Goal: Task Accomplishment & Management: Complete application form

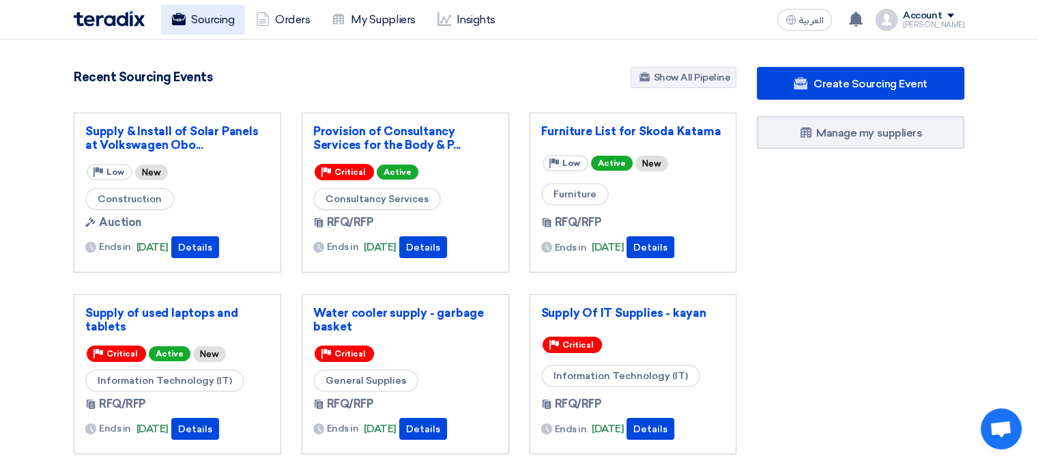
click at [214, 27] on link "Sourcing" at bounding box center [203, 20] width 84 height 30
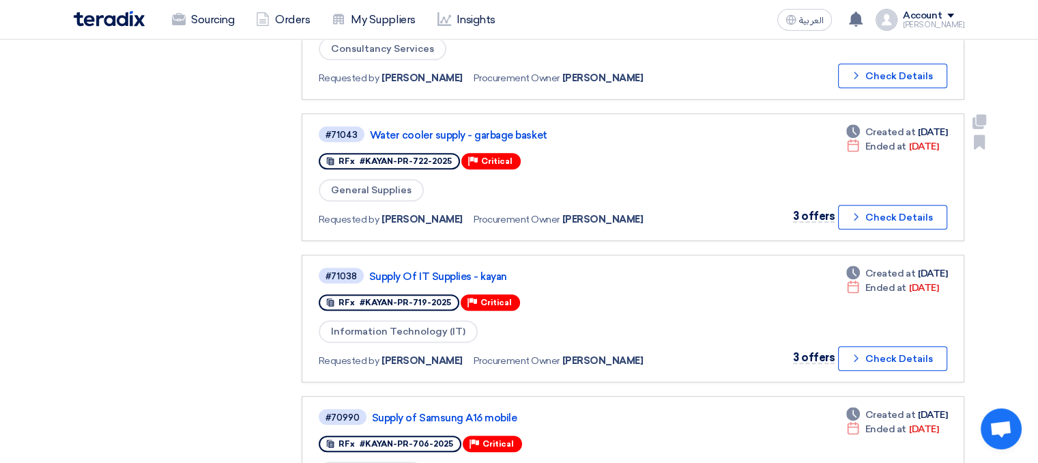
scroll to position [614, 0]
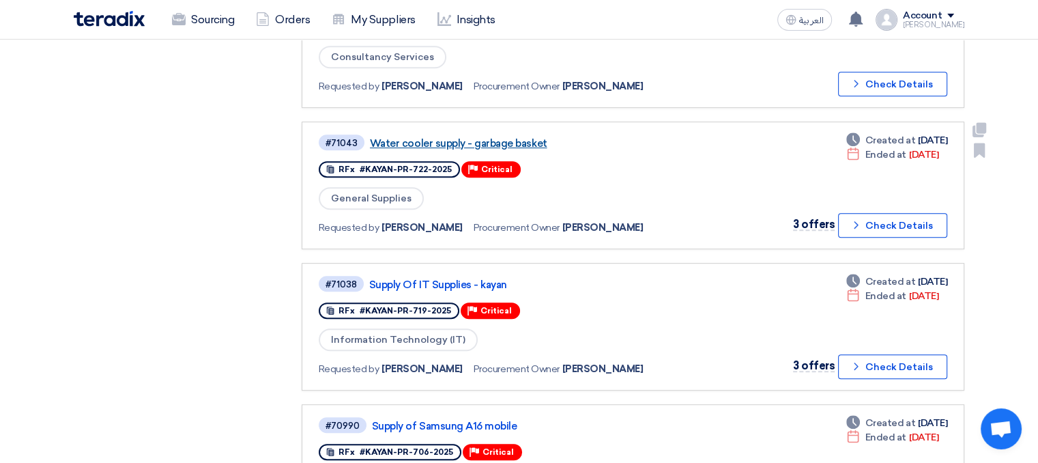
click at [421, 137] on link "Water cooler supply - garbage basket" at bounding box center [540, 143] width 341 height 12
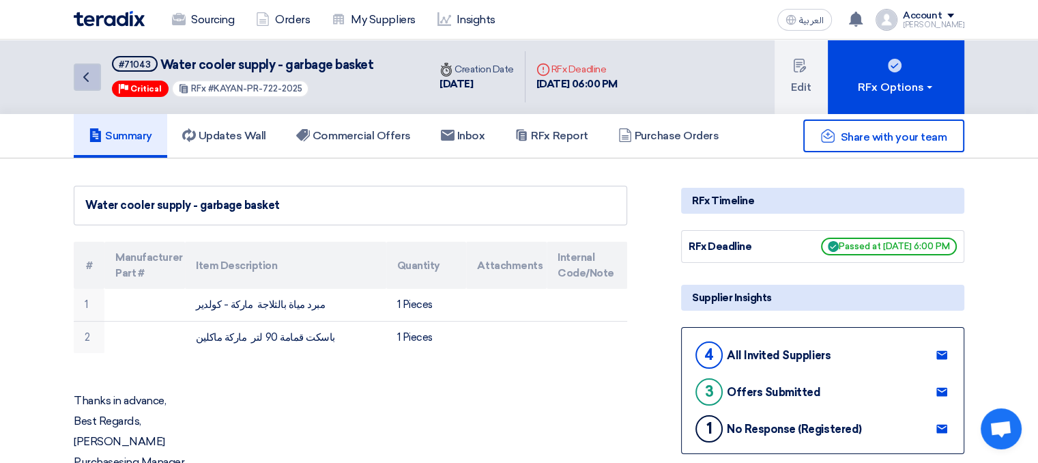
click at [93, 73] on icon "Back" at bounding box center [86, 77] width 16 height 16
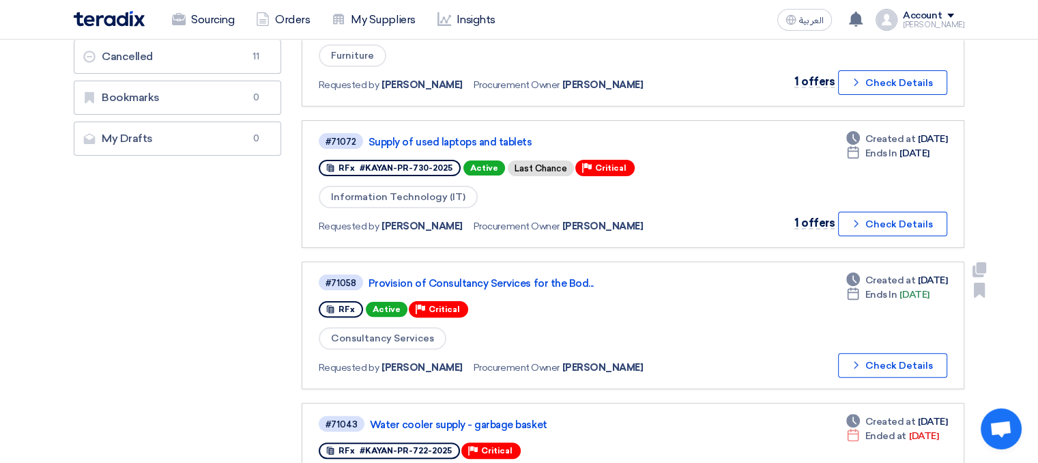
scroll to position [341, 0]
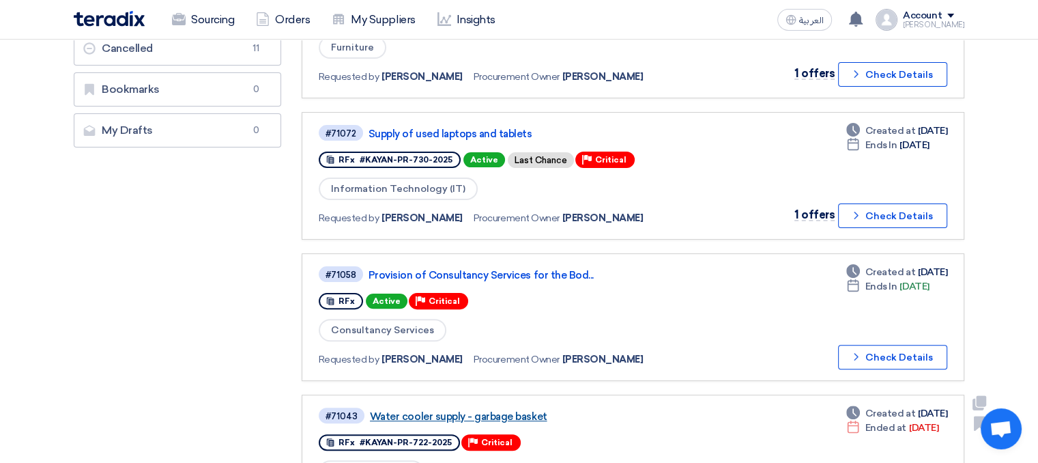
click at [489, 410] on link "Water cooler supply - garbage basket" at bounding box center [540, 416] width 341 height 12
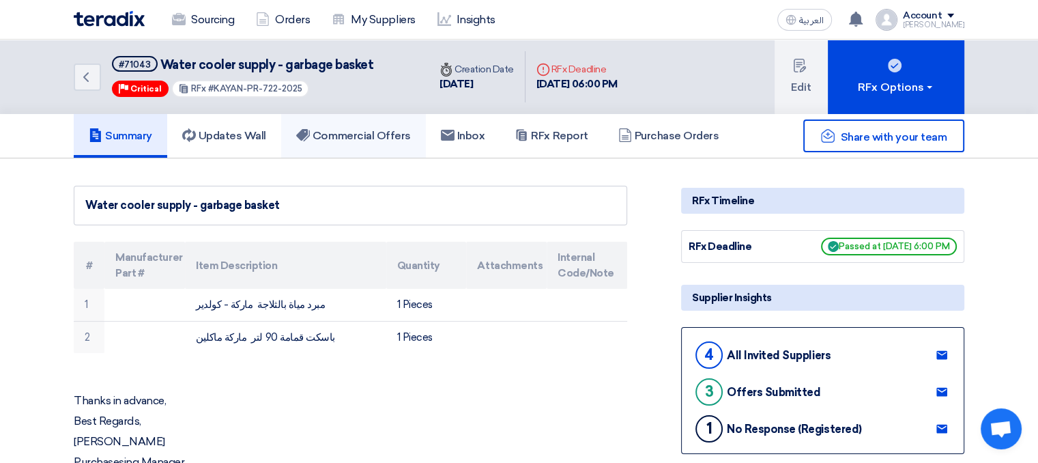
click at [354, 145] on link "Commercial Offers" at bounding box center [353, 136] width 145 height 44
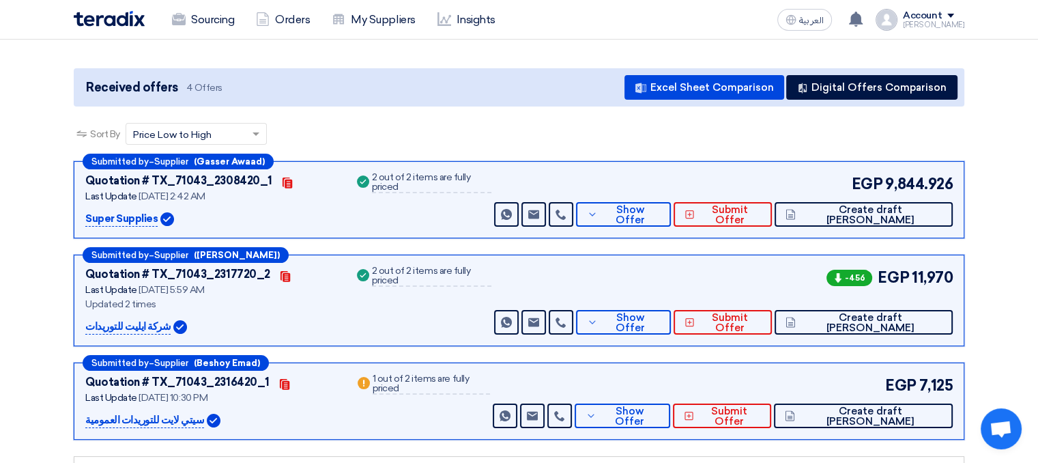
scroll to position [137, 0]
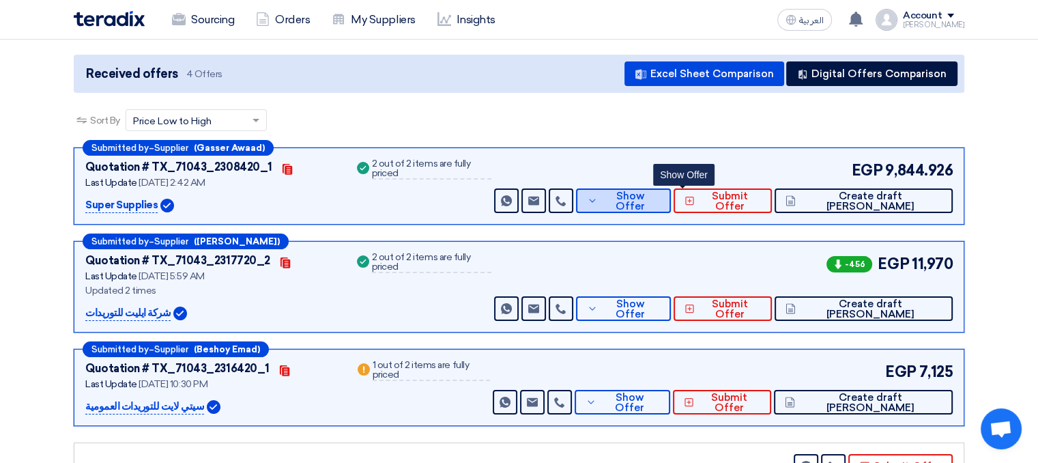
click at [661, 199] on span "Show Offer" at bounding box center [630, 201] width 59 height 20
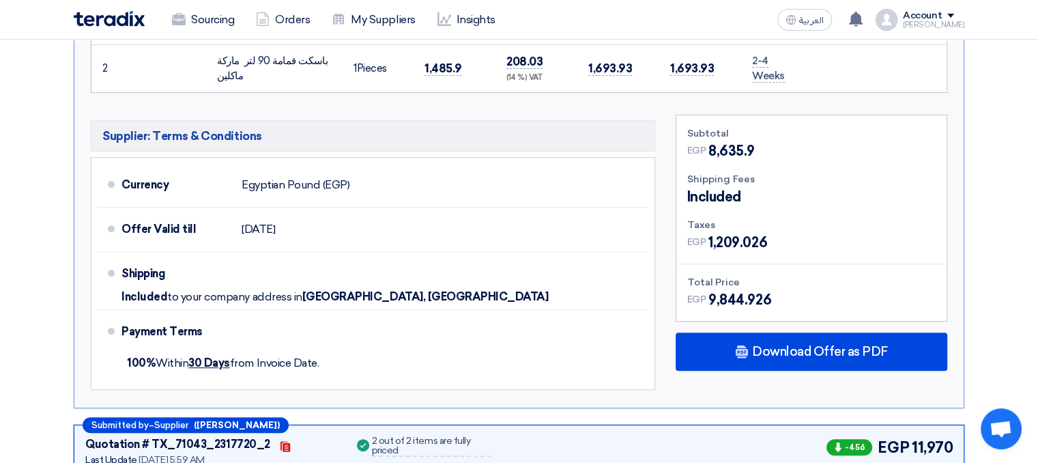
scroll to position [478, 0]
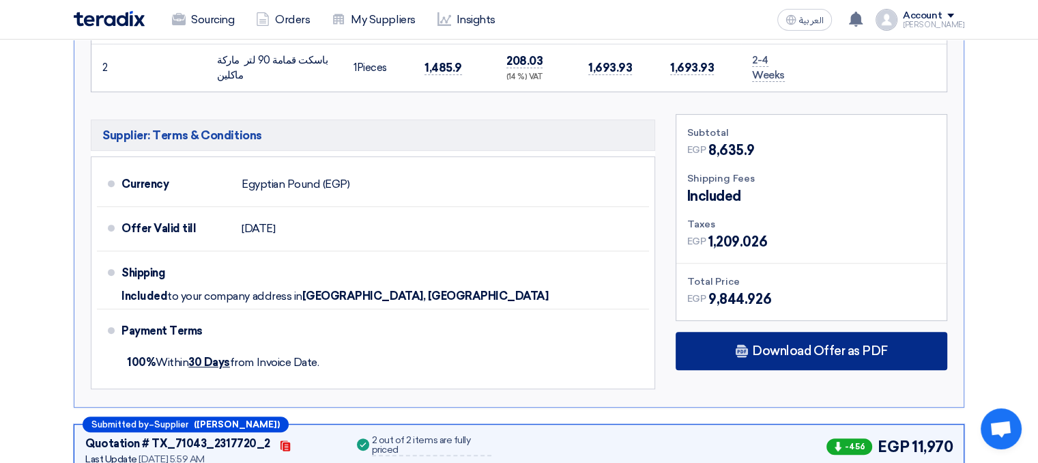
click at [844, 353] on span "Download Offer as PDF" at bounding box center [820, 351] width 136 height 12
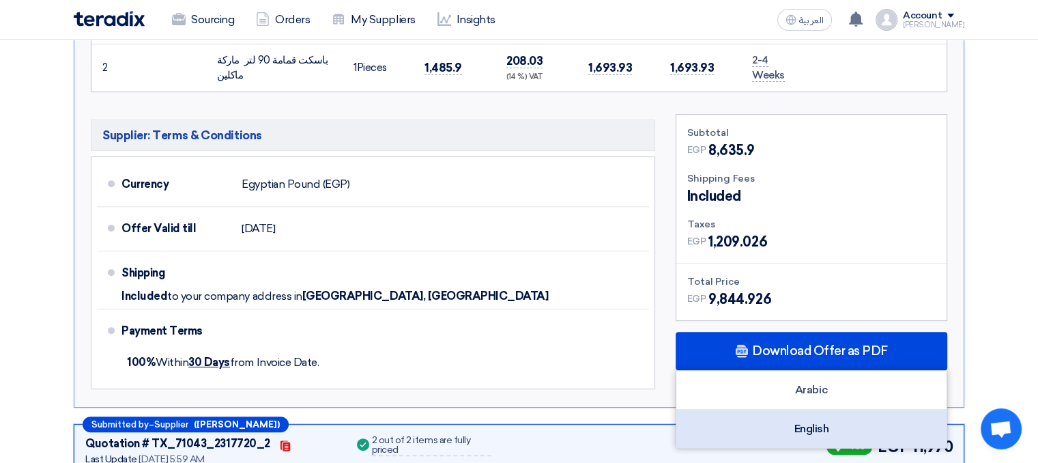
click at [827, 431] on div "English" at bounding box center [811, 429] width 270 height 38
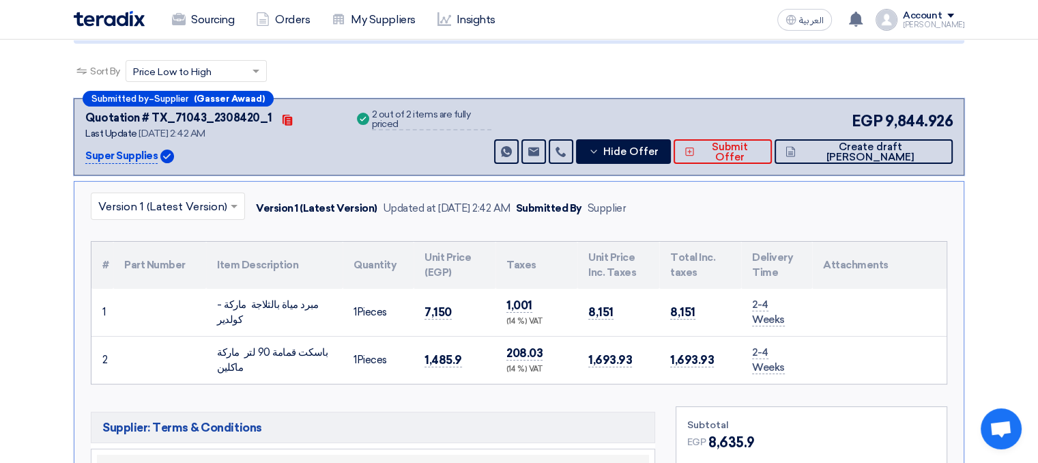
scroll to position [137, 0]
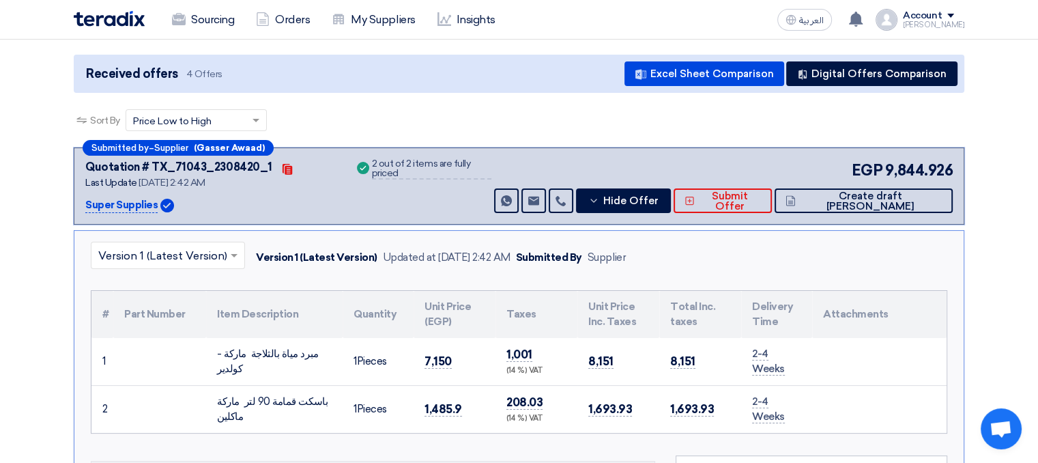
click at [79, 198] on div "Submitted by – Supplier ([PERSON_NAME] Awaad) Quotation # TX_71043_2308420_1 Co…" at bounding box center [519, 185] width 891 height 77
drag, startPoint x: 81, startPoint y: 203, endPoint x: 156, endPoint y: 205, distance: 75.1
click at [156, 205] on div "Submitted by – Supplier ([PERSON_NAME] Awaad) Quotation # TX_71043_2308420_1 Co…" at bounding box center [519, 185] width 891 height 77
copy p "Super Supplies"
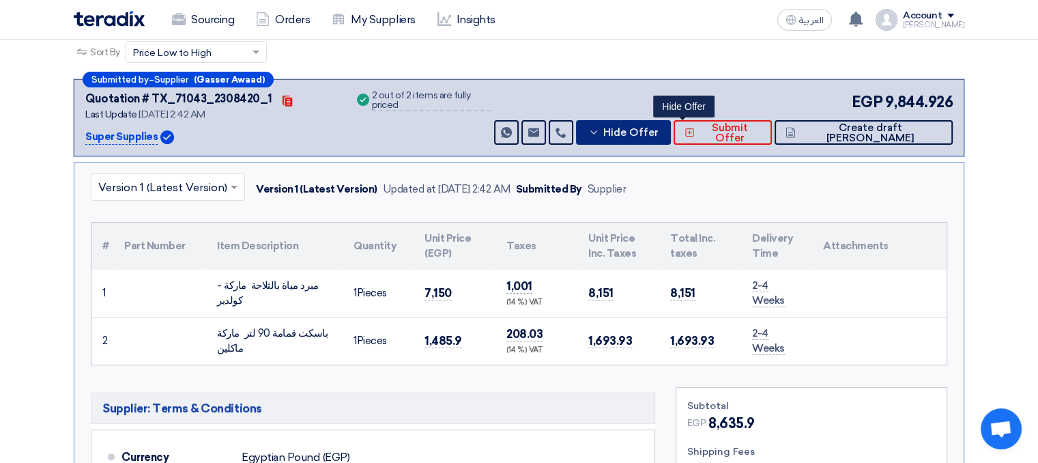
click at [658, 128] on span "Hide Offer" at bounding box center [630, 133] width 55 height 10
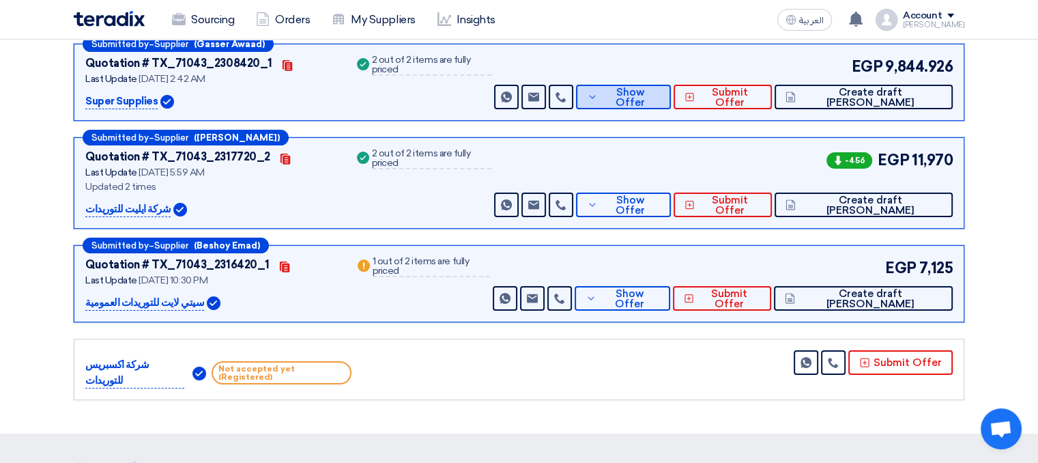
scroll to position [273, 0]
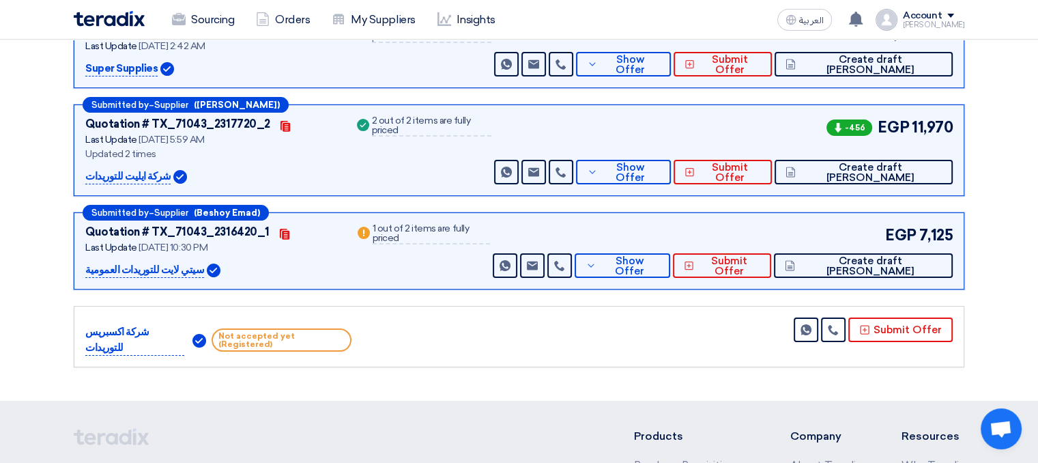
drag, startPoint x: 81, startPoint y: 173, endPoint x: 152, endPoint y: 175, distance: 71.0
click at [156, 176] on div "Submitted by – Supplier ([PERSON_NAME]) Quotation # TX_71043_2317720_2 Contacts…" at bounding box center [519, 149] width 891 height 91
copy p "شركة ايليت للتوريدات"
click at [671, 177] on button "Show Offer" at bounding box center [623, 172] width 95 height 25
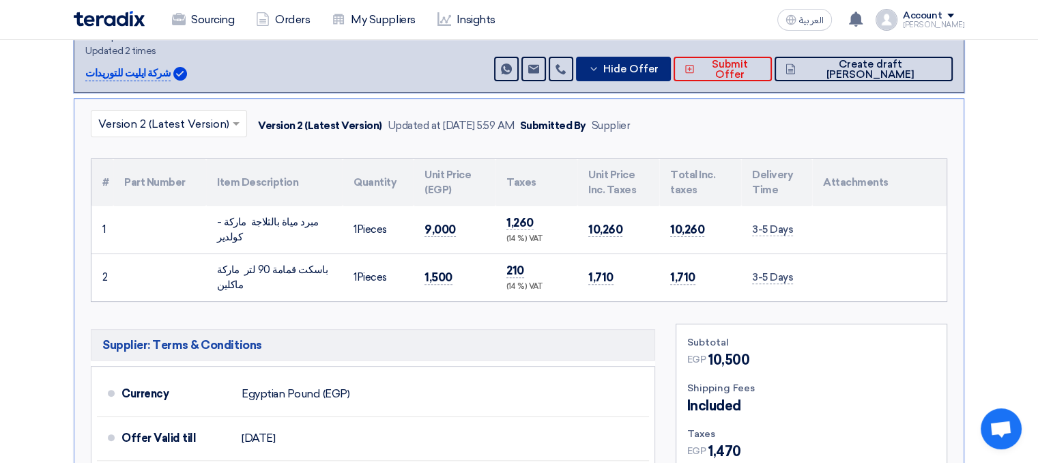
scroll to position [478, 0]
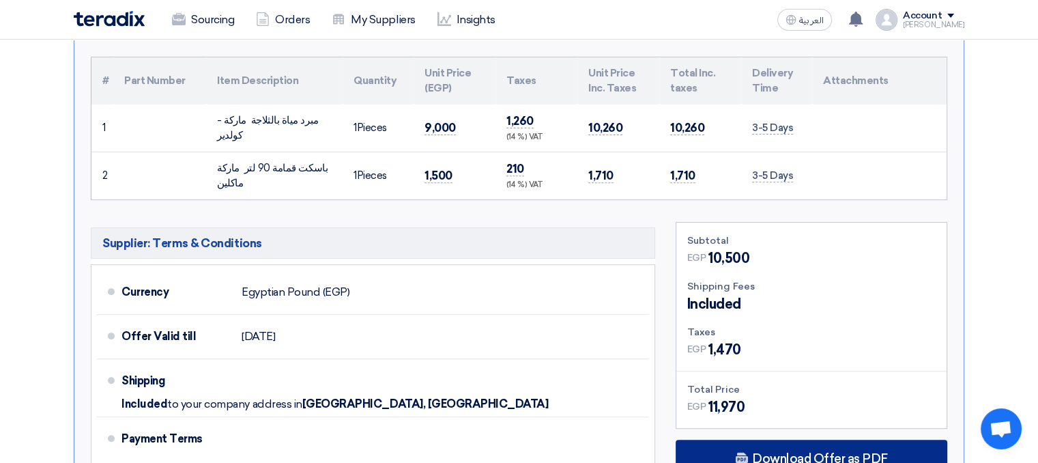
click at [852, 443] on div "Download Offer as PDF" at bounding box center [812, 459] width 272 height 38
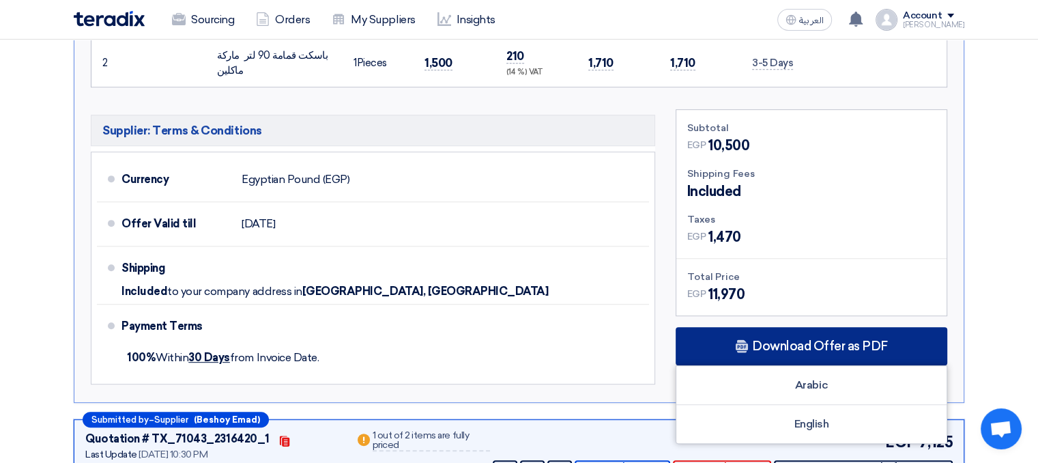
scroll to position [614, 0]
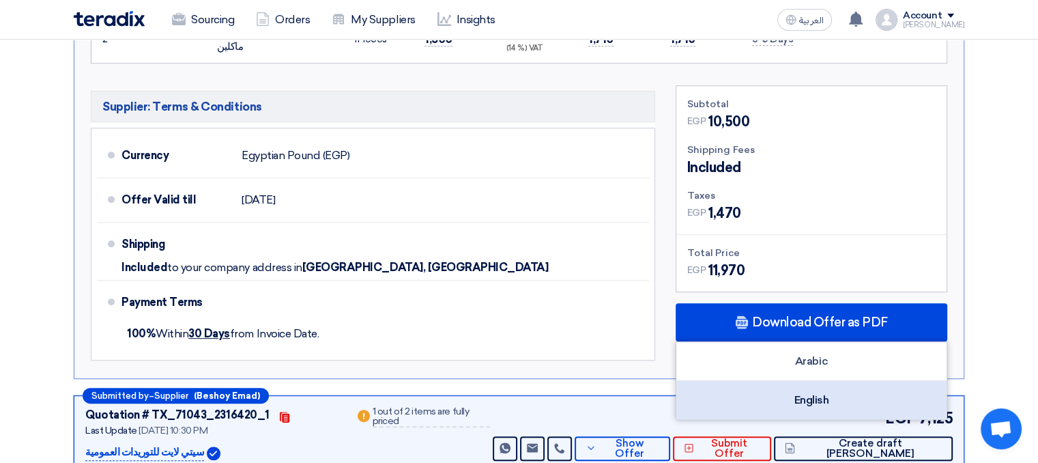
click at [846, 395] on div "English" at bounding box center [811, 400] width 270 height 38
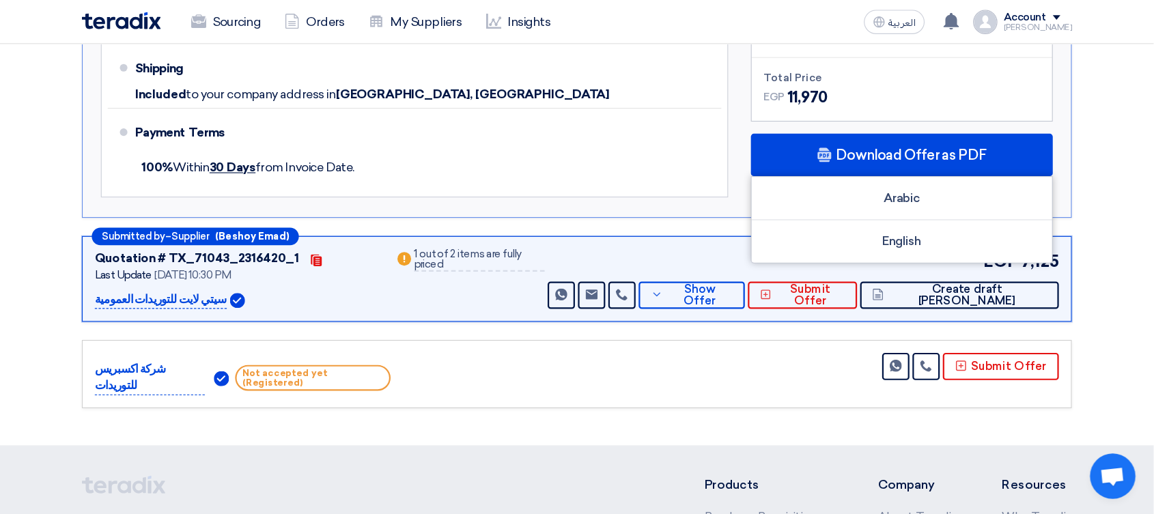
scroll to position [819, 0]
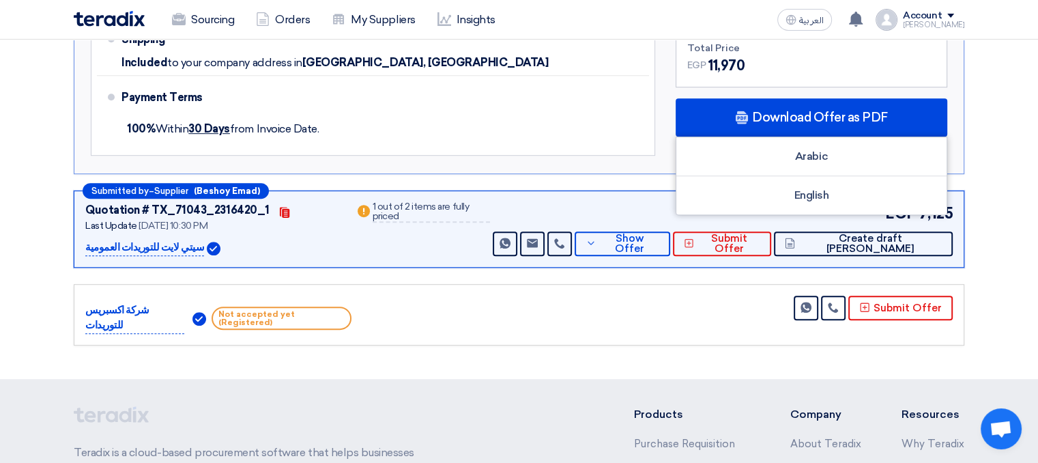
drag, startPoint x: 84, startPoint y: 244, endPoint x: 184, endPoint y: 248, distance: 100.4
click at [184, 248] on div "Submitted by – Supplier ([PERSON_NAME]) Quotation # TX_71043_2316420_1 Contacts…" at bounding box center [519, 228] width 891 height 77
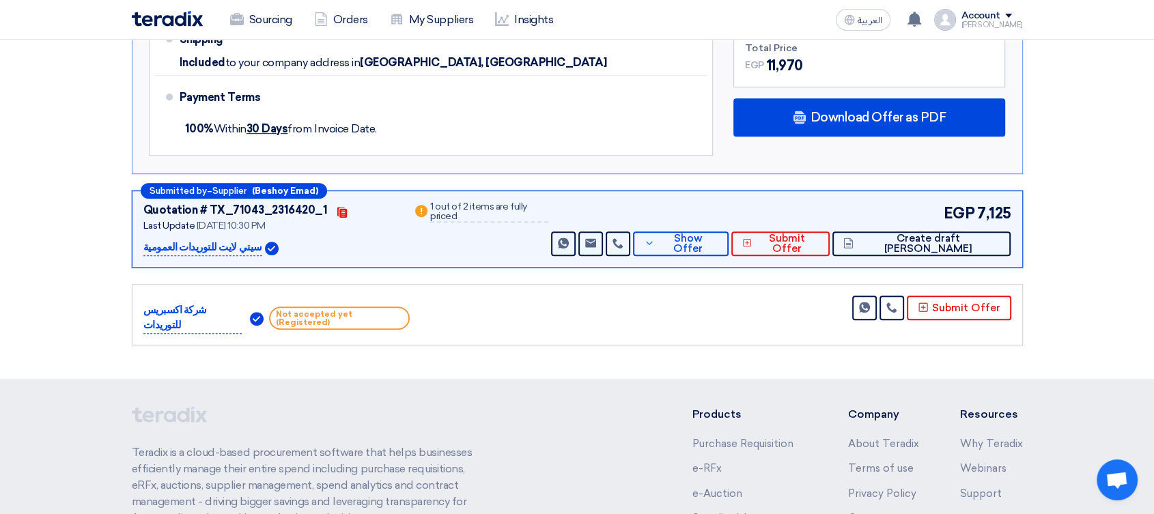
copy p "سيتي لايت للتوريدات العمومية"
click at [717, 242] on span "Show Offer" at bounding box center [687, 243] width 59 height 20
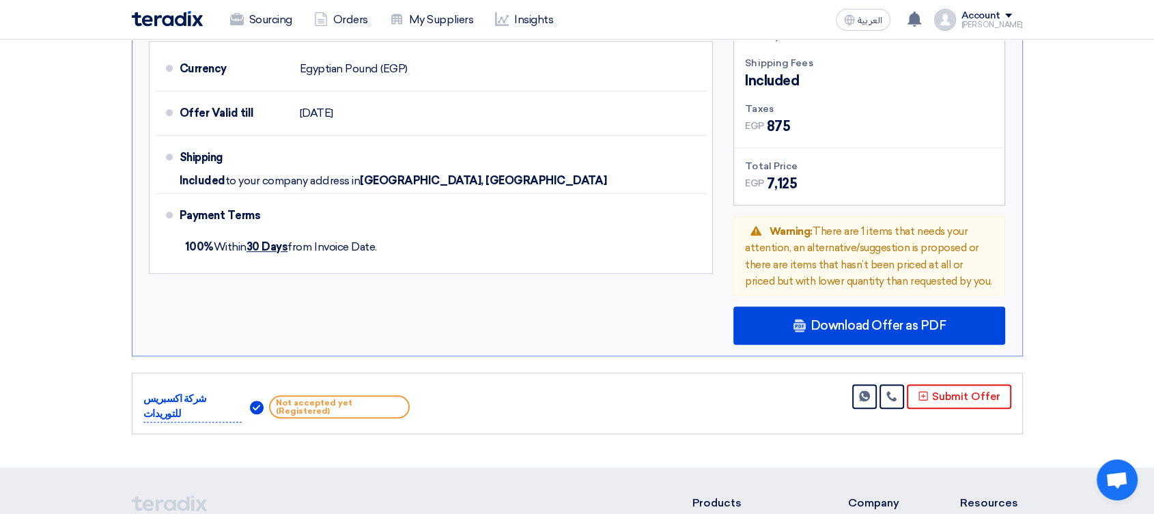
scroll to position [895, 0]
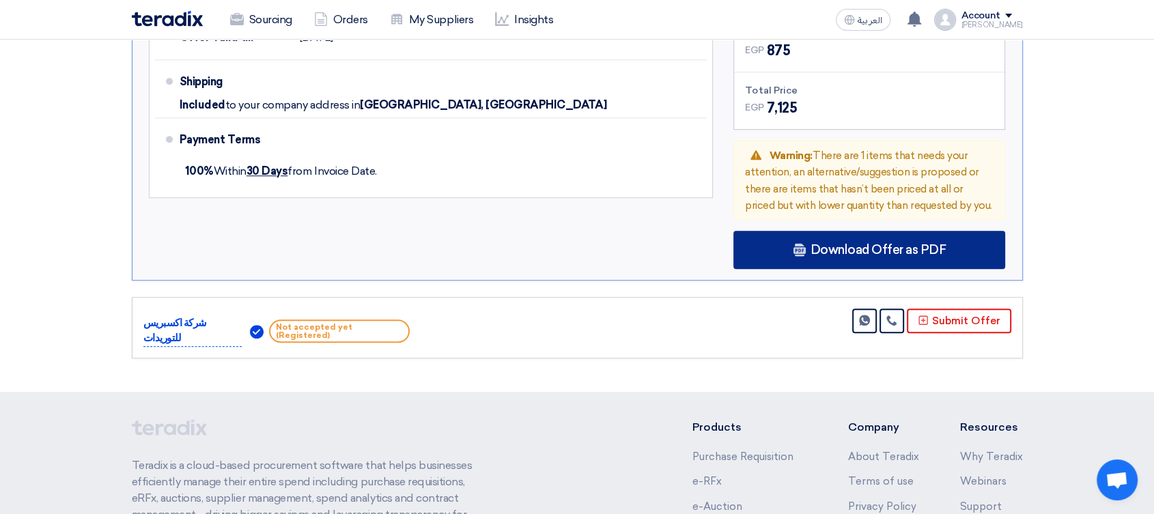
click at [873, 244] on span "Download Offer as PDF" at bounding box center [878, 250] width 136 height 12
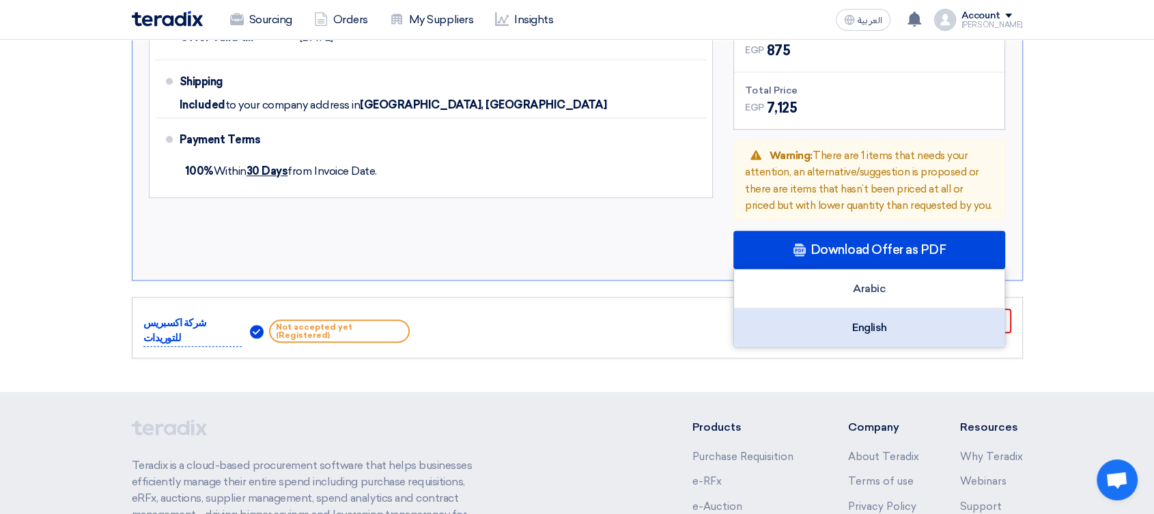
click at [898, 327] on div "English" at bounding box center [869, 328] width 270 height 38
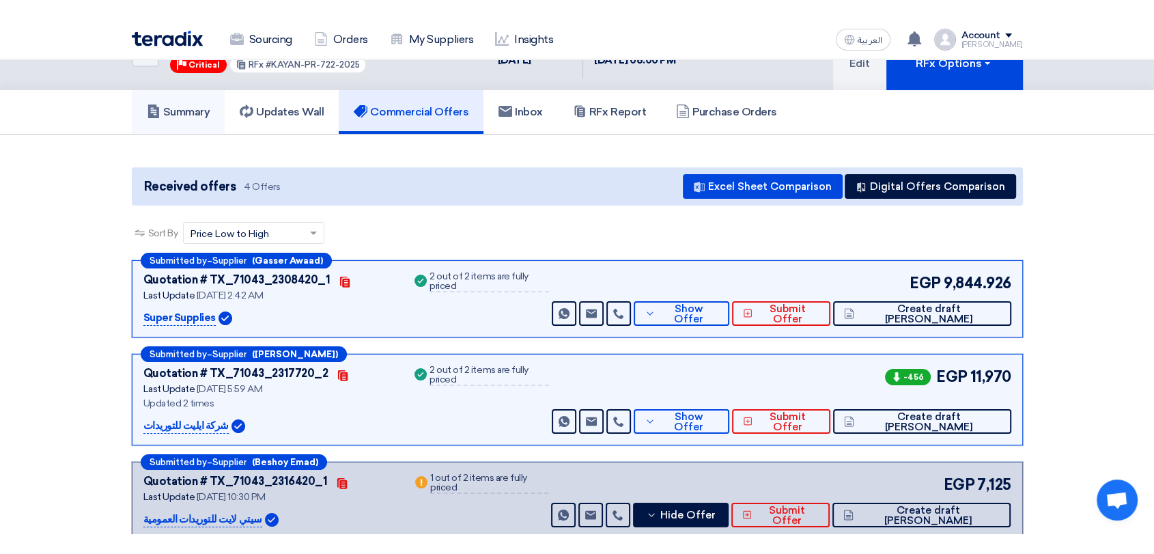
scroll to position [0, 0]
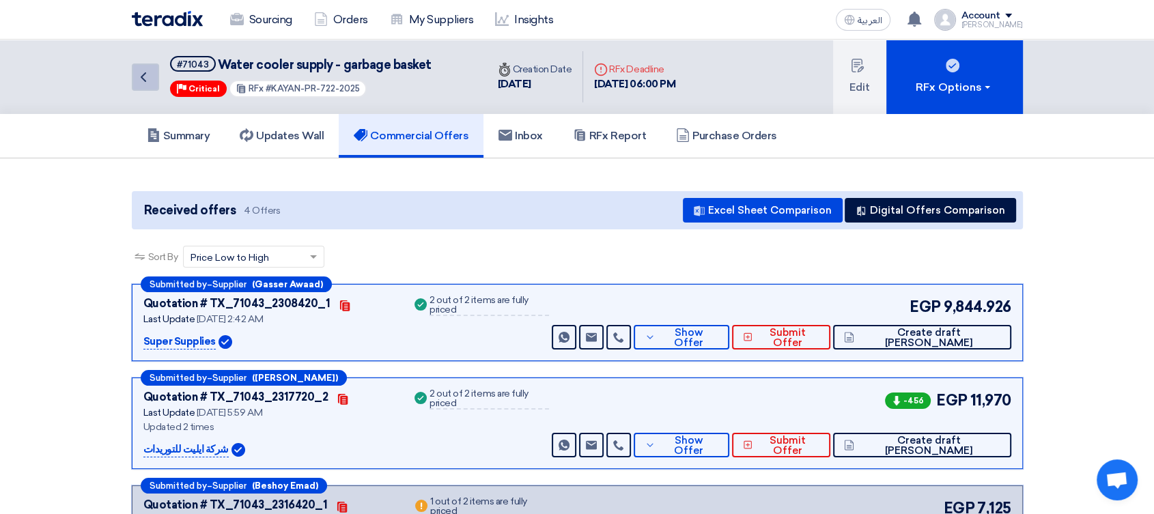
click at [137, 74] on icon "Back" at bounding box center [143, 77] width 16 height 16
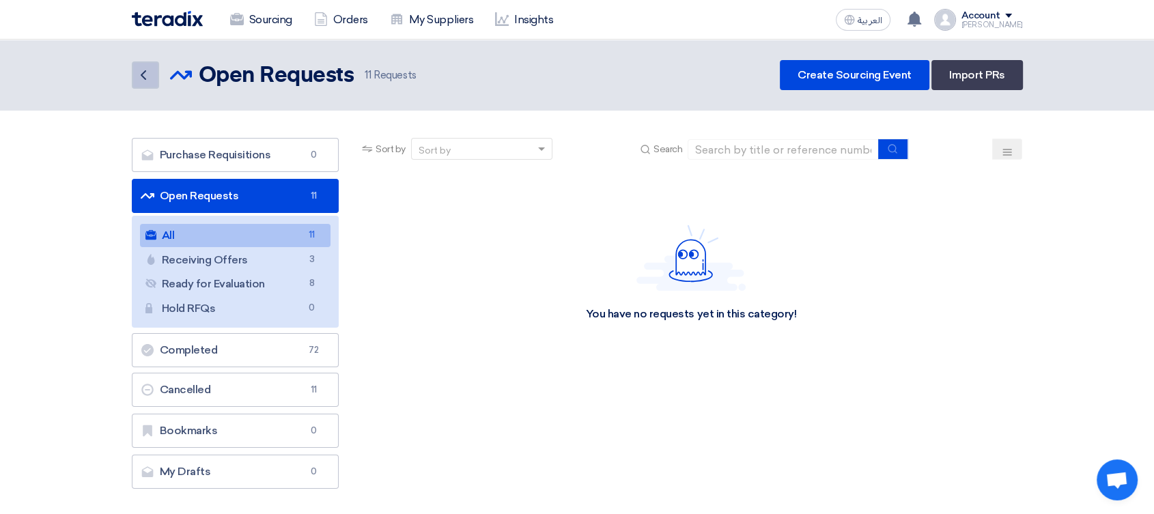
click at [143, 70] on icon "Back" at bounding box center [143, 75] width 16 height 16
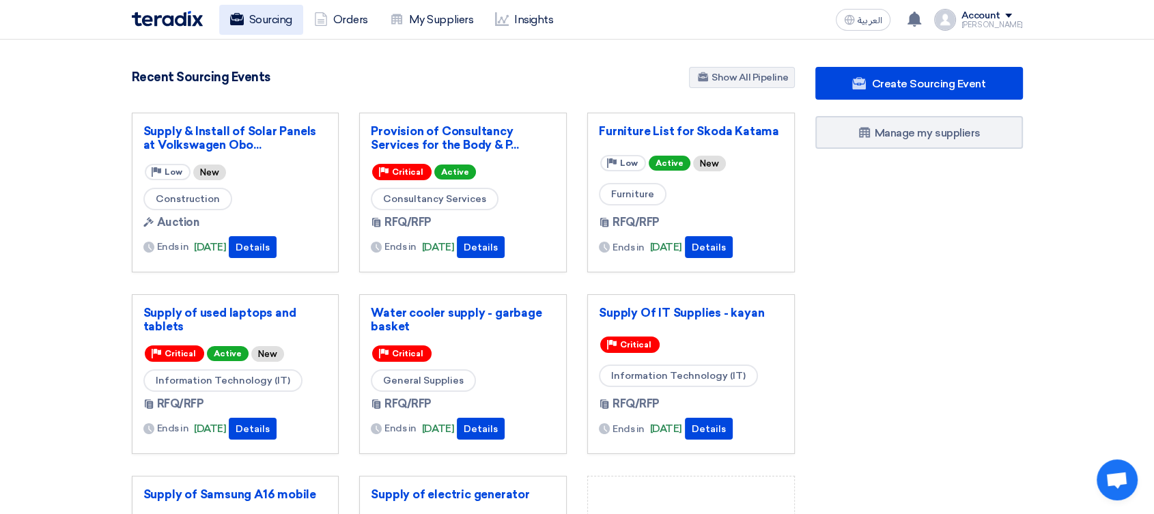
click at [263, 10] on link "Sourcing" at bounding box center [261, 20] width 84 height 30
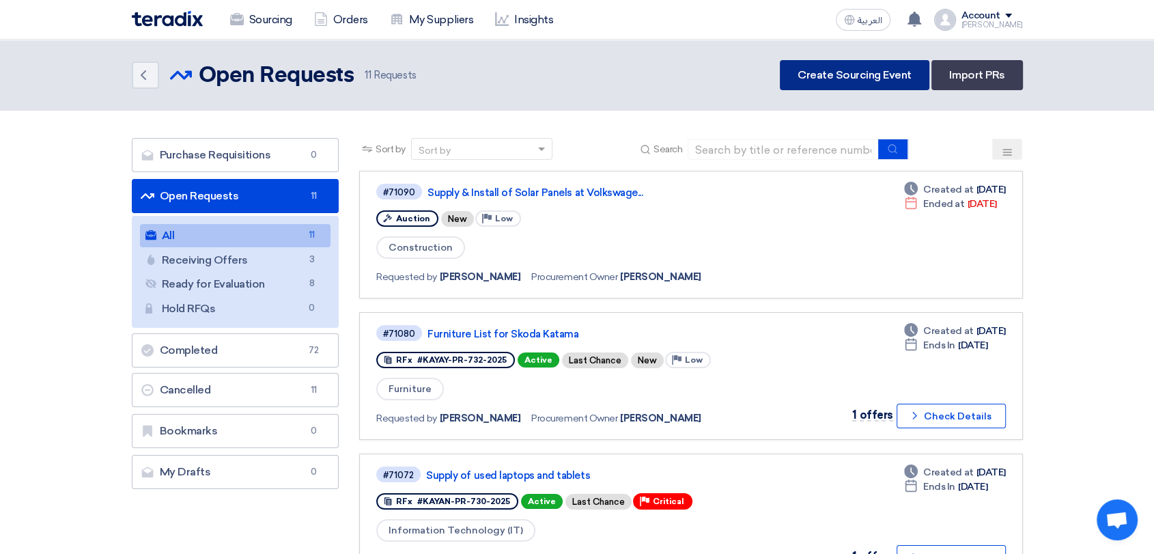
click at [840, 70] on link "Create Sourcing Event" at bounding box center [854, 75] width 149 height 30
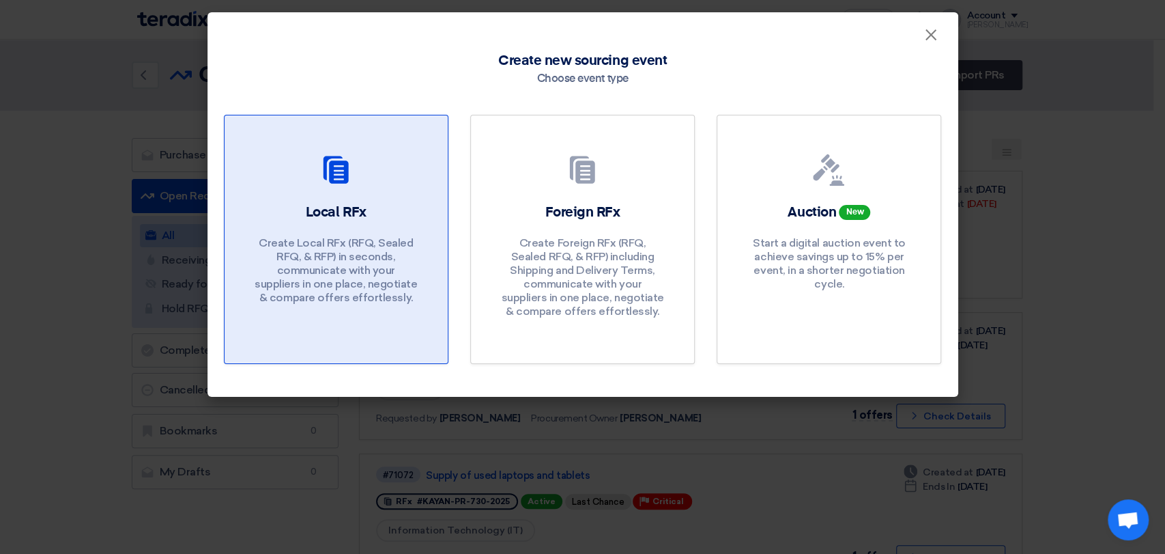
click at [388, 240] on p "Create Local RFx (RFQ, Sealed RFQ, & RFP) in seconds, communicate with your sup…" at bounding box center [336, 270] width 164 height 68
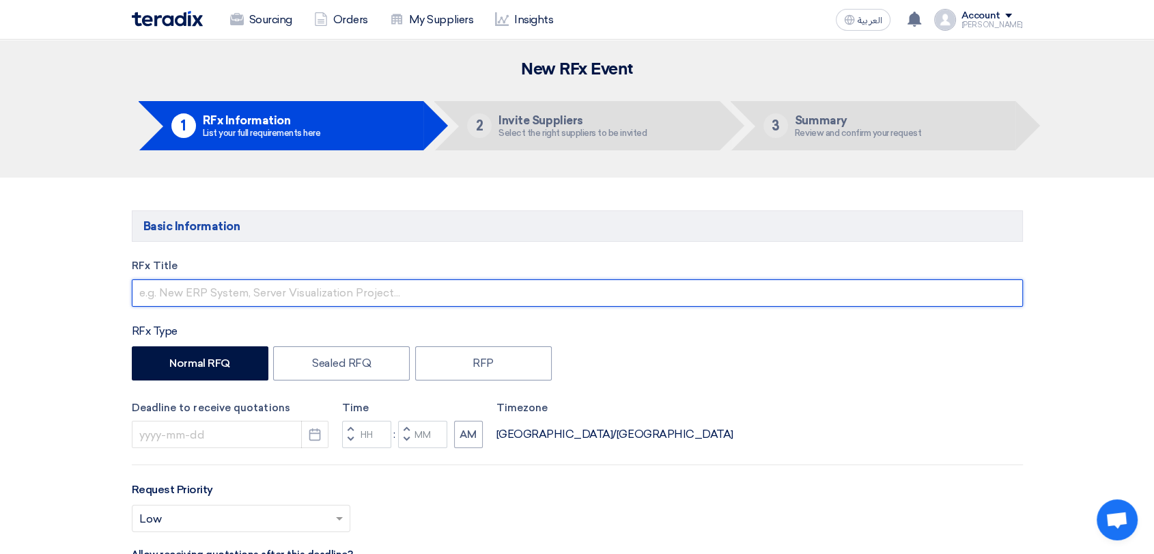
click at [373, 291] on input "text" at bounding box center [577, 292] width 891 height 27
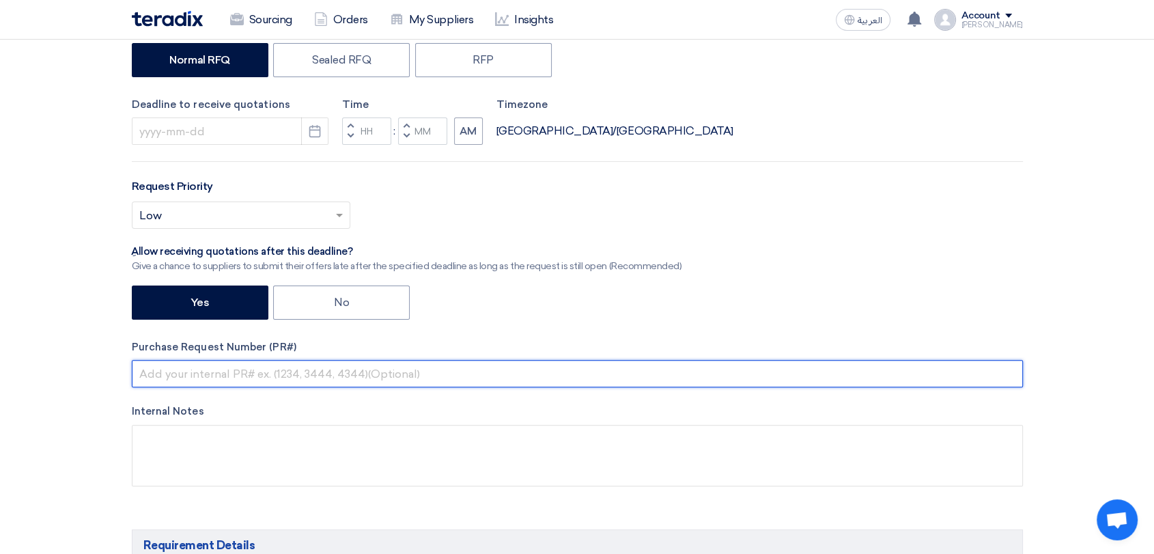
drag, startPoint x: 313, startPoint y: 384, endPoint x: 313, endPoint y: 374, distance: 9.6
click at [313, 382] on input "text" at bounding box center [577, 373] width 891 height 27
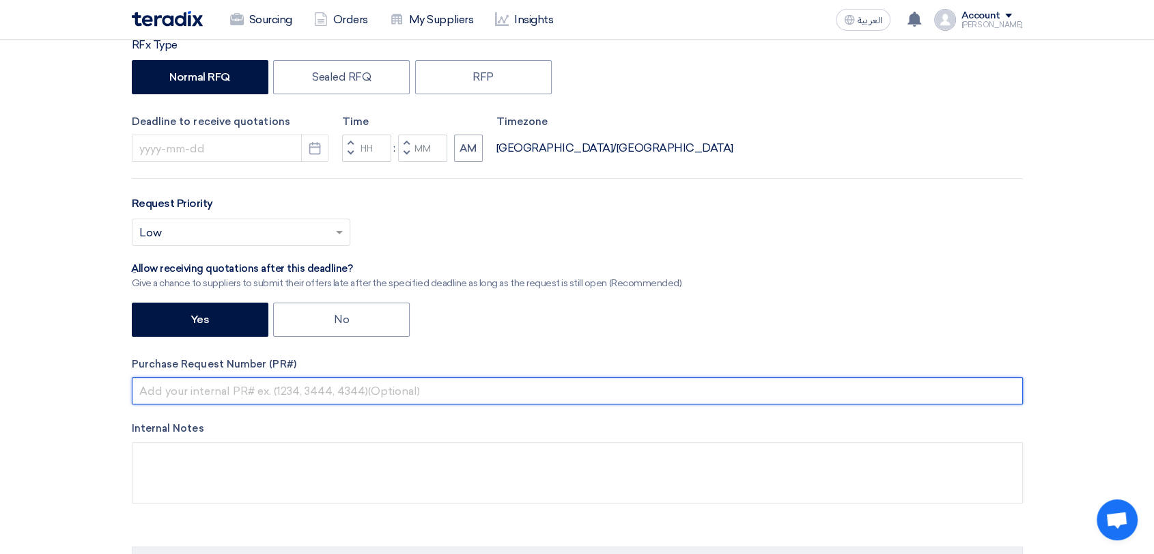
paste input "KAYAN-PR-740-2025"
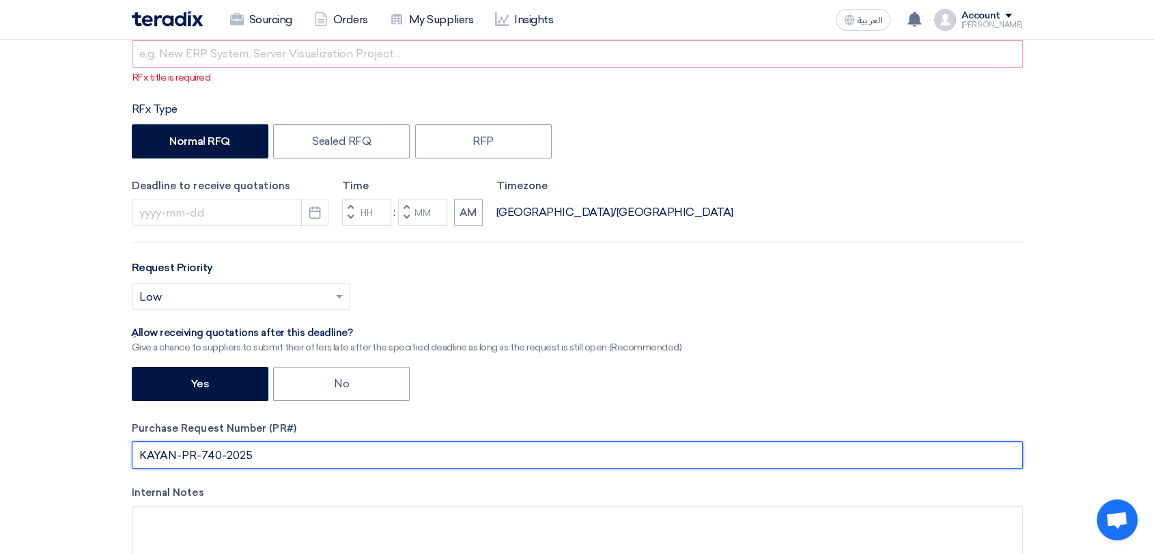
scroll to position [76, 0]
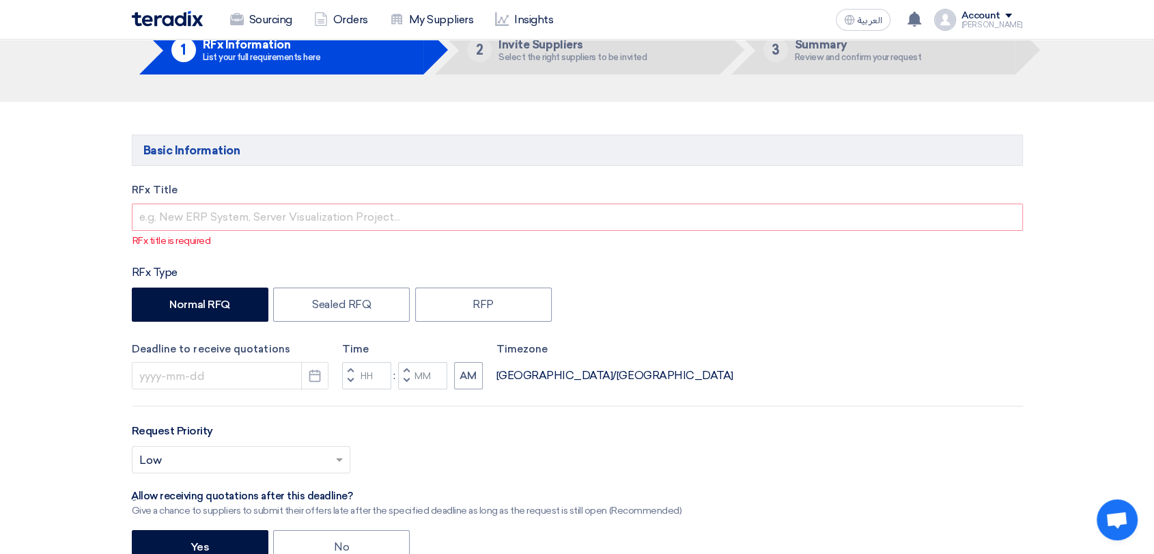
type input "KAYAN-PR-740-2025"
click at [298, 223] on input "text" at bounding box center [577, 216] width 891 height 27
paste input "Supply of Paint Seat Branch - August"
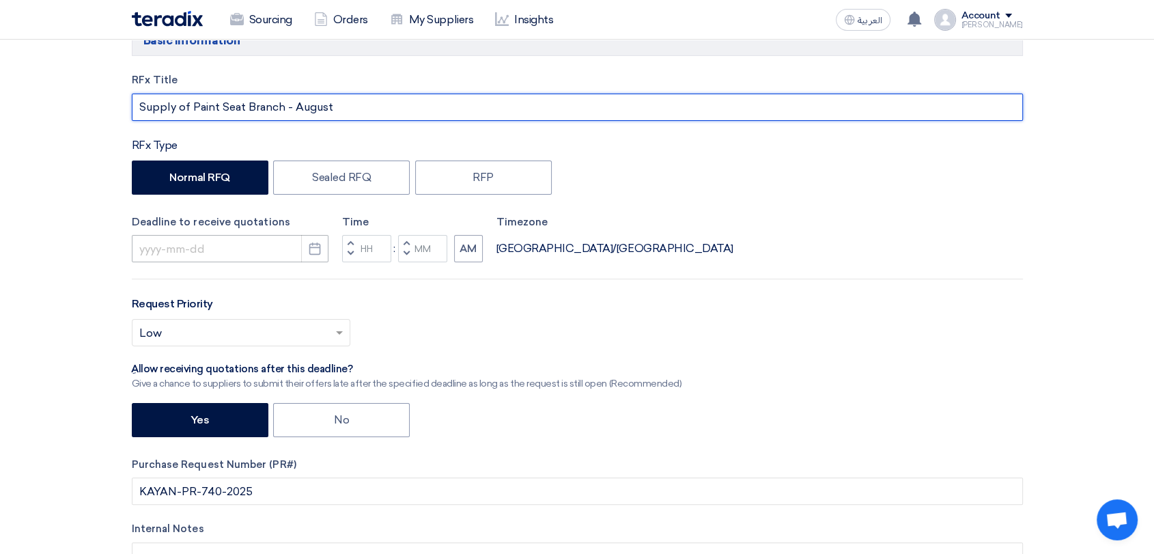
scroll to position [227, 0]
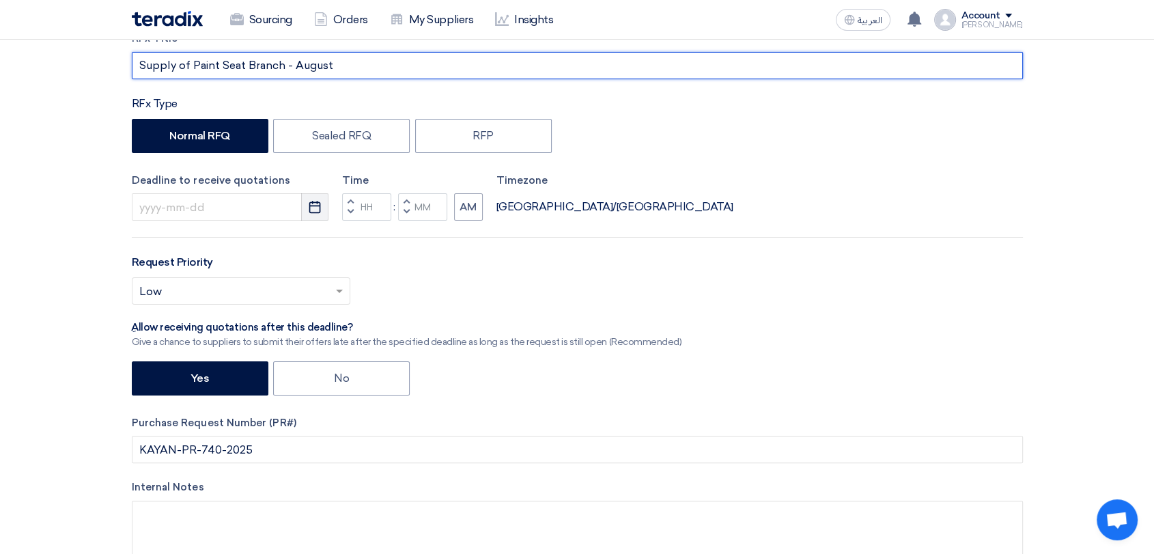
type input "Supply of Paint Seat Branch - August"
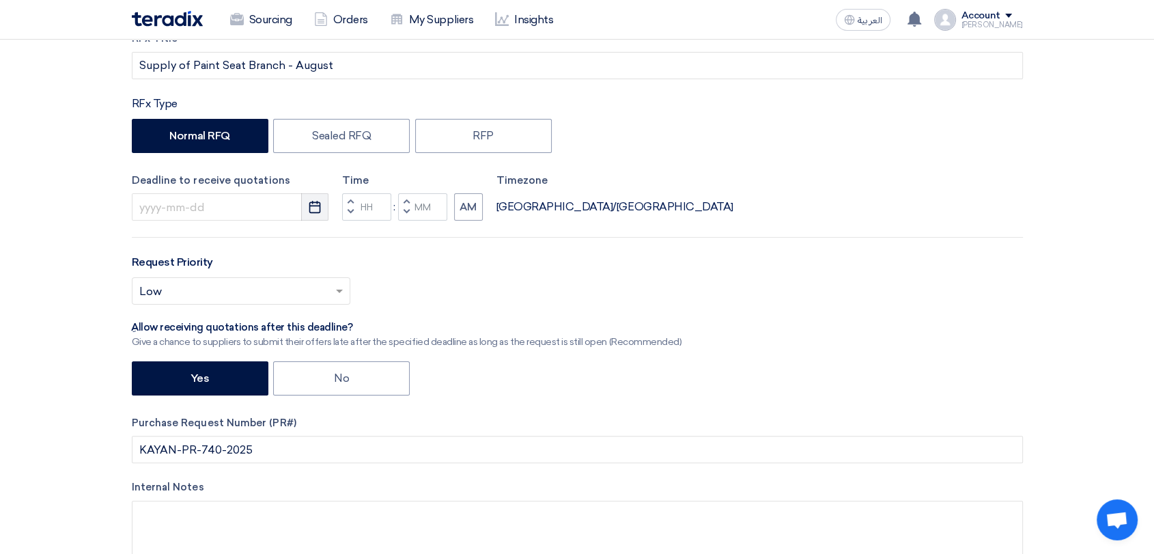
click at [311, 208] on icon "Pick a date" at bounding box center [315, 207] width 14 height 14
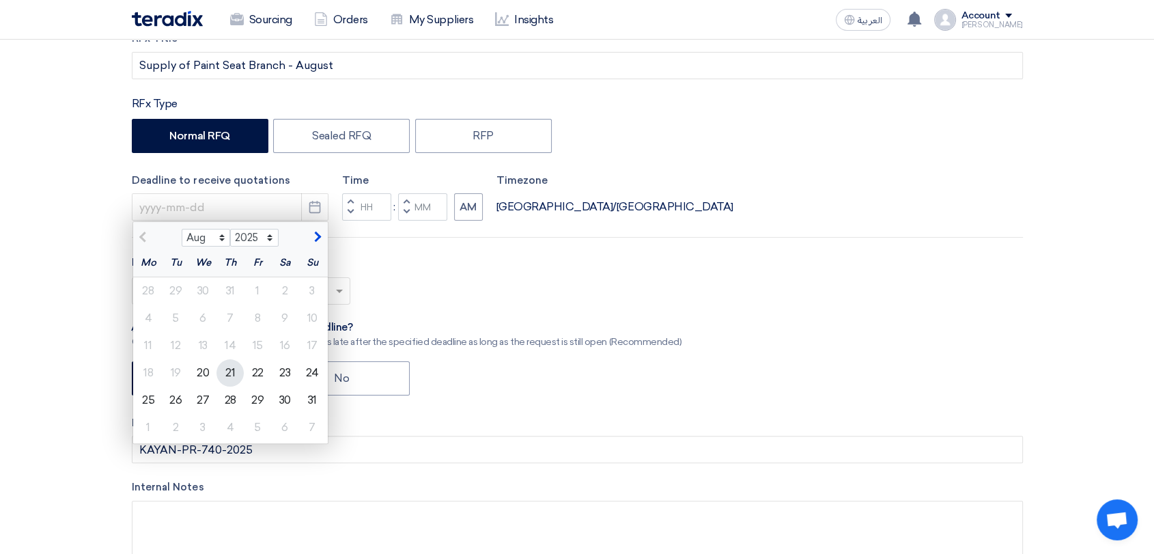
click at [218, 371] on div "21" at bounding box center [229, 372] width 27 height 27
type input "[DATE]"
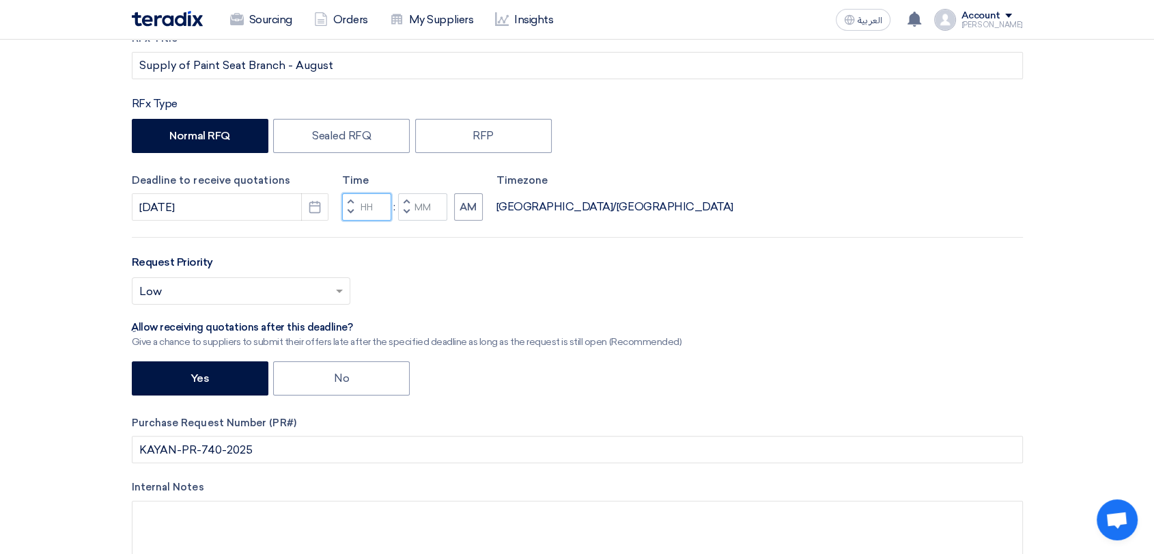
click at [371, 206] on input "Hours" at bounding box center [366, 206] width 49 height 27
type input "05"
click at [431, 205] on input "Minutes" at bounding box center [422, 206] width 49 height 27
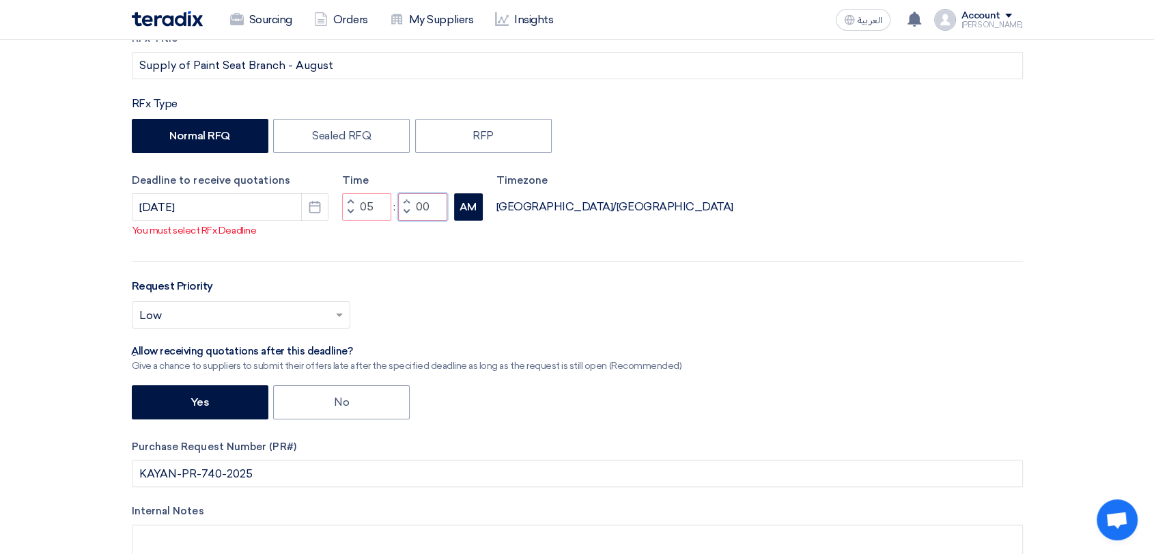
type input "00"
click at [471, 212] on button "AM" at bounding box center [468, 206] width 29 height 27
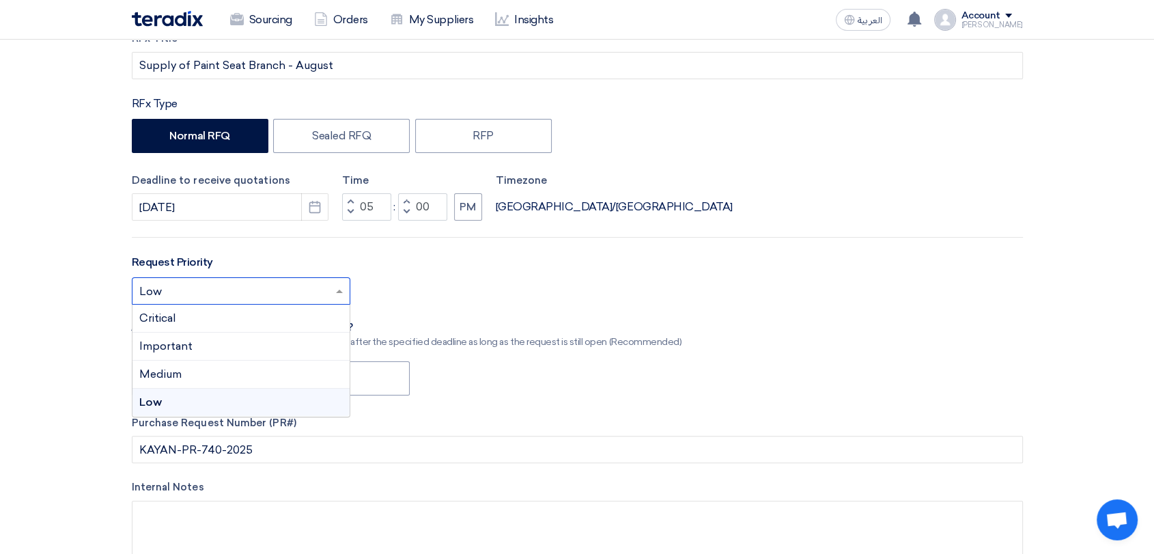
click at [325, 285] on input "text" at bounding box center [234, 292] width 190 height 23
click at [187, 314] on div "Critical" at bounding box center [240, 318] width 217 height 28
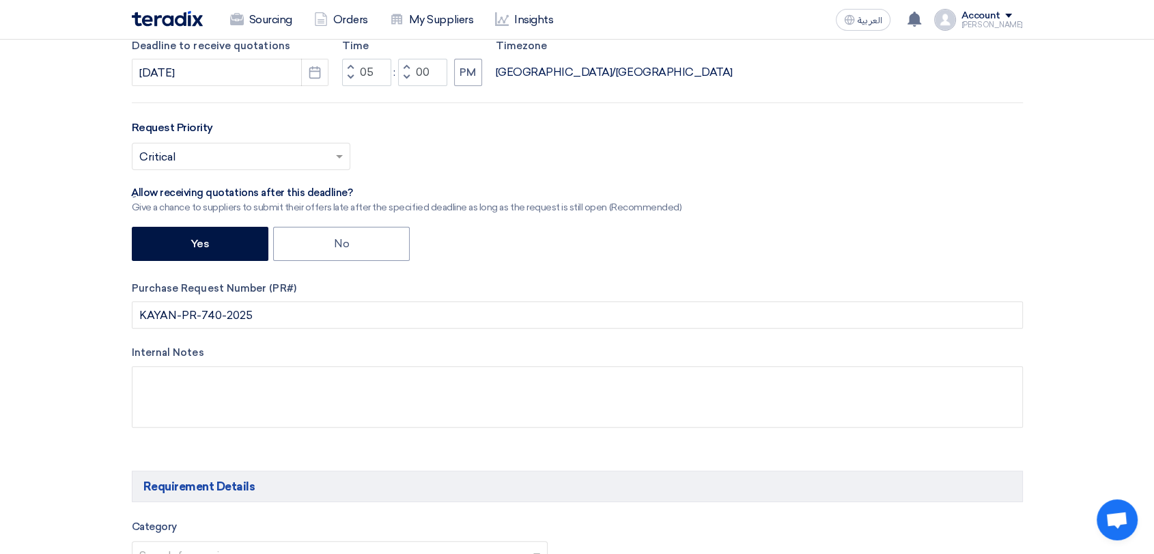
scroll to position [379, 0]
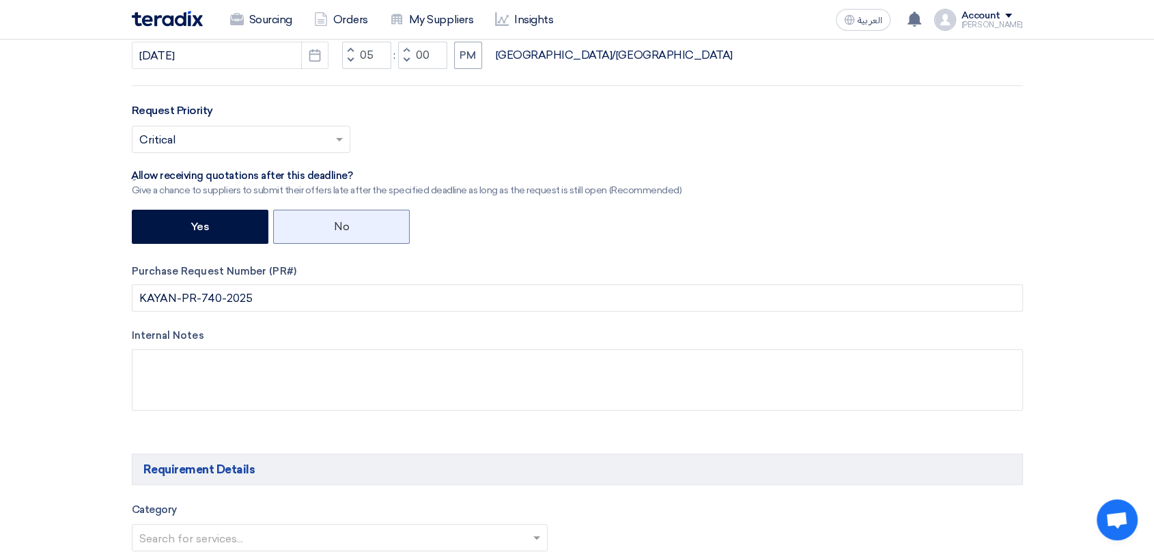
click at [348, 222] on label "No" at bounding box center [341, 227] width 137 height 34
click at [343, 222] on input "No" at bounding box center [338, 225] width 9 height 9
radio input "true"
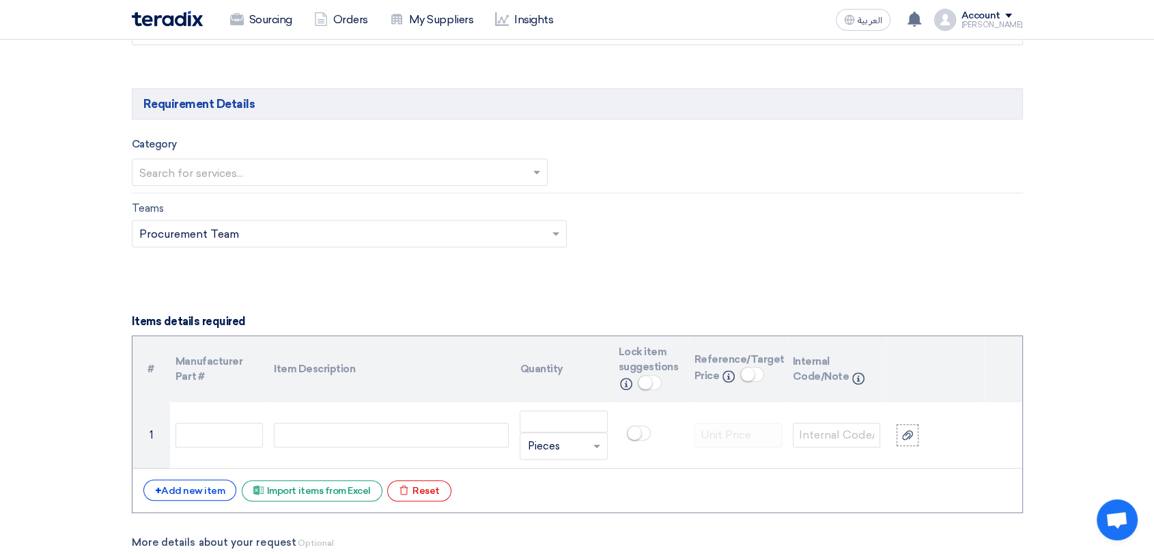
scroll to position [758, 0]
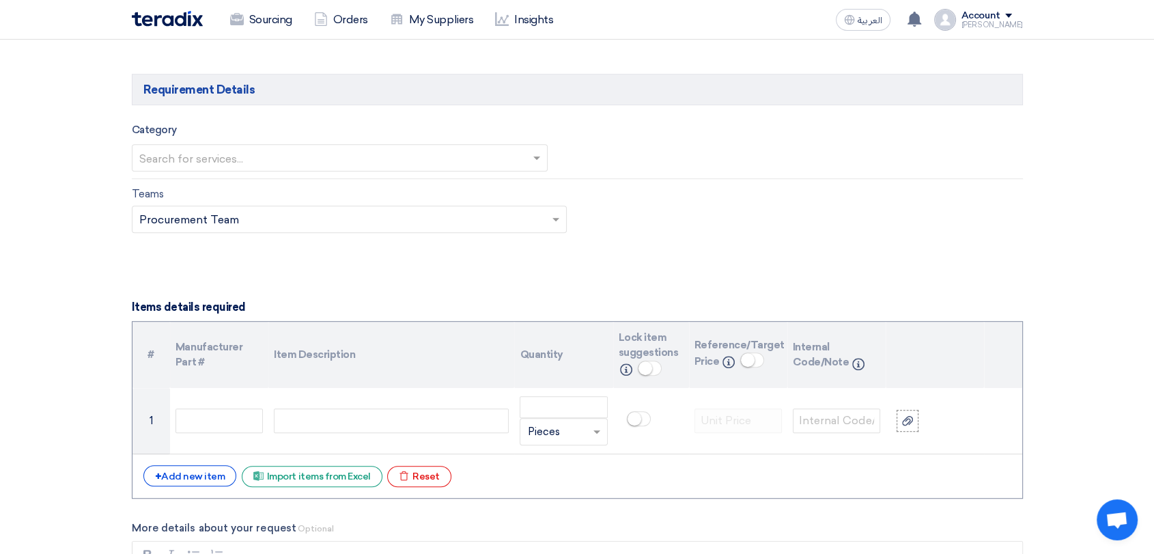
click at [390, 175] on div "Category Search for services..." at bounding box center [577, 151] width 891 height 58
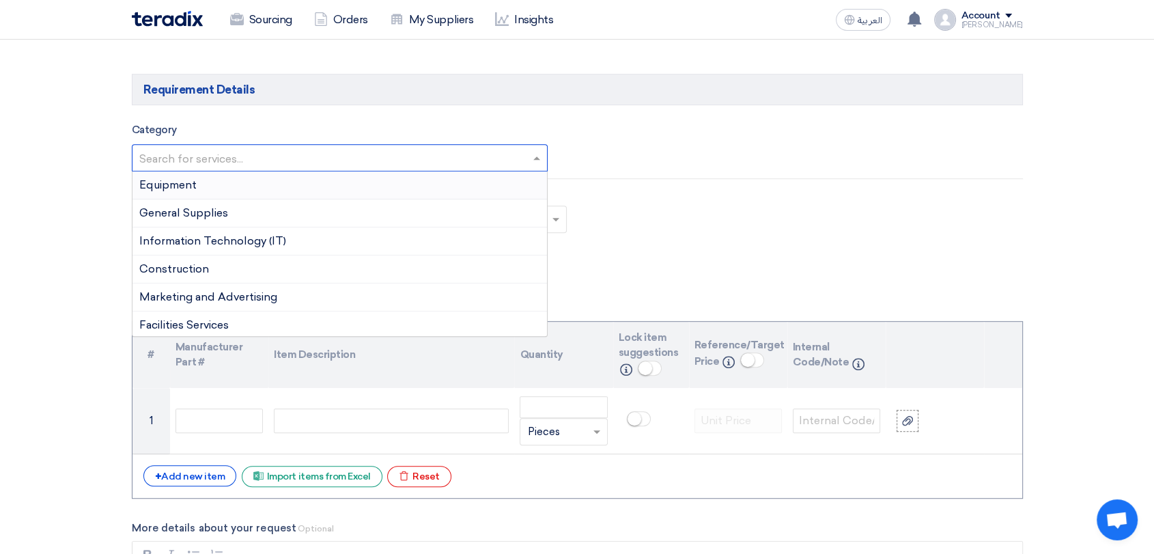
click at [390, 156] on input "text" at bounding box center [333, 159] width 388 height 23
click at [208, 189] on div "Equipment" at bounding box center [339, 185] width 415 height 28
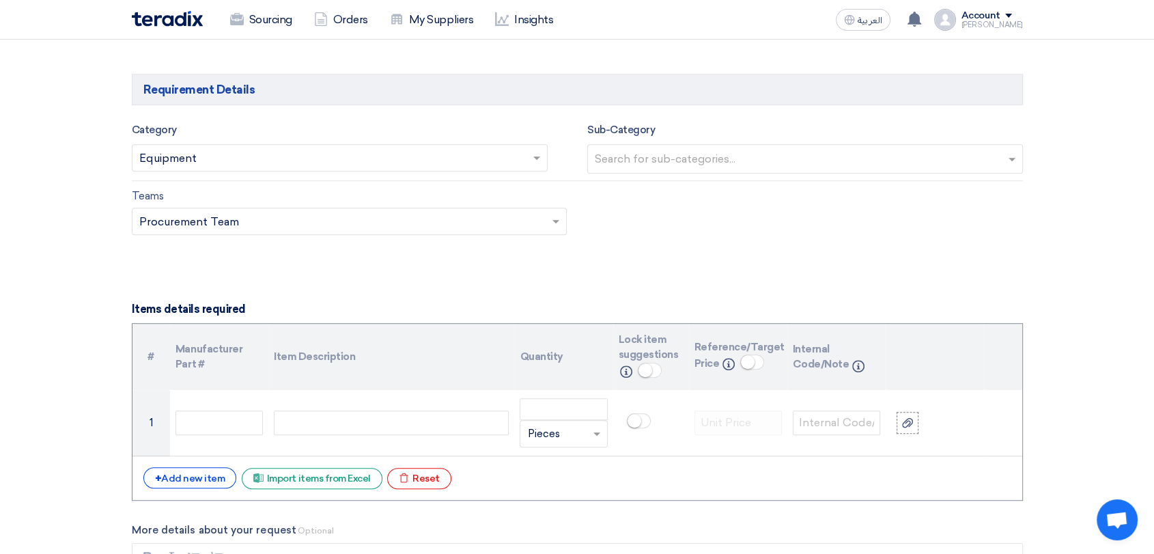
click at [618, 157] on input "text" at bounding box center [807, 160] width 424 height 23
click at [648, 270] on div "Generator" at bounding box center [805, 270] width 434 height 27
click at [1003, 161] on input "text" at bounding box center [836, 160] width 341 height 23
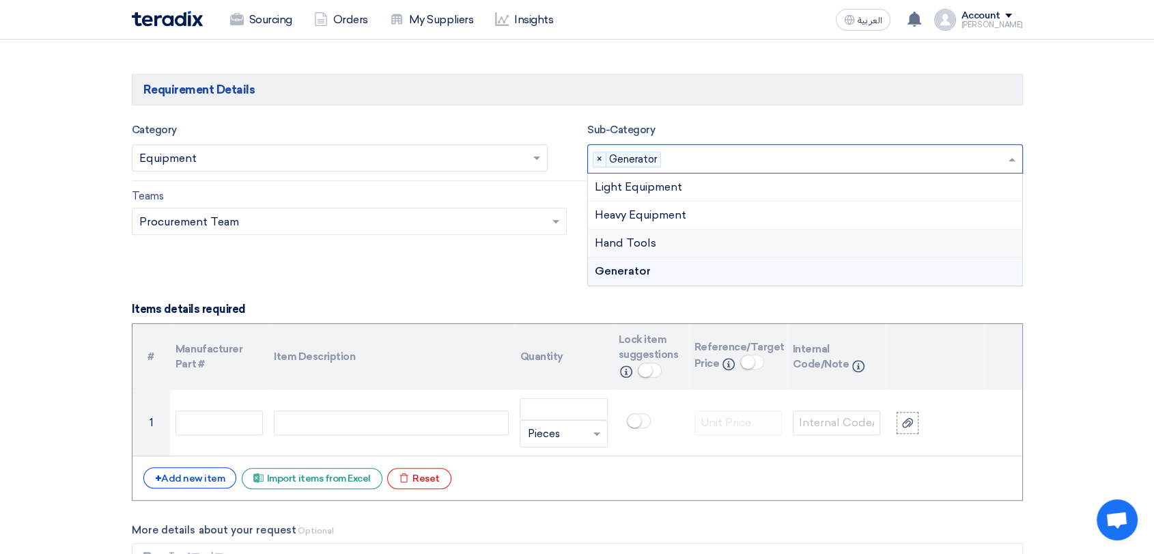
click at [666, 235] on div "Hand Tools" at bounding box center [805, 243] width 434 height 28
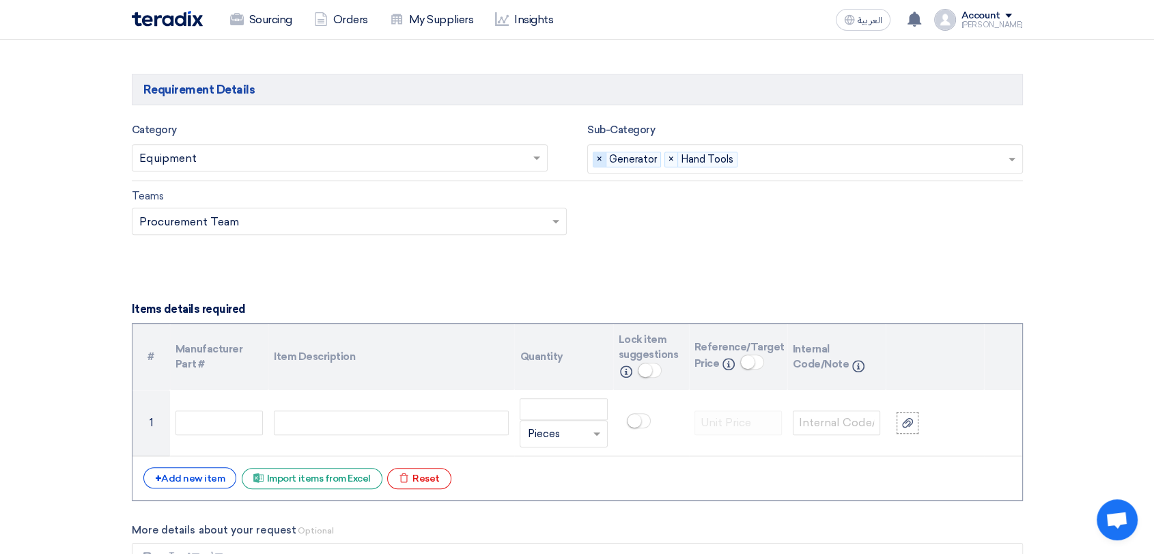
click at [599, 160] on span "×" at bounding box center [599, 159] width 13 height 15
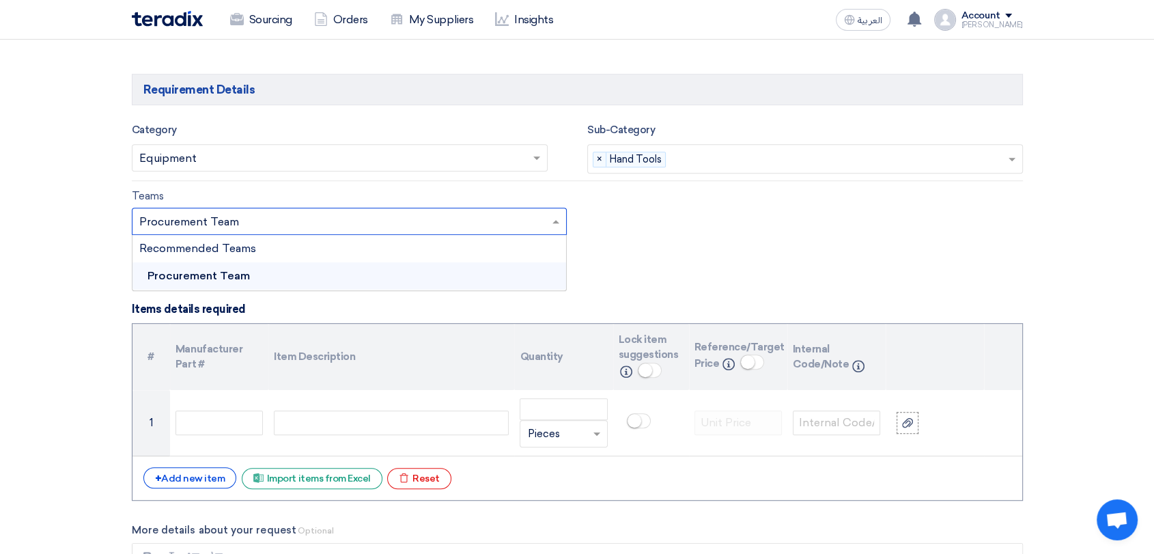
click at [431, 218] on input "text" at bounding box center [342, 222] width 407 height 23
click at [332, 283] on div "Procurement Team" at bounding box center [349, 275] width 434 height 27
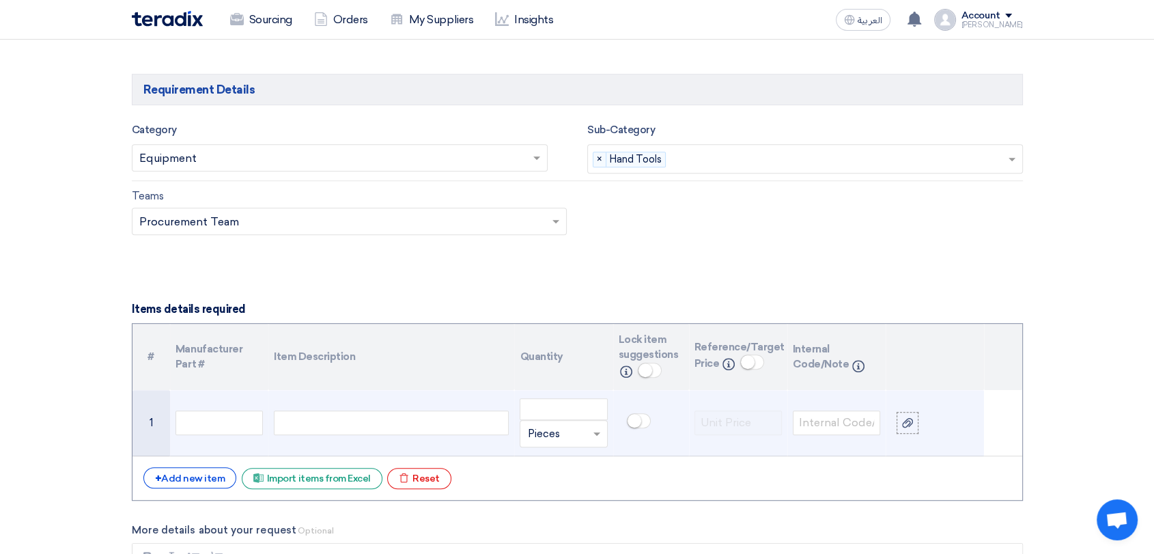
click at [331, 421] on div at bounding box center [391, 422] width 235 height 25
paste div
click at [573, 406] on input "number" at bounding box center [562, 409] width 87 height 22
type input "3"
click at [571, 429] on input "text" at bounding box center [555, 434] width 56 height 22
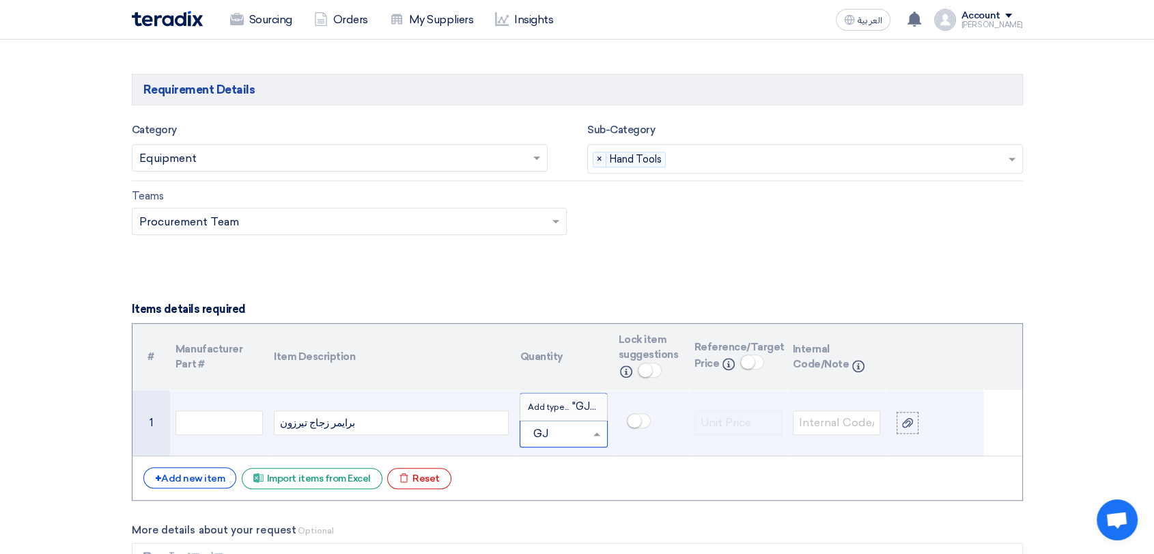
type input "G"
type input "ل"
type input "لتر"
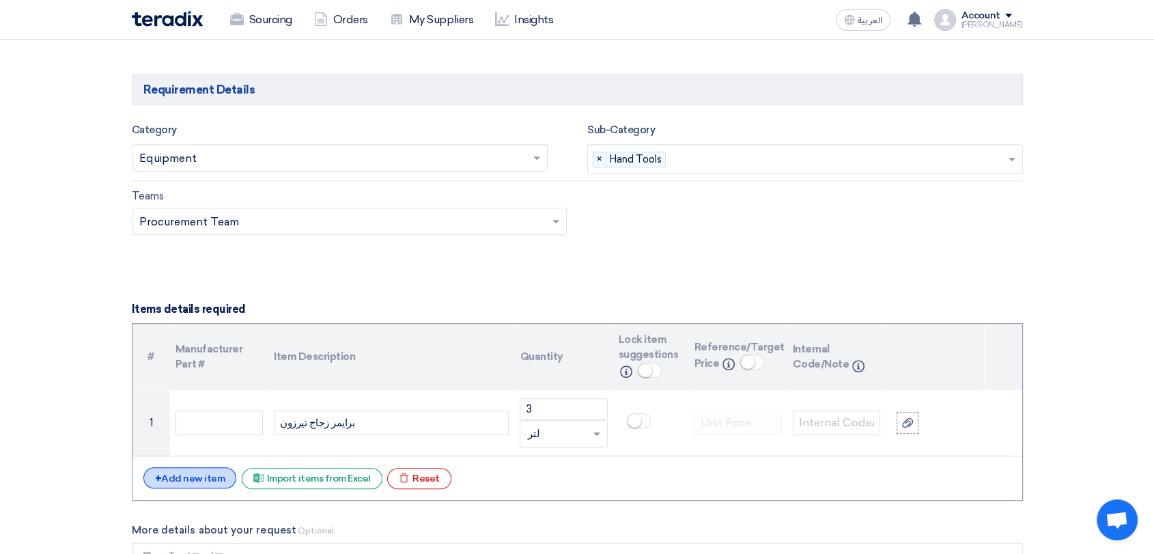
click at [156, 462] on span "+" at bounding box center [158, 478] width 7 height 13
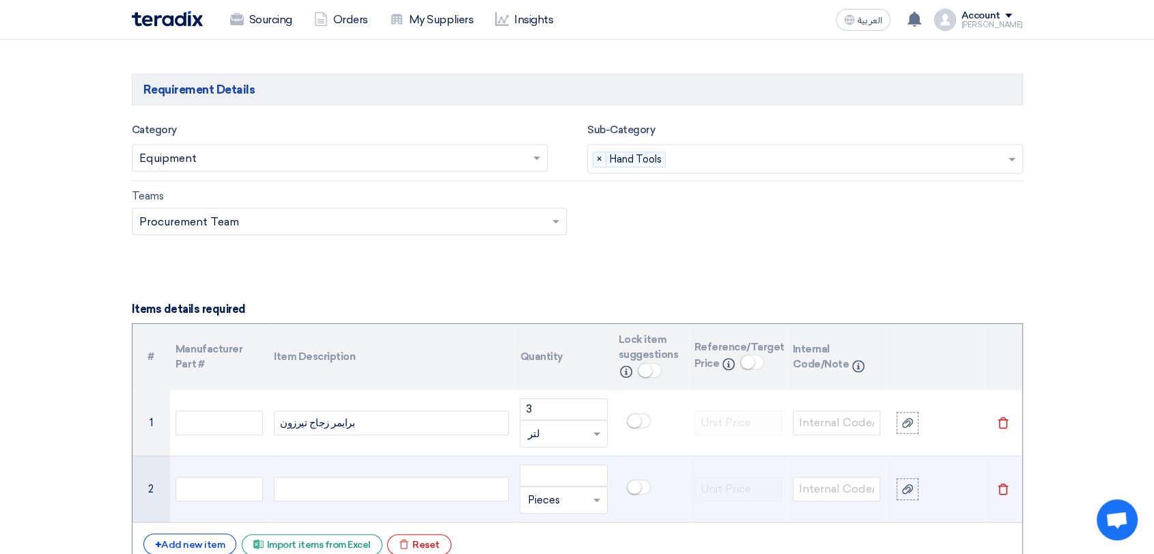
click at [334, 462] on div at bounding box center [391, 488] width 235 height 25
paste div
click at [572, 462] on input "number" at bounding box center [562, 475] width 87 height 22
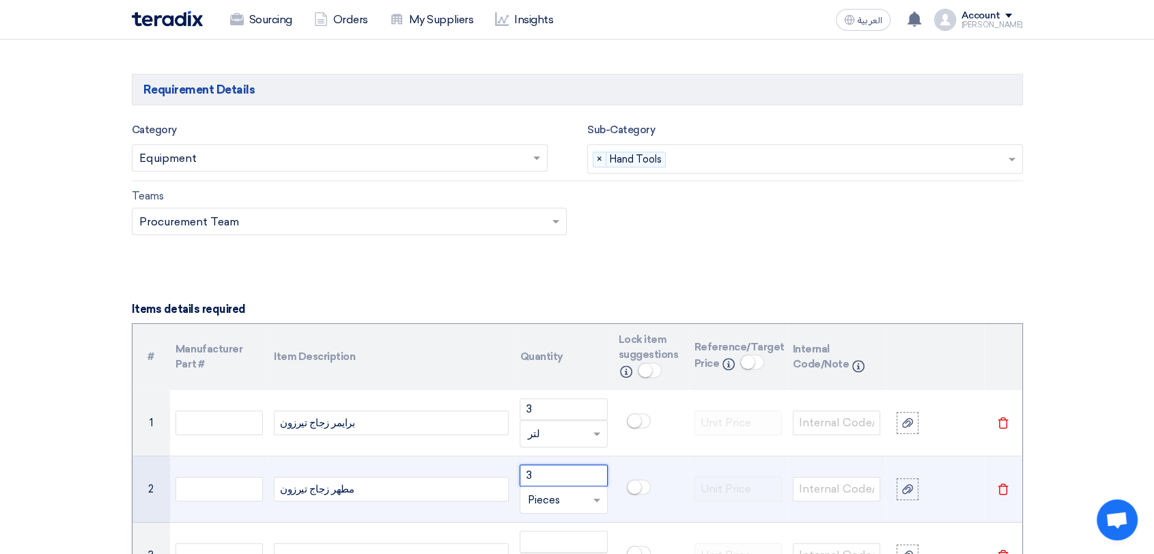
scroll to position [834, 0]
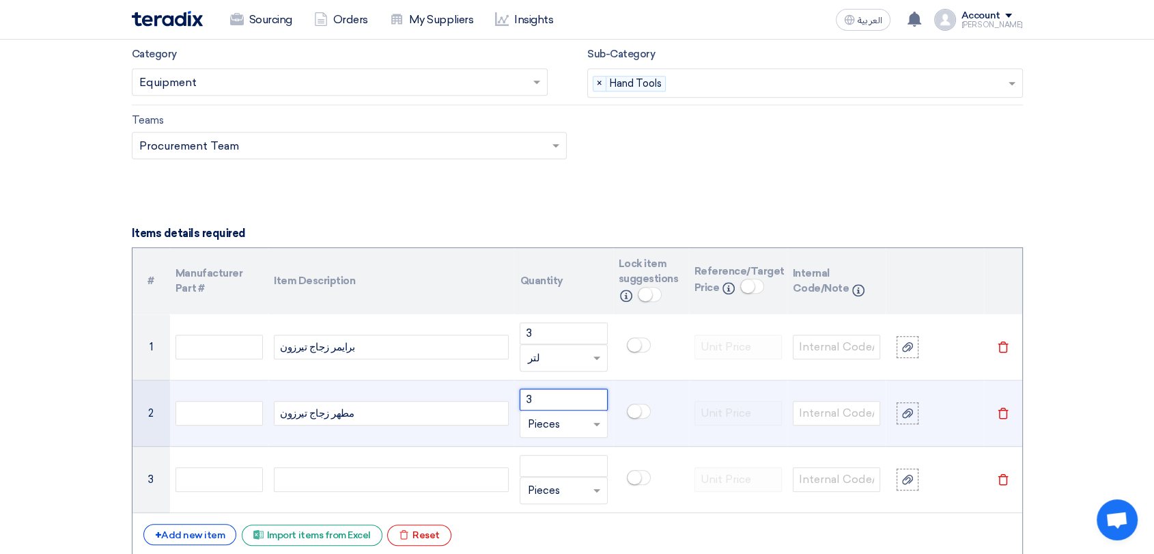
type input "3"
click at [569, 424] on input "text" at bounding box center [555, 424] width 56 height 22
type input "لتر"
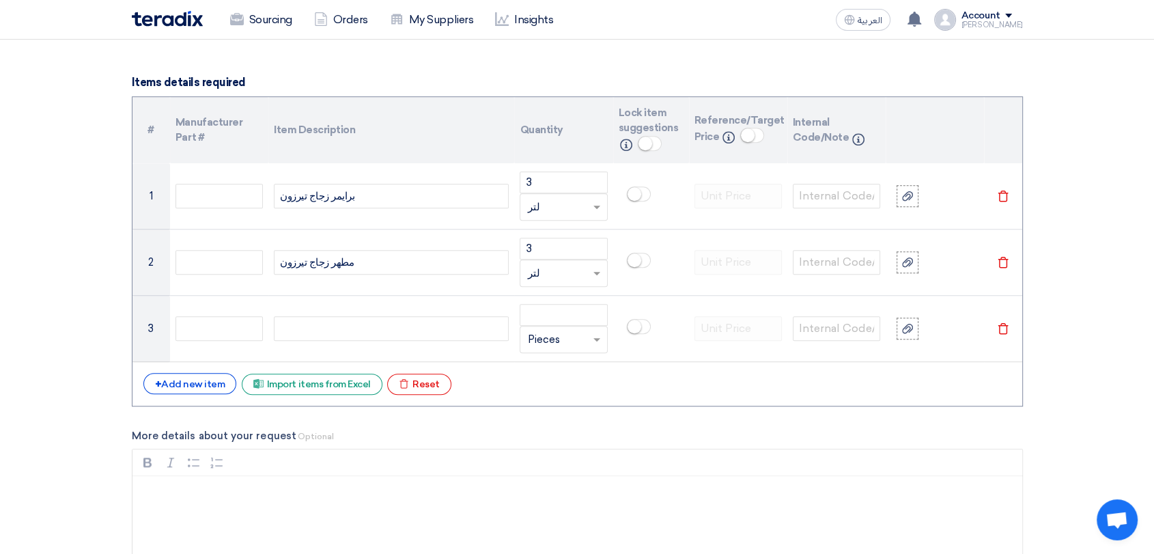
scroll to position [986, 0]
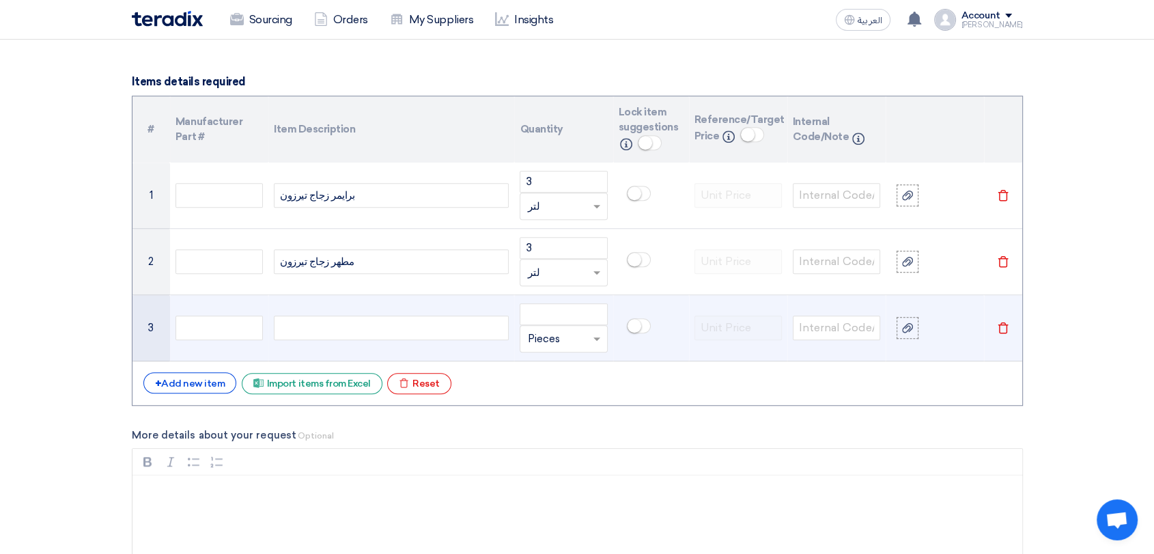
click at [343, 327] on div at bounding box center [391, 327] width 235 height 25
click at [567, 318] on input "number" at bounding box center [562, 314] width 87 height 22
type input "10"
click at [568, 337] on input "text" at bounding box center [555, 339] width 56 height 22
type input "كرتونة"
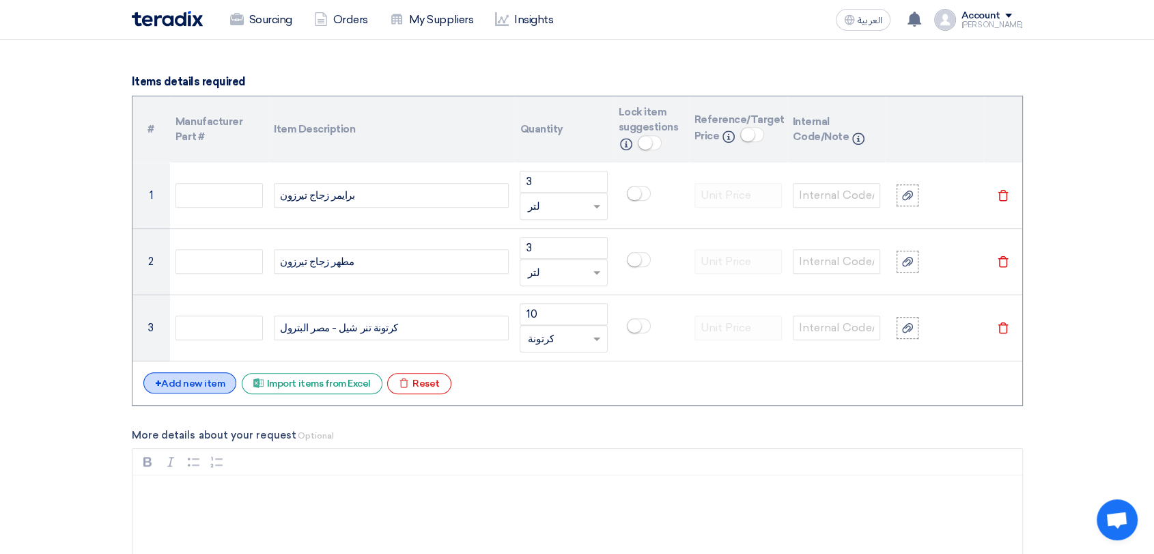
click at [197, 386] on div "+ Add new item" at bounding box center [190, 382] width 94 height 21
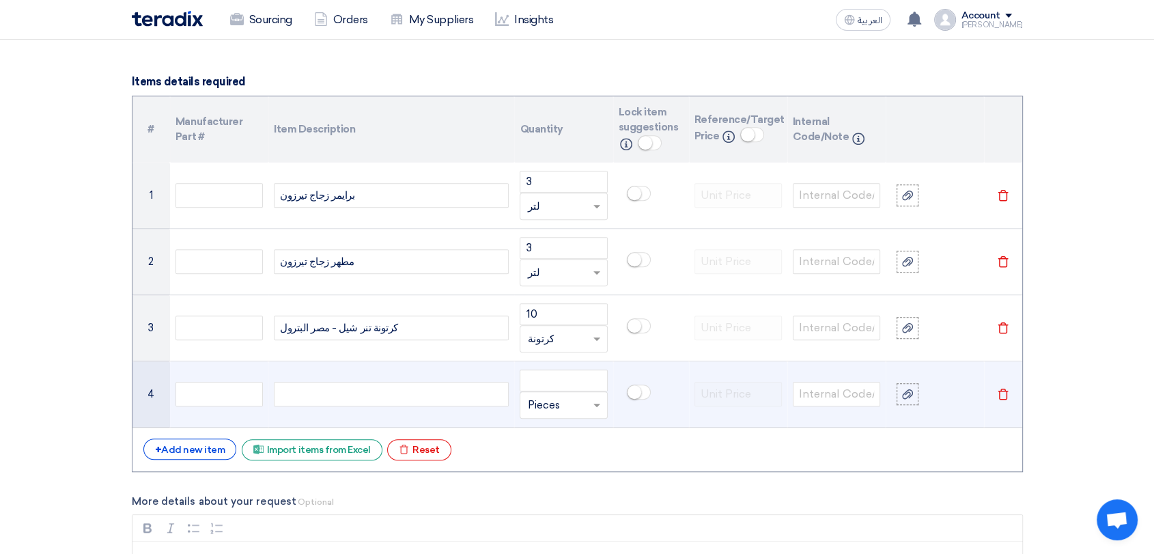
click at [345, 395] on div at bounding box center [391, 394] width 235 height 25
click at [554, 378] on input "number" at bounding box center [562, 380] width 87 height 22
type input "3"
click at [573, 402] on input "text" at bounding box center [555, 405] width 56 height 22
type input "بكرة"
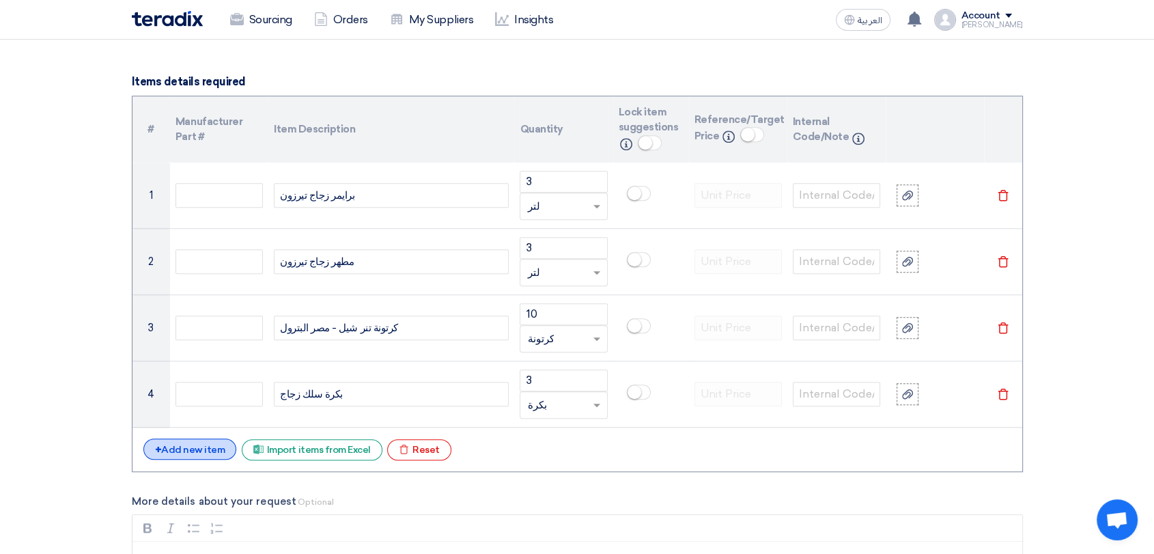
click at [208, 446] on div "+ Add new item" at bounding box center [190, 448] width 94 height 21
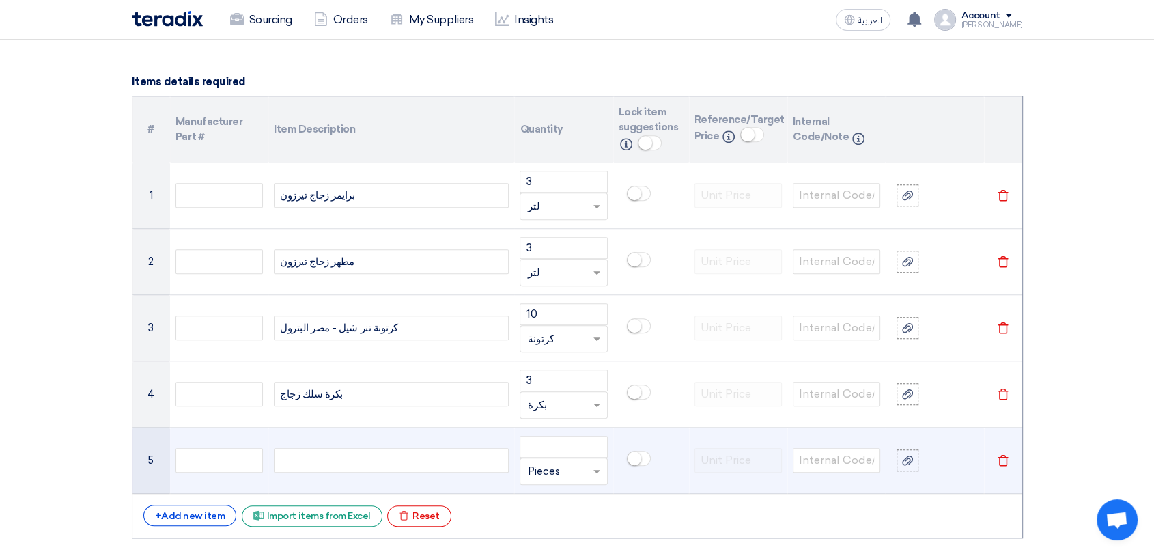
click at [322, 461] on div at bounding box center [391, 460] width 235 height 25
paste div
click at [573, 446] on input "number" at bounding box center [562, 446] width 87 height 22
type input "1"
click at [592, 462] on span at bounding box center [598, 471] width 17 height 16
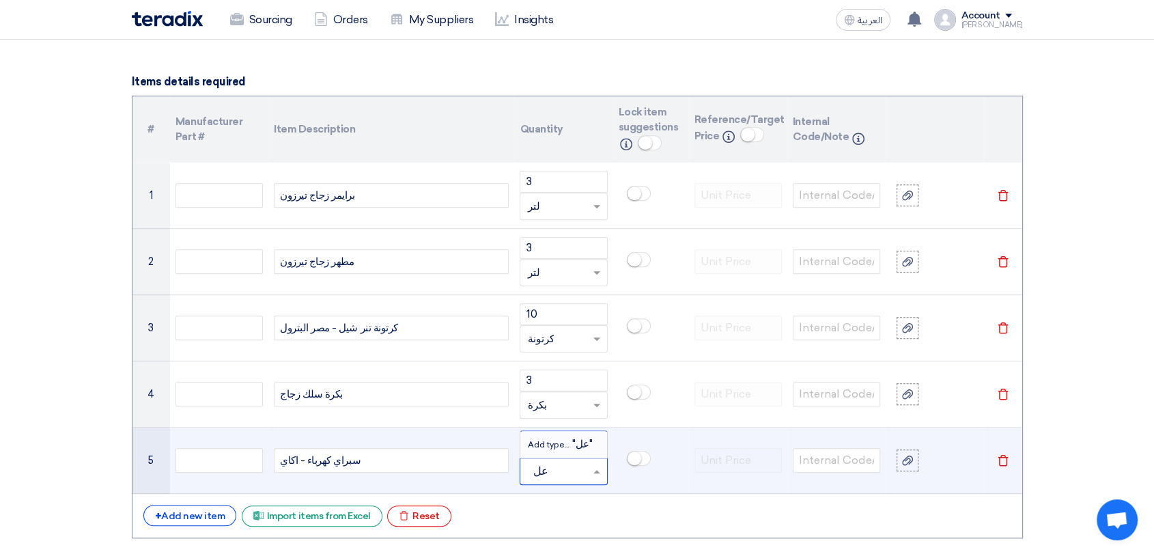
type input "ع"
type input "امبوبة"
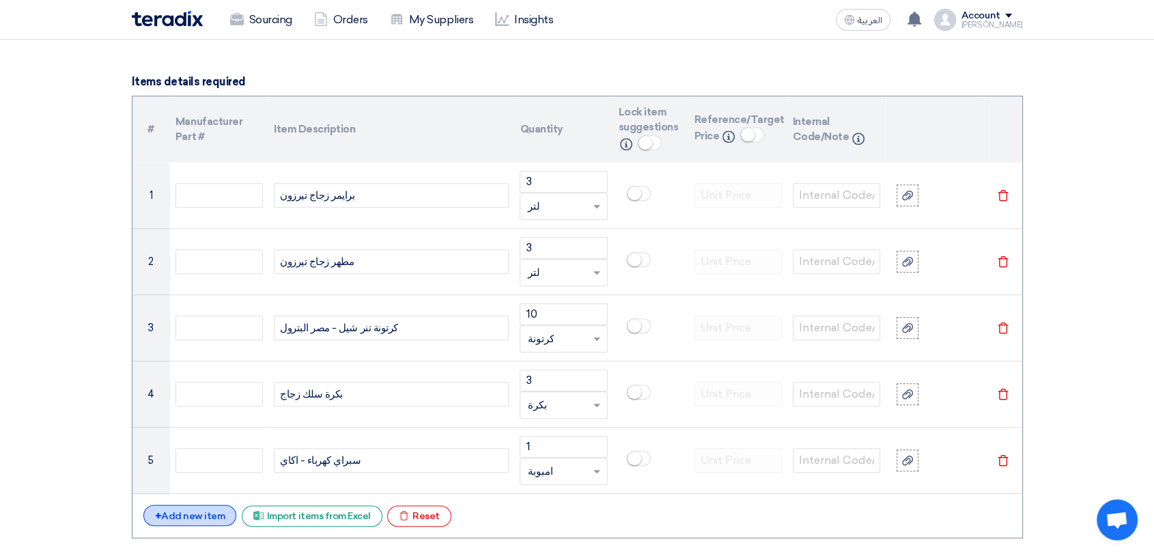
click at [174, 462] on div "+ Add new item" at bounding box center [190, 514] width 94 height 21
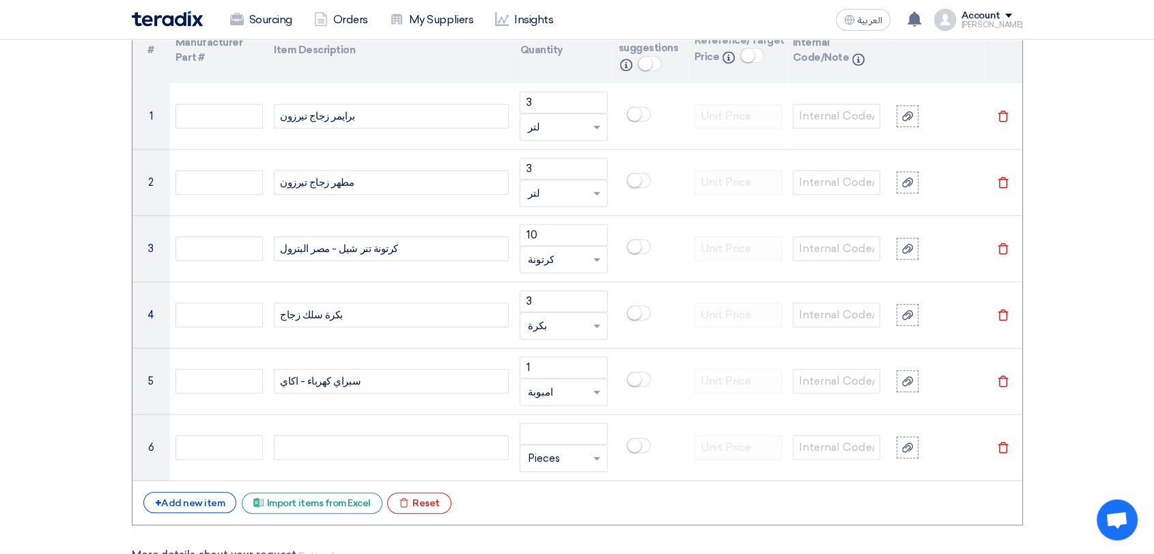
scroll to position [1213, 0]
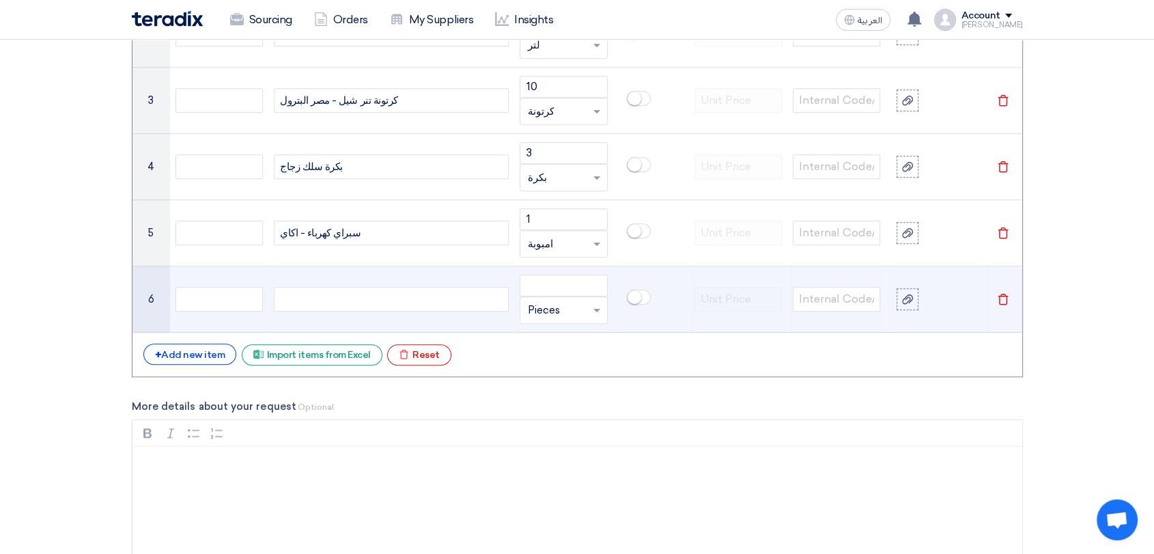
click at [374, 296] on div at bounding box center [391, 299] width 235 height 25
click at [519, 284] on input "number" at bounding box center [562, 285] width 87 height 22
type input "10"
click at [558, 309] on input "text" at bounding box center [555, 310] width 56 height 22
type input "عدد"
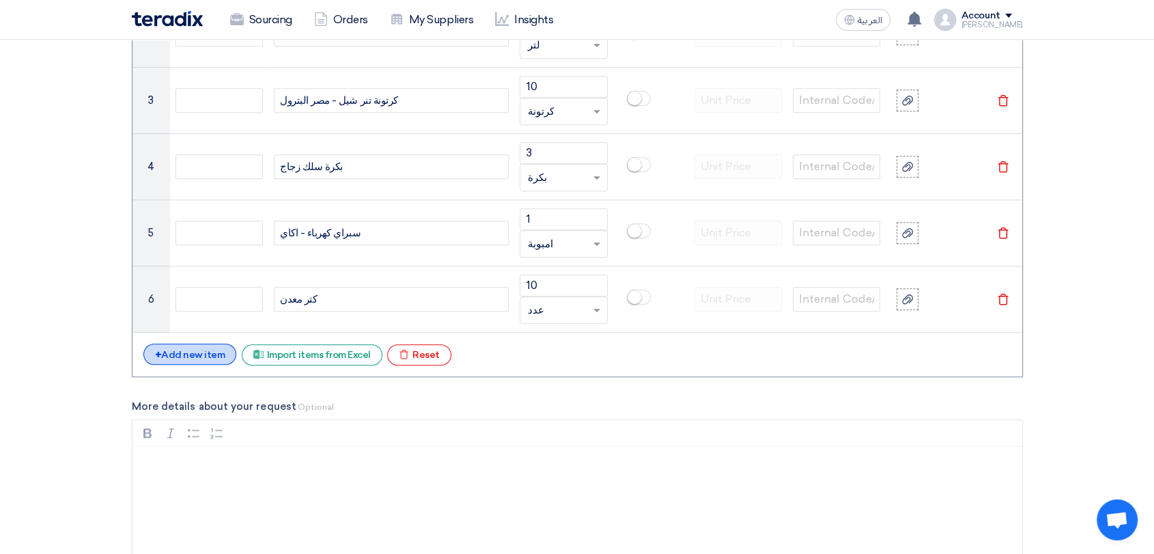
click at [202, 352] on div "+ Add new item" at bounding box center [190, 353] width 94 height 21
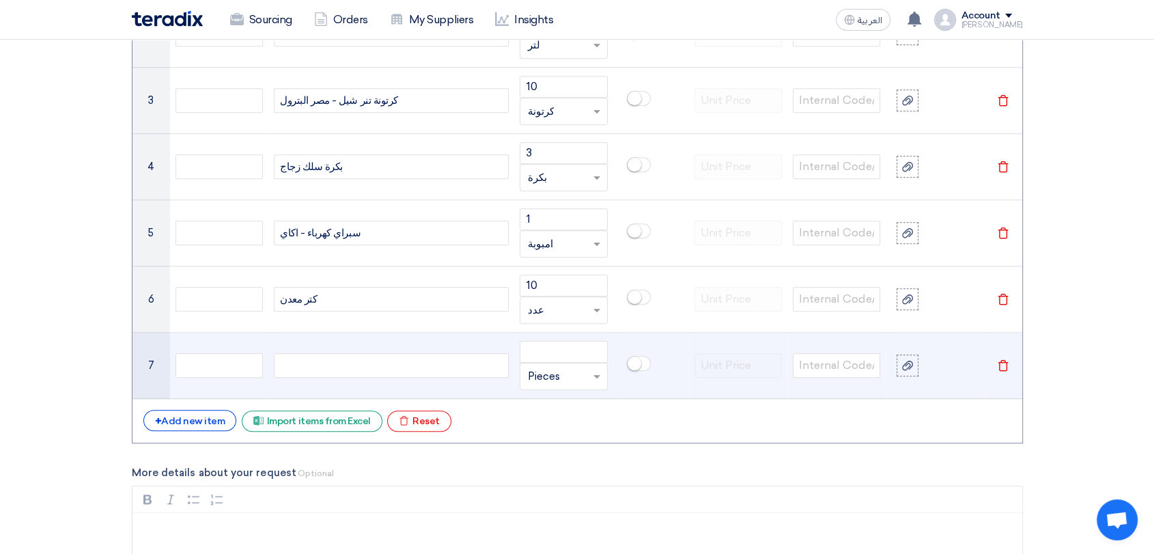
click at [408, 366] on div at bounding box center [391, 365] width 235 height 25
paste div
click at [571, 352] on input "number" at bounding box center [562, 352] width 87 height 22
type input "20"
click at [565, 375] on input "text" at bounding box center [555, 376] width 56 height 22
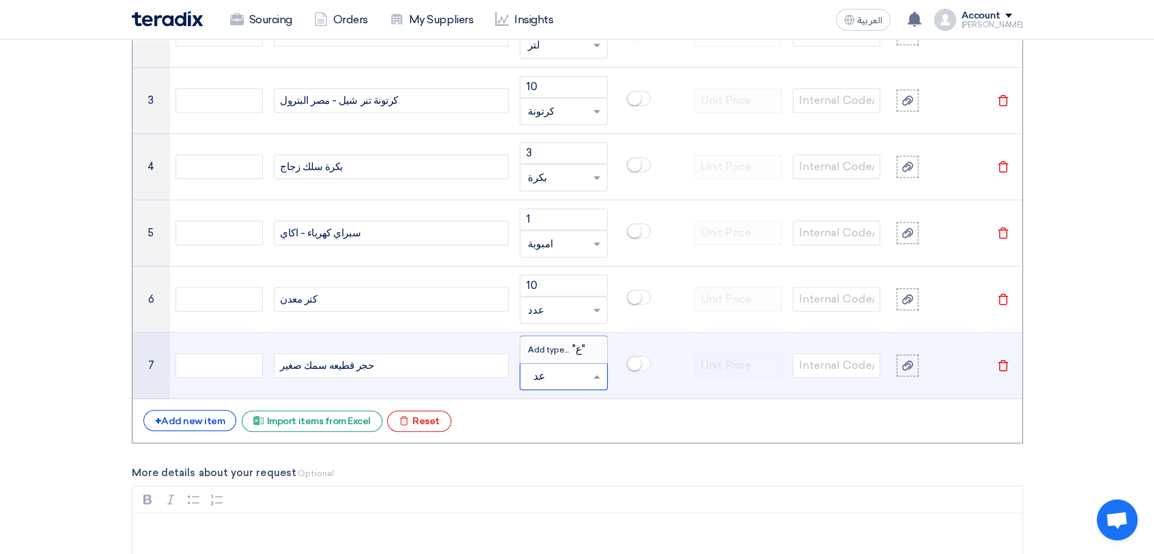
type input "عدد"
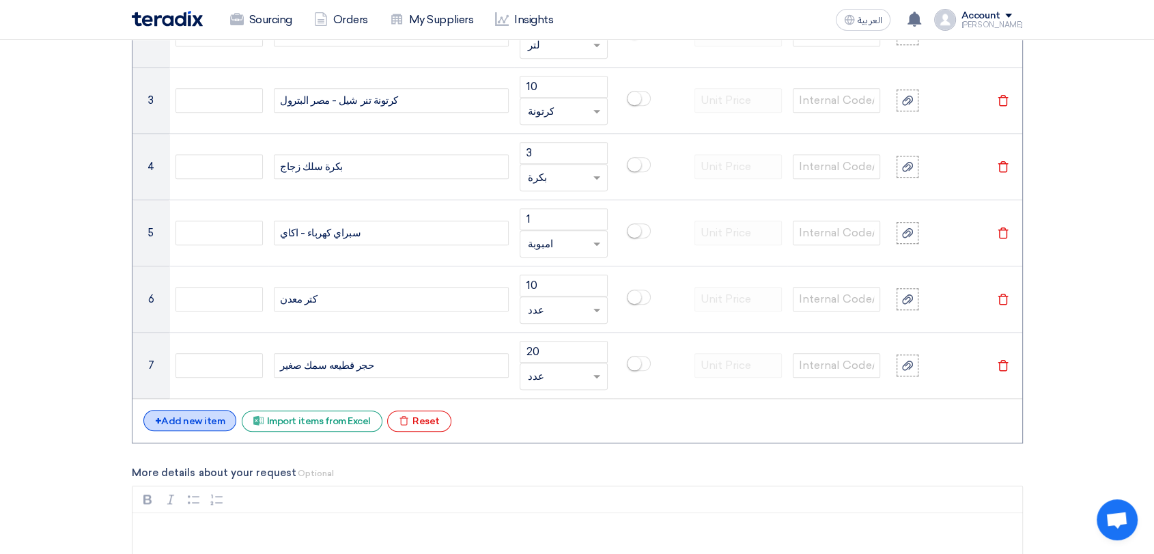
click at [186, 420] on div "+ Add new item" at bounding box center [190, 420] width 94 height 21
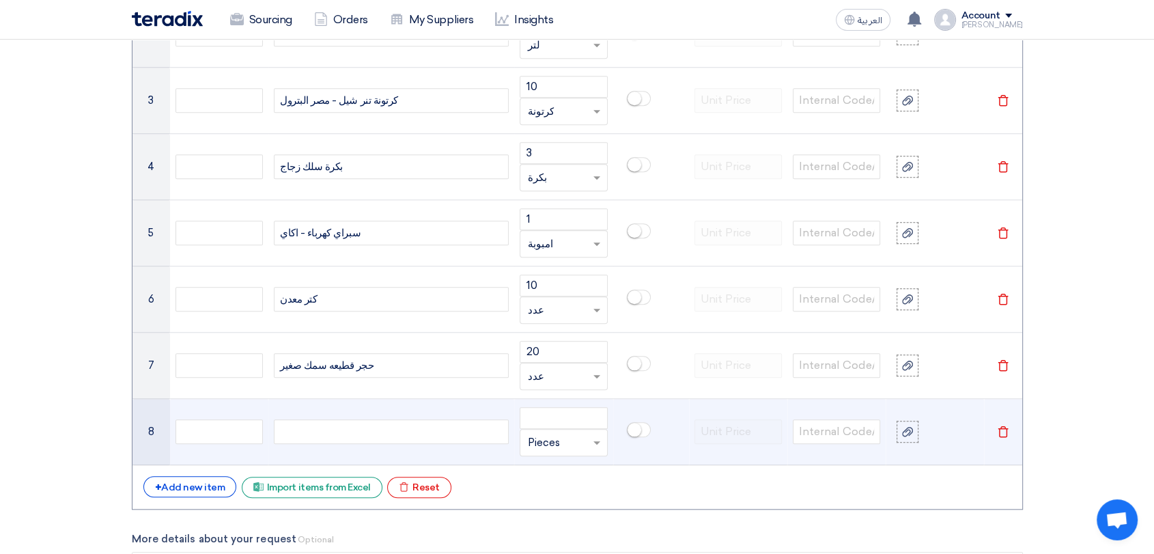
click at [349, 433] on div at bounding box center [391, 431] width 235 height 25
click at [548, 405] on td "Unit × Pieces" at bounding box center [563, 432] width 98 height 66
click at [545, 422] on input "number" at bounding box center [562, 418] width 87 height 22
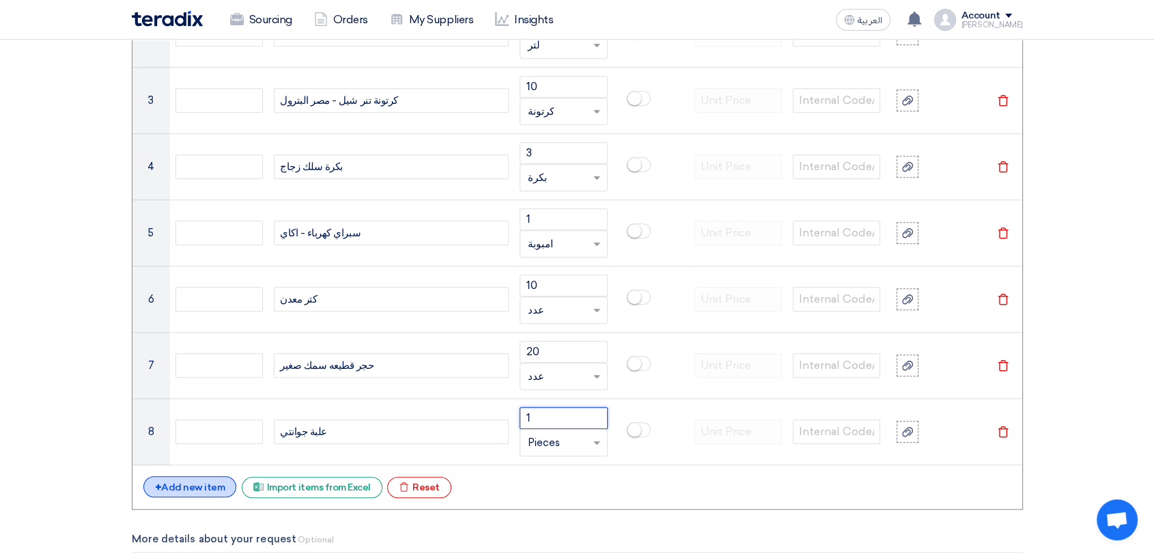
type input "1"
click at [171, 462] on div "+ Add new item" at bounding box center [190, 486] width 94 height 21
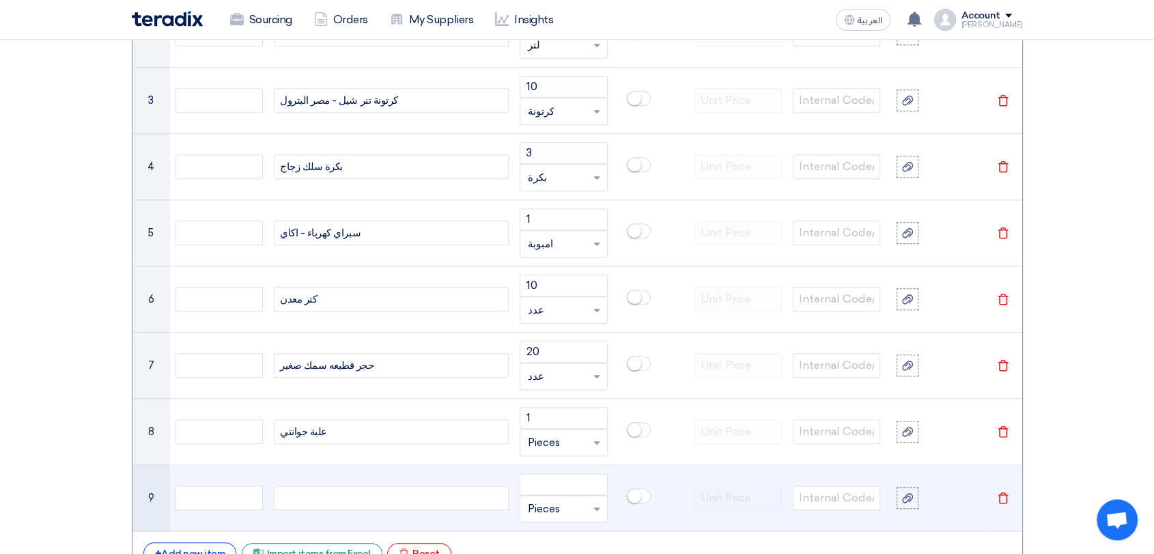
click at [322, 462] on div at bounding box center [391, 497] width 235 height 25
click at [576, 462] on input "number" at bounding box center [562, 484] width 87 height 22
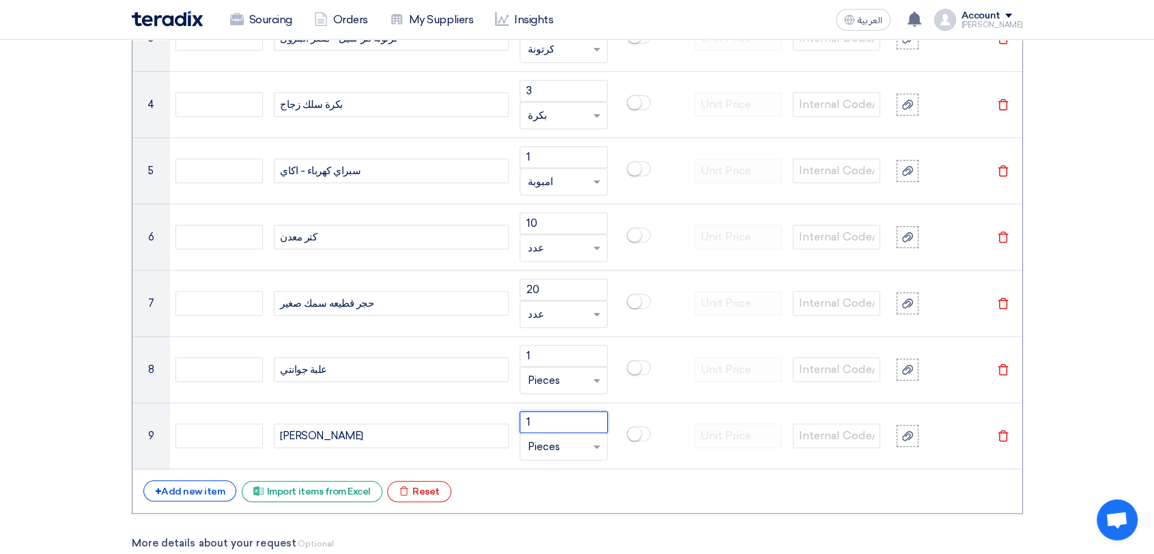
scroll to position [1441, 0]
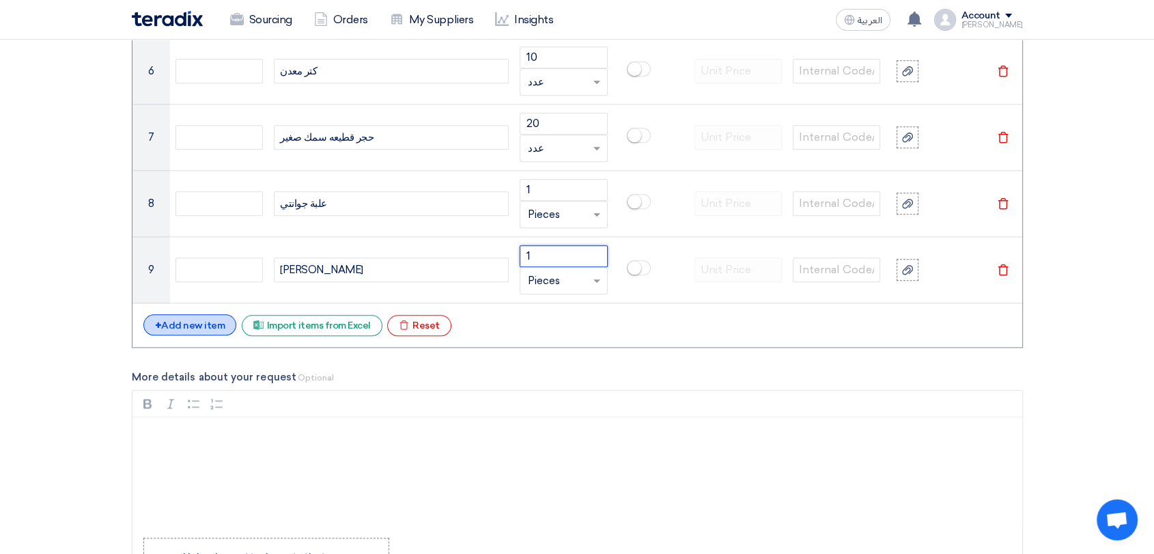
type input "1"
click at [191, 320] on div "+ Add new item" at bounding box center [190, 324] width 94 height 21
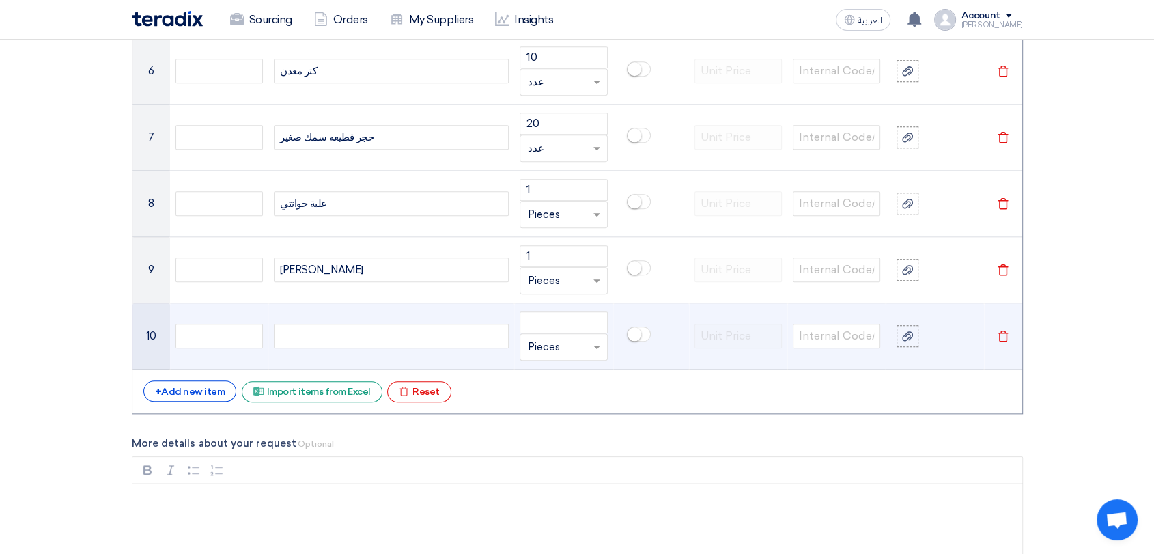
click at [342, 335] on div at bounding box center [391, 336] width 235 height 25
click at [582, 319] on input "number" at bounding box center [562, 322] width 87 height 22
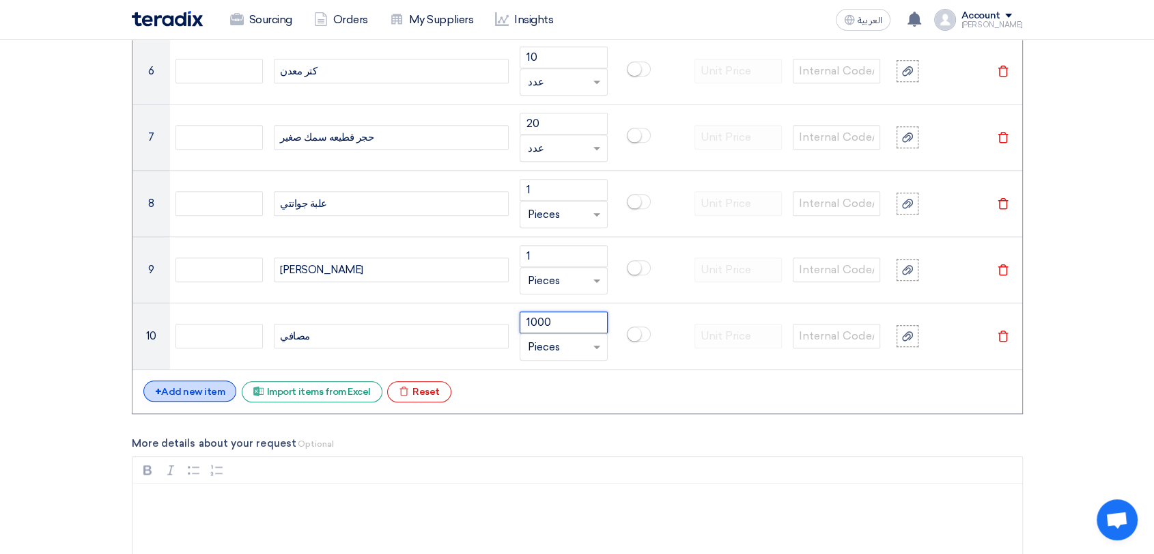
type input "1000"
click at [187, 389] on div "+ Add new item" at bounding box center [190, 390] width 94 height 21
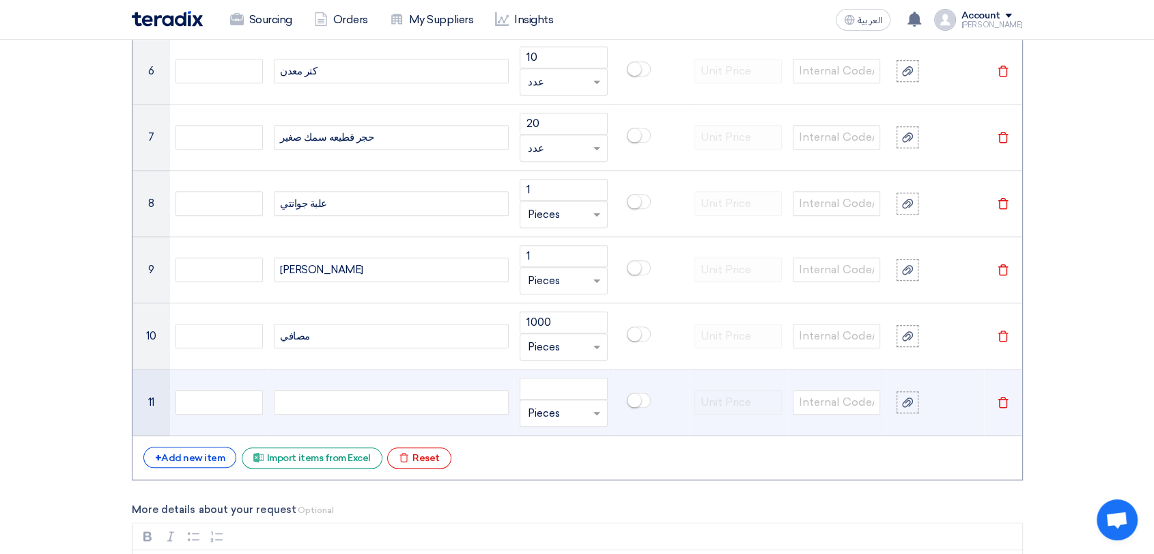
click at [332, 400] on div at bounding box center [391, 402] width 235 height 25
click at [560, 389] on input "number" at bounding box center [562, 388] width 87 height 22
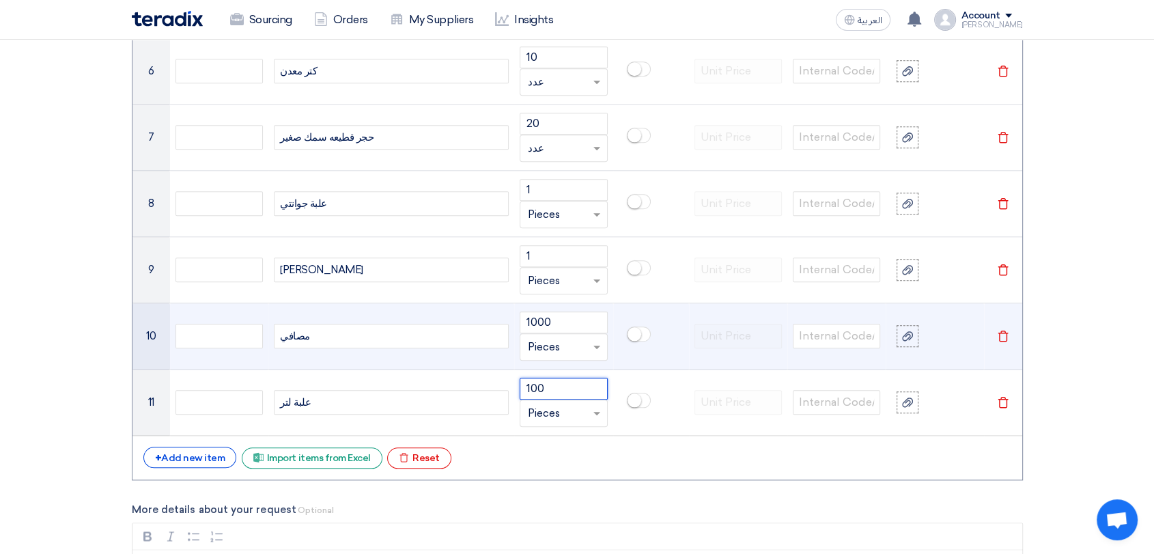
type input "100"
click at [567, 344] on input "text" at bounding box center [555, 347] width 56 height 22
type input "عدد"
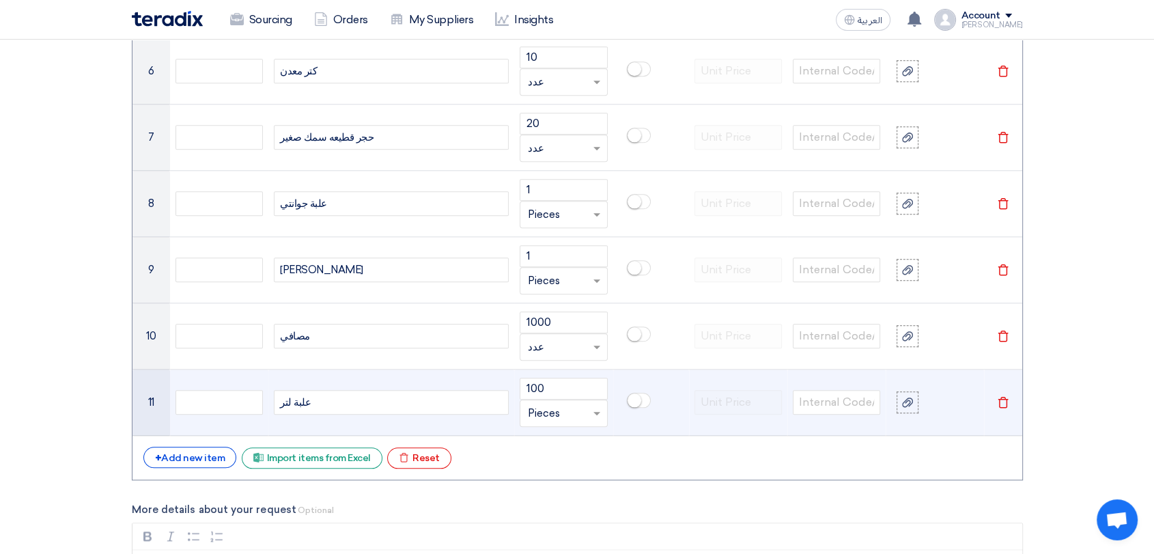
click at [534, 410] on input "text" at bounding box center [555, 413] width 56 height 22
type input "عدد"
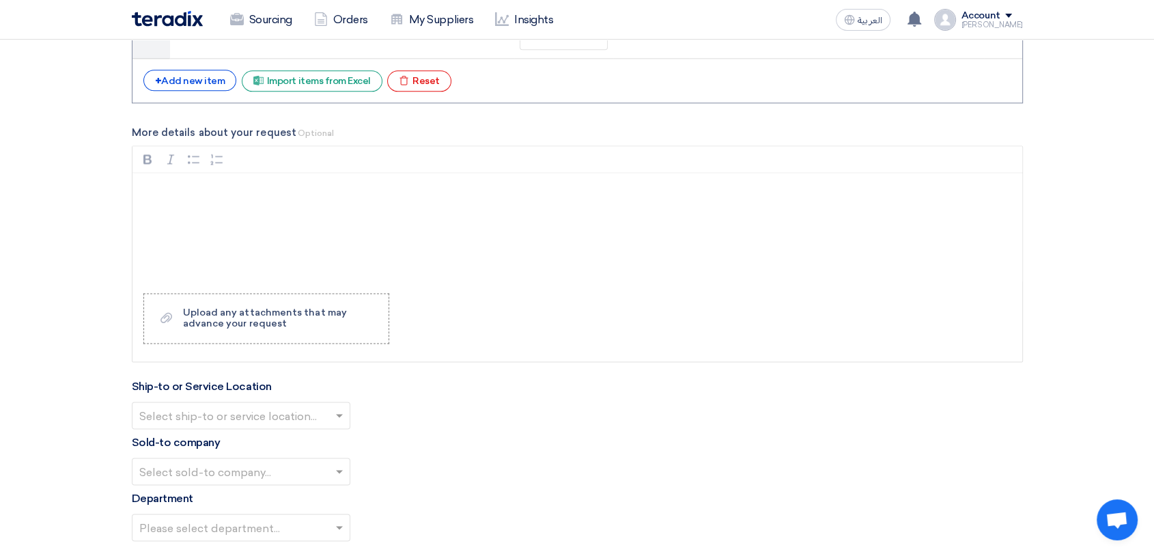
scroll to position [1820, 0]
click at [182, 212] on div "Rich Text Editor, main" at bounding box center [576, 225] width 889 height 109
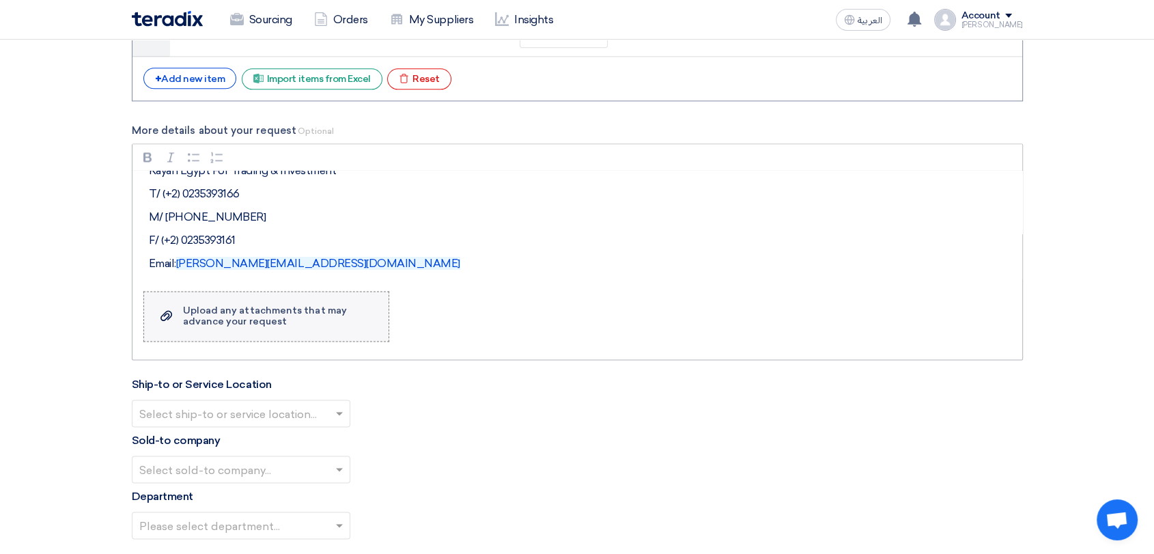
scroll to position [112, 0]
click at [294, 416] on input "text" at bounding box center [234, 414] width 190 height 23
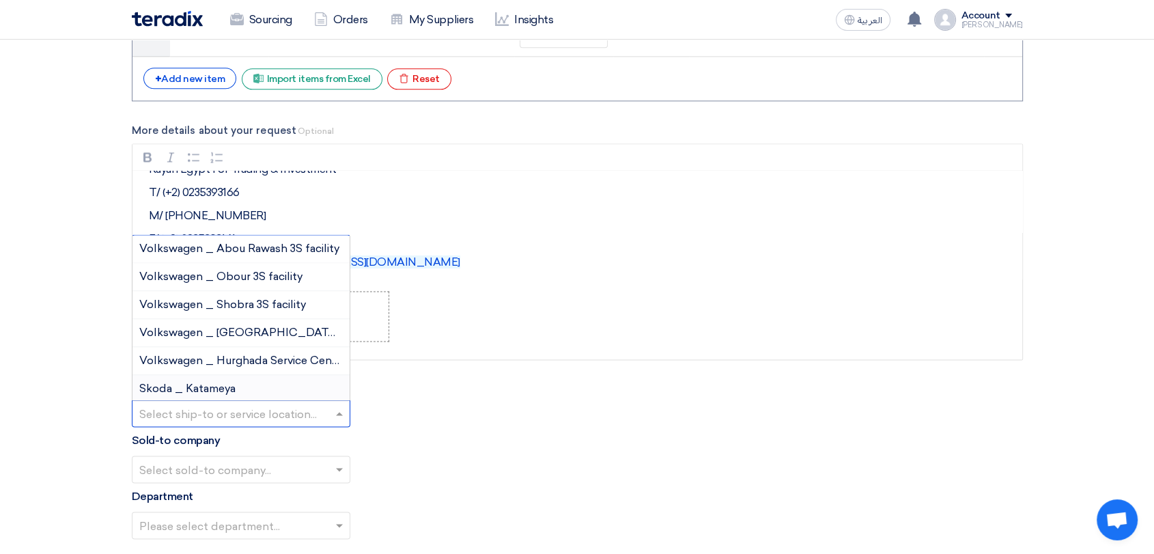
scroll to position [76, 0]
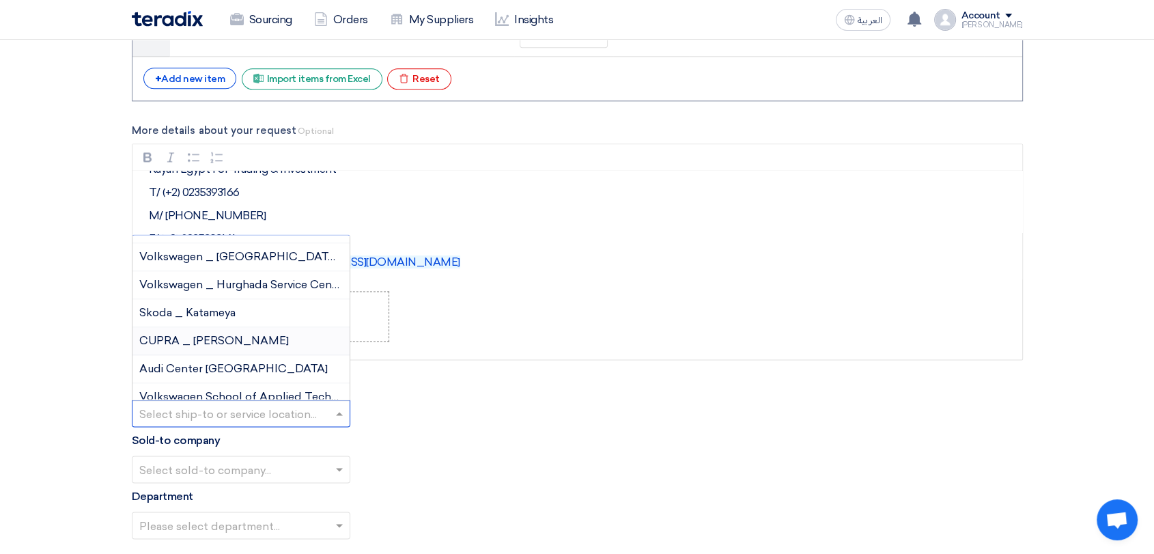
click at [208, 339] on span "CUPRA _ [PERSON_NAME]" at bounding box center [213, 340] width 149 height 13
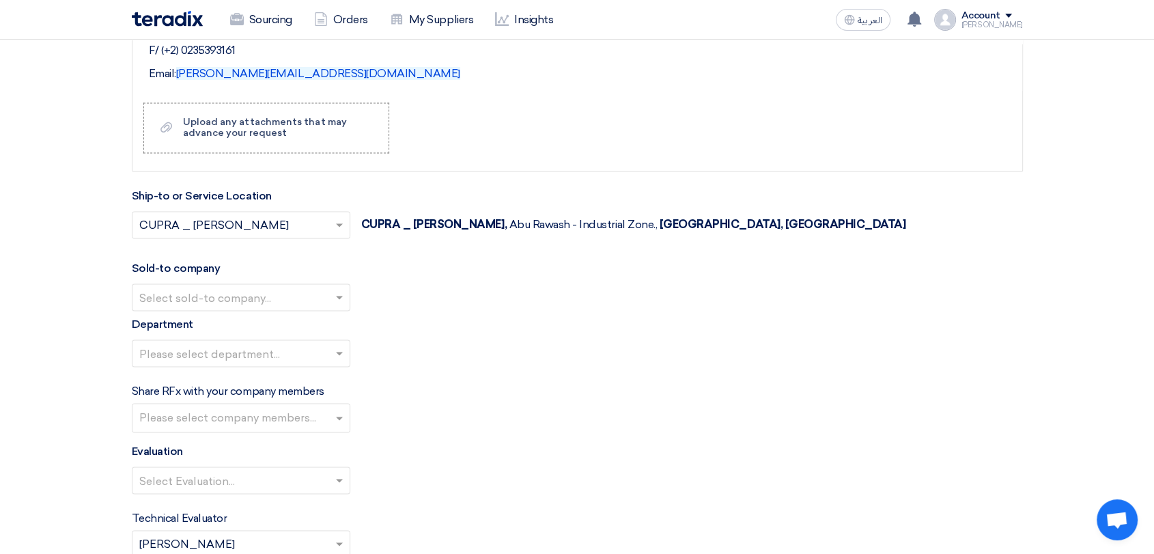
scroll to position [2048, 0]
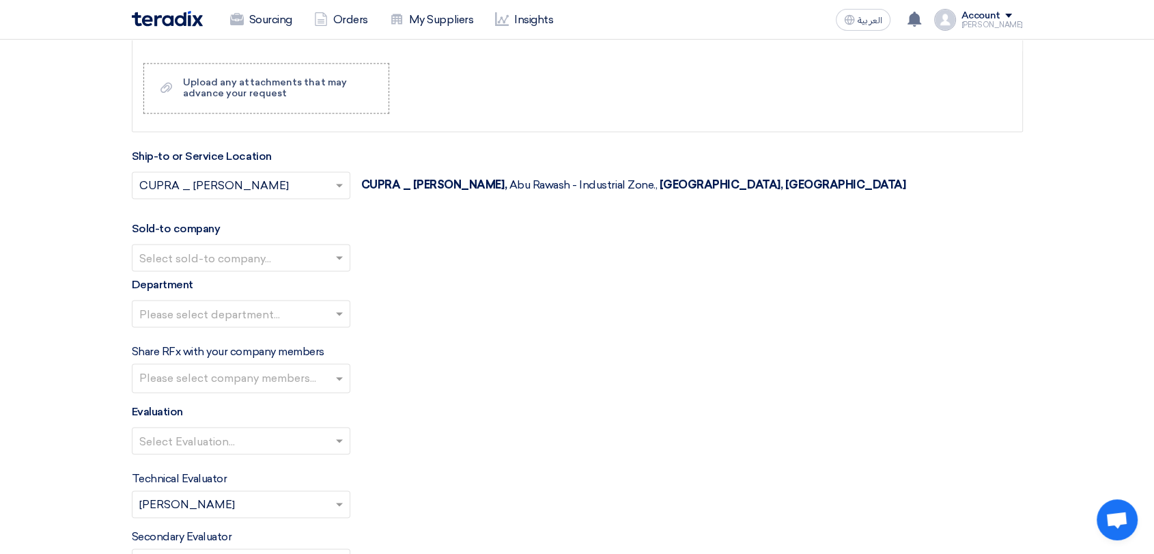
click at [233, 268] on ng-select "Select sold-to company..." at bounding box center [241, 257] width 218 height 27
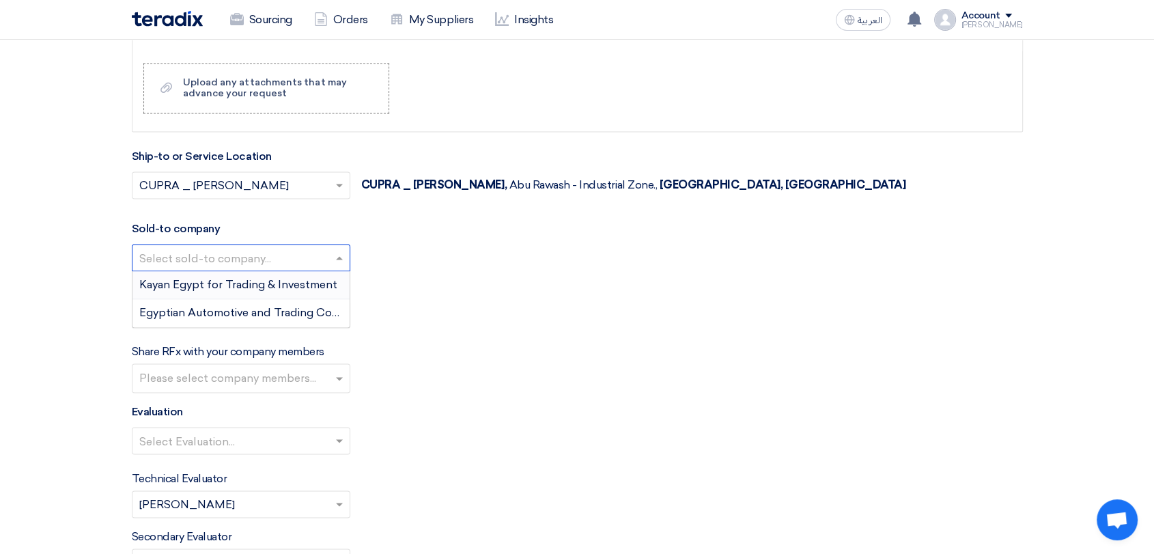
click at [224, 287] on span "Kayan Egypt for Trading & Investment" at bounding box center [238, 284] width 198 height 13
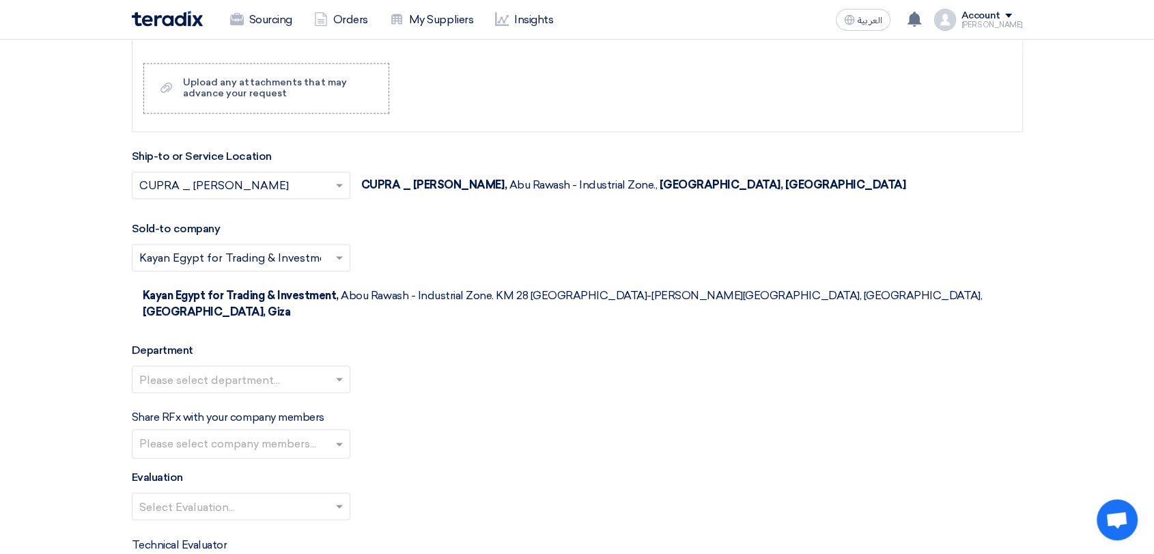
click at [222, 369] on input "text" at bounding box center [234, 380] width 190 height 23
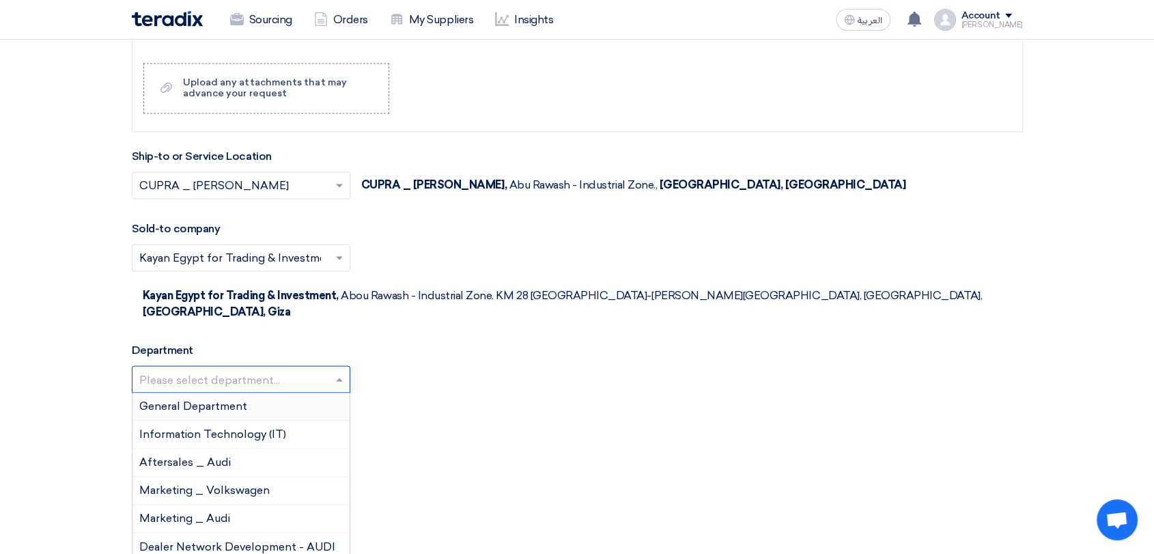
click at [228, 399] on span "General Department" at bounding box center [193, 405] width 108 height 13
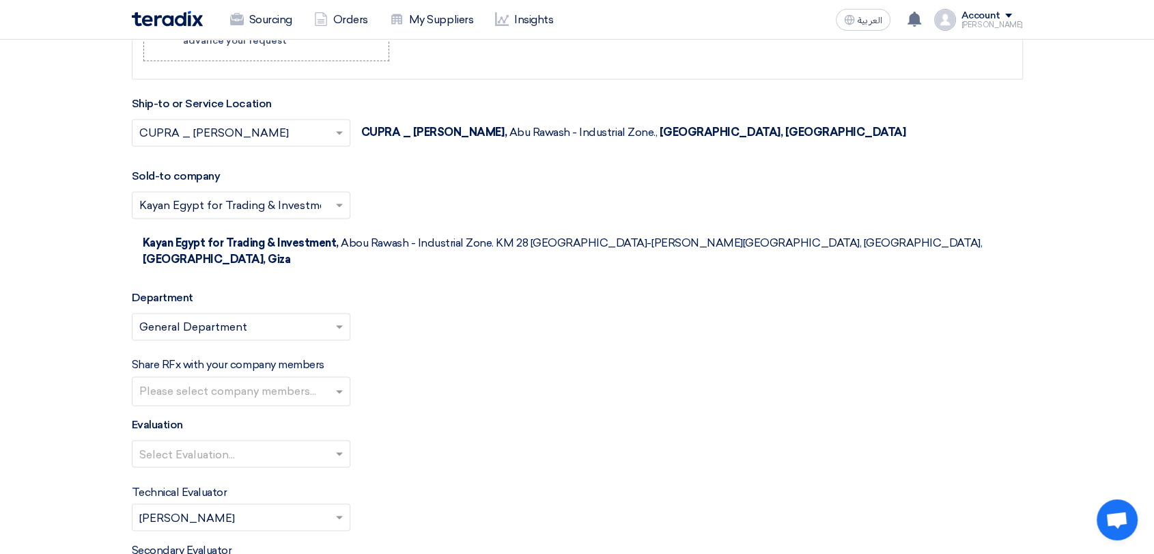
scroll to position [2124, 0]
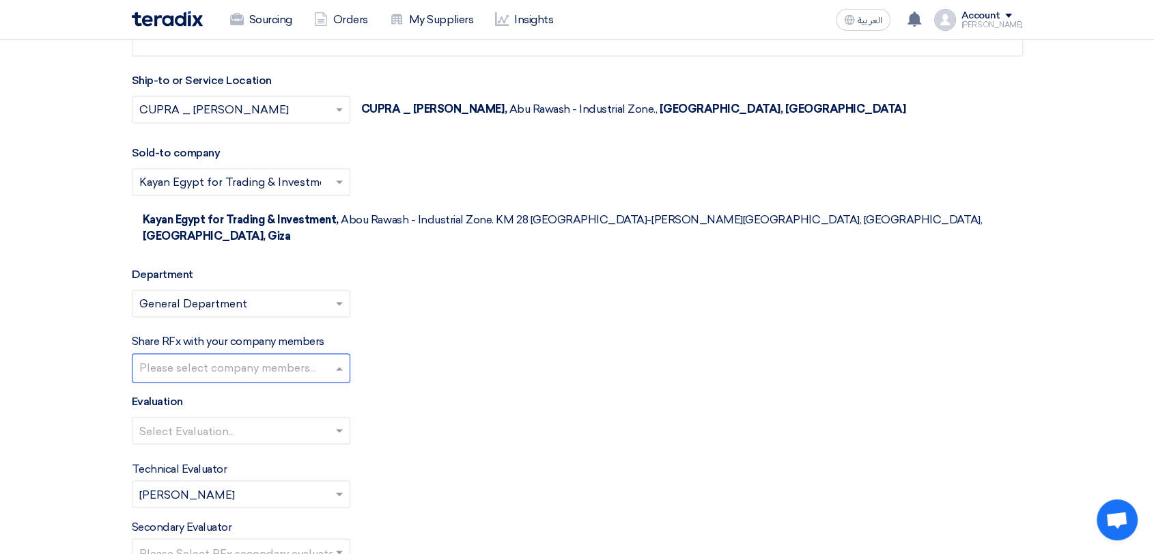
click at [222, 358] on input "text" at bounding box center [242, 369] width 207 height 23
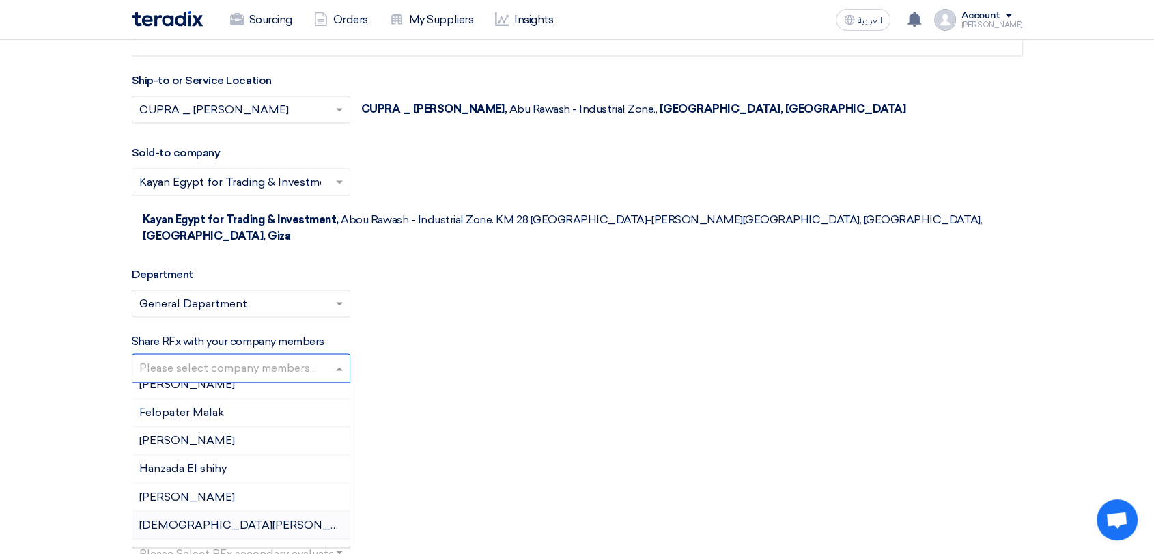
scroll to position [152, 0]
click at [229, 462] on div "[PERSON_NAME]" at bounding box center [240, 497] width 217 height 28
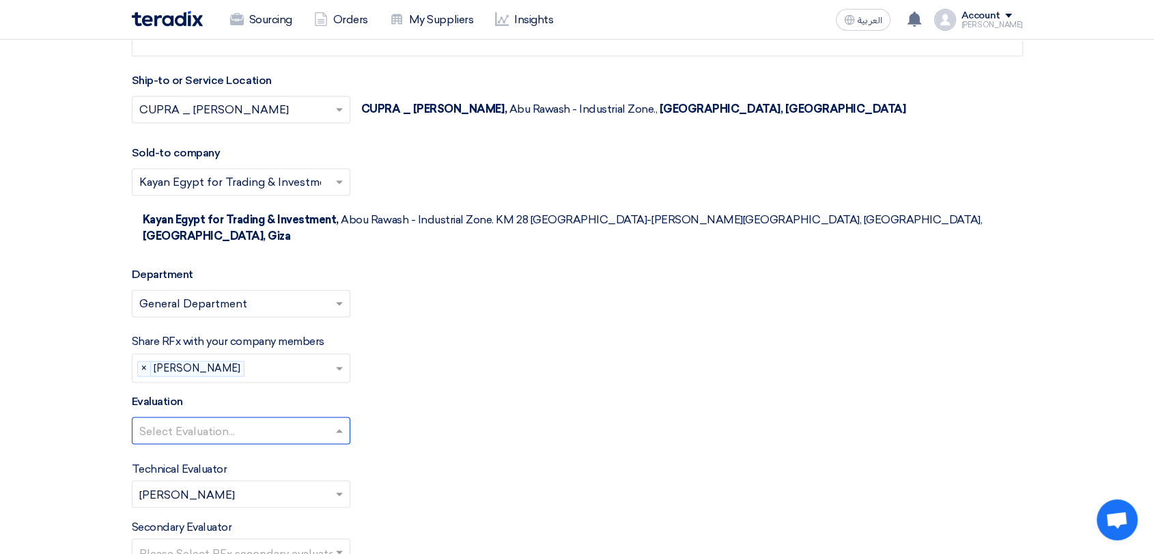
click at [220, 420] on input "text" at bounding box center [234, 431] width 190 height 23
click at [209, 451] on span "100% Price (VAT Included)" at bounding box center [207, 457] width 136 height 13
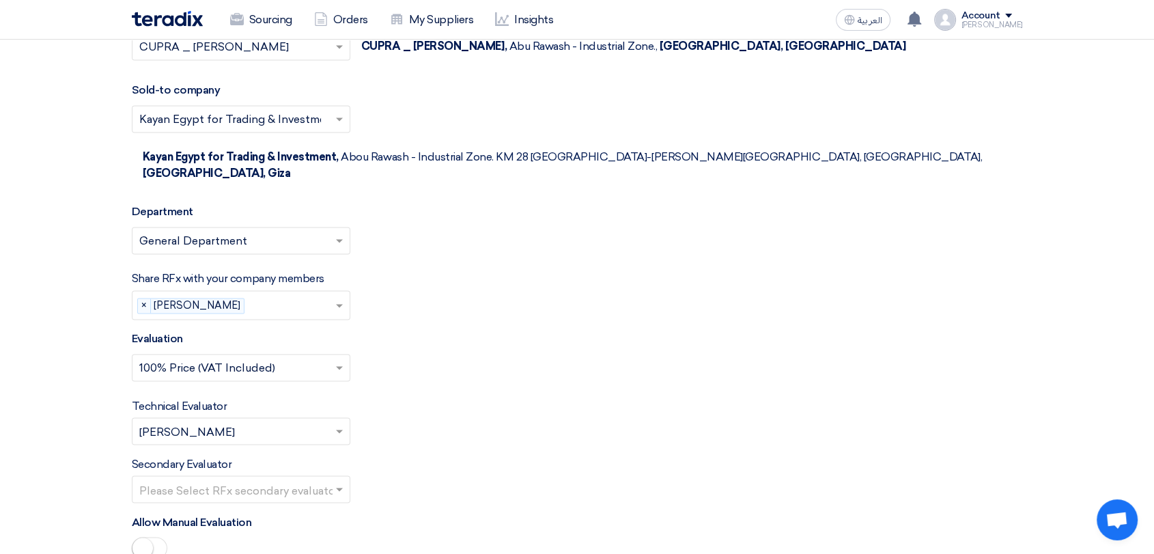
scroll to position [2275, 0]
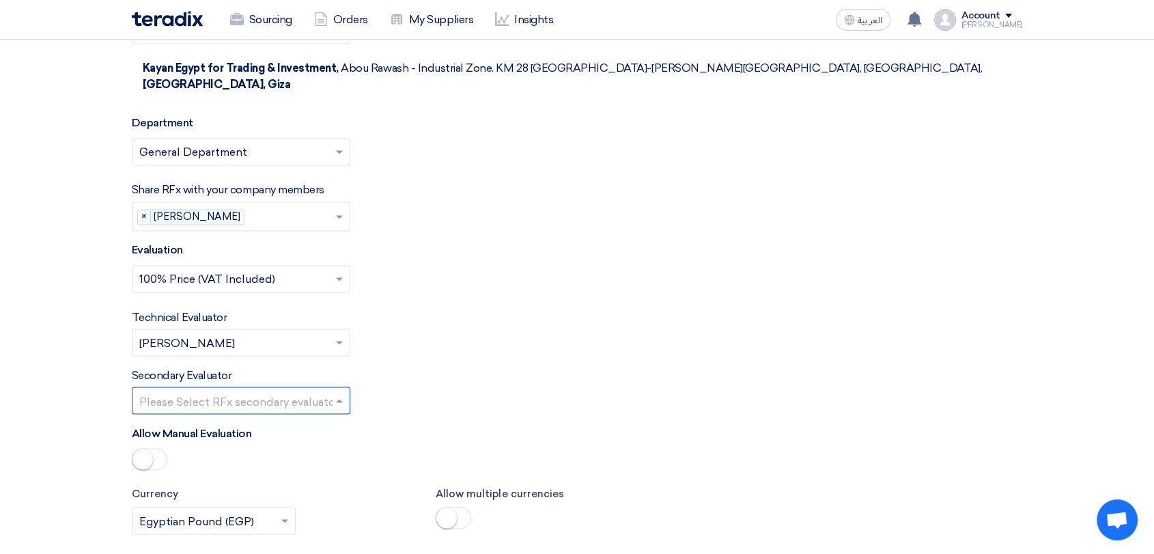
click at [223, 390] on input "text" at bounding box center [234, 401] width 190 height 23
click at [225, 414] on div "[PERSON_NAME]" at bounding box center [240, 428] width 217 height 28
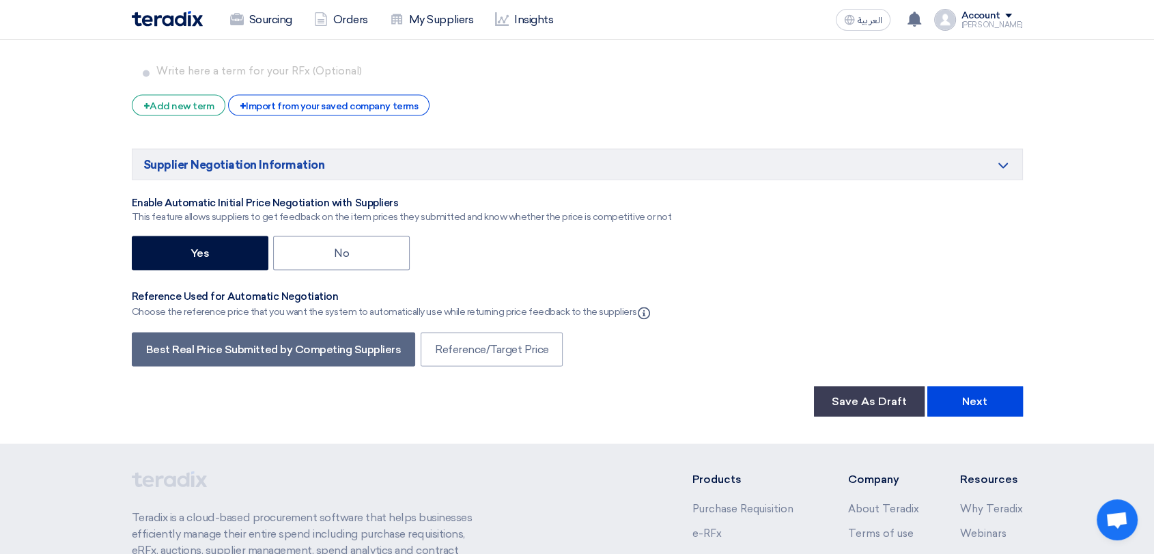
scroll to position [2584, 0]
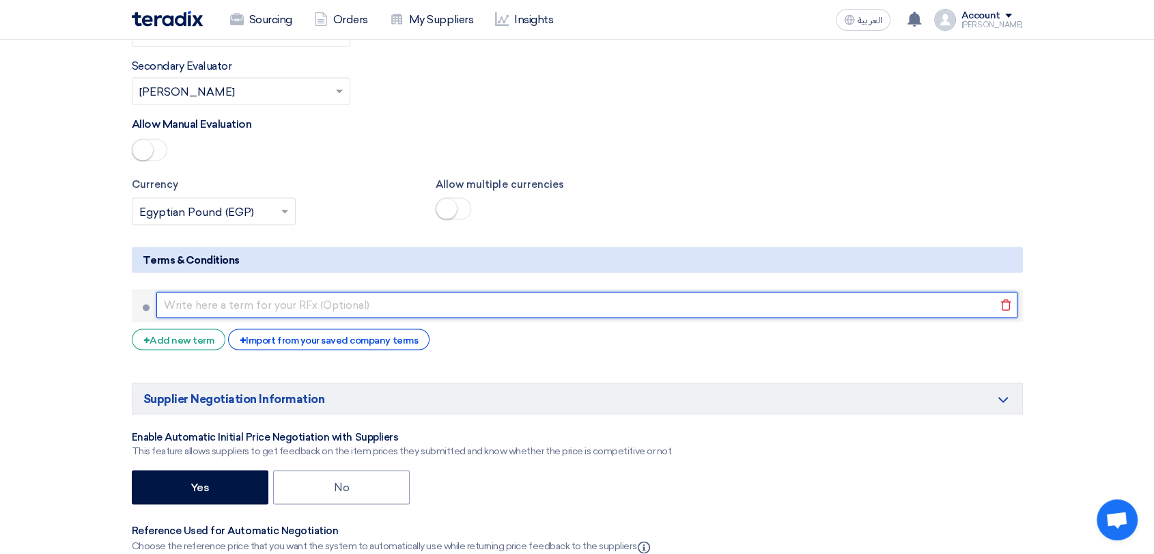
click at [302, 291] on input "text" at bounding box center [586, 304] width 861 height 26
paste input "طريقة الدفع: [ تحويل بنكي خلال 30 يومًا من تاريخ الفاتورة/[DEMOGRAPHIC_DATA]]"
type input "طريقة الدفع: [ تحويل بنكي خلال 30 يومًا من تاريخ الفاتورة/[DEMOGRAPHIC_DATA]]"
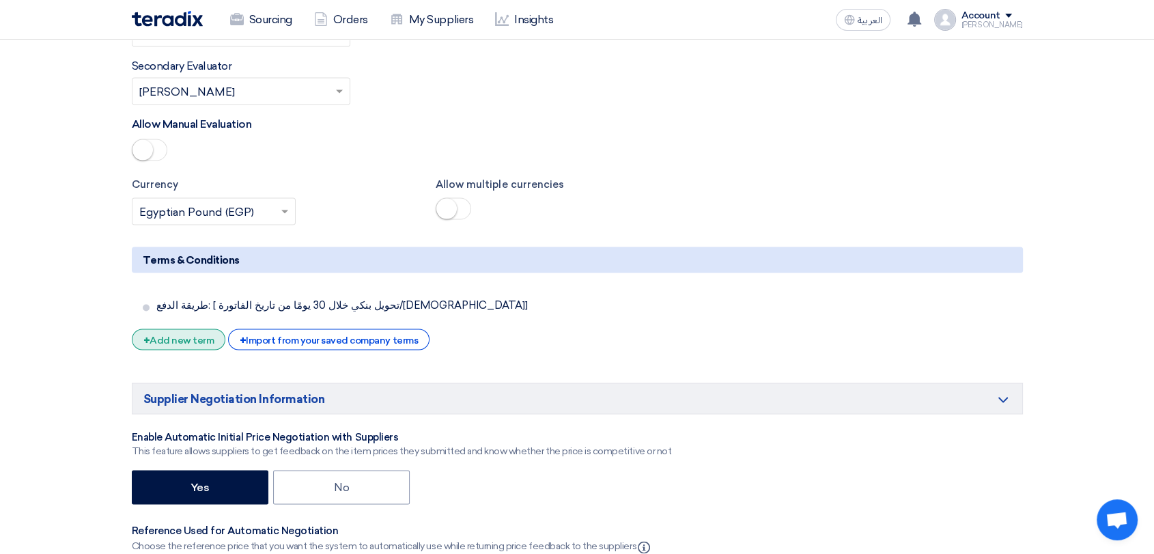
click at [199, 328] on div "+ Add new term" at bounding box center [179, 338] width 94 height 21
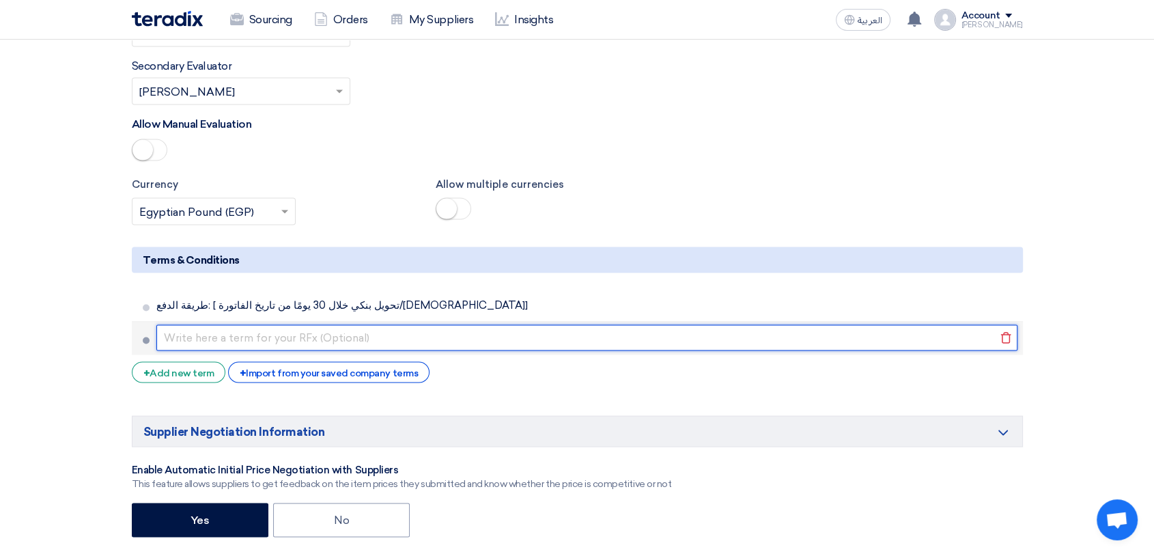
click at [298, 324] on input "text" at bounding box center [586, 337] width 861 height 26
paste input "مدة التوريد: [ خلال 7 أيام من تاريخ أمر الشراء]"
type input "مدة التوريد: [ خلال 7 أيام من تاريخ أمر الشراء]"
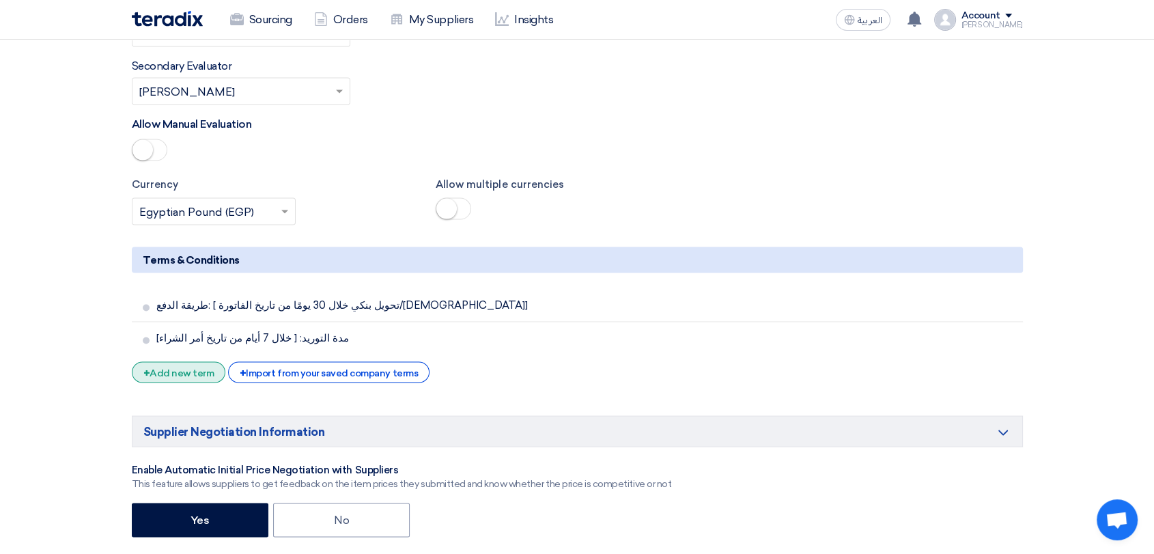
click at [191, 361] on div "+ Add new term" at bounding box center [179, 371] width 94 height 21
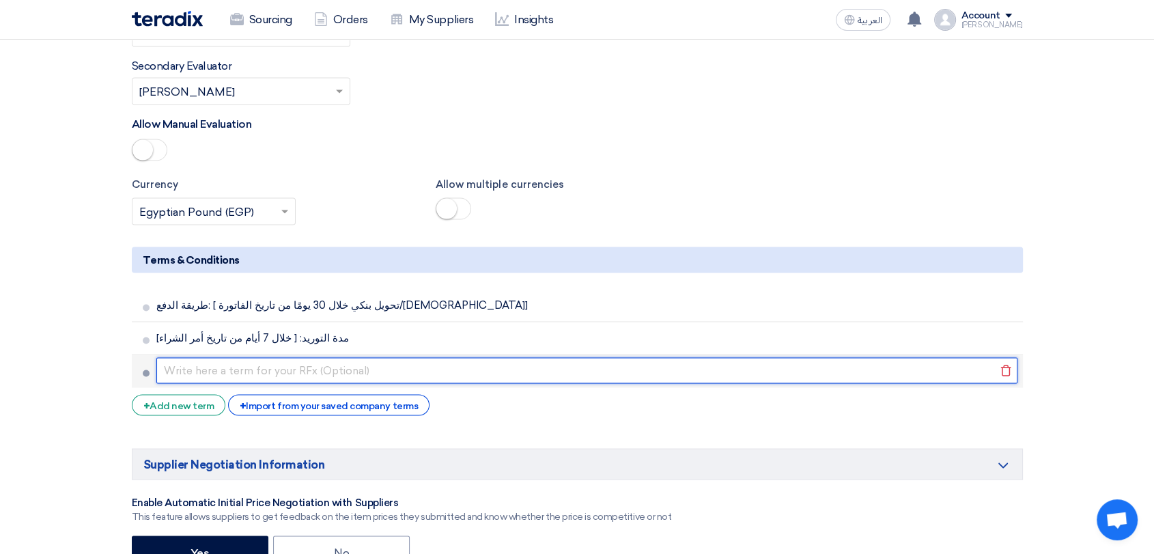
click at [291, 357] on input "text" at bounding box center [586, 370] width 861 height 26
paste input "مكان التوريد: [مثلاً: مخازن الشركة – فرع ابورواش]"
type input "مكان التوريد: [مثلاً: مخازن الشركة – فرع ابورواش]"
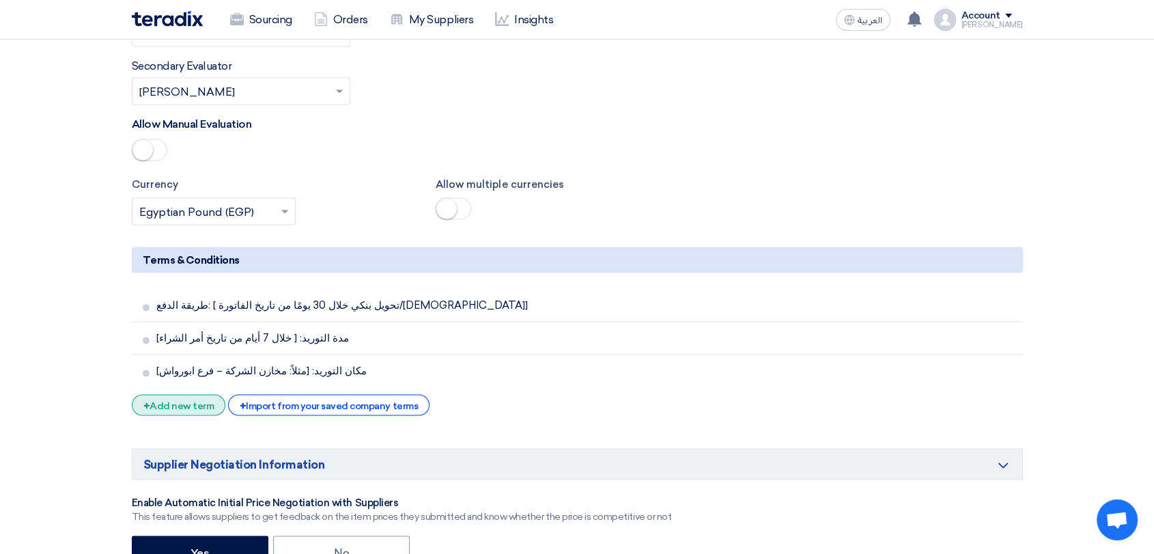
click at [203, 394] on div "+ Add new term" at bounding box center [179, 404] width 94 height 21
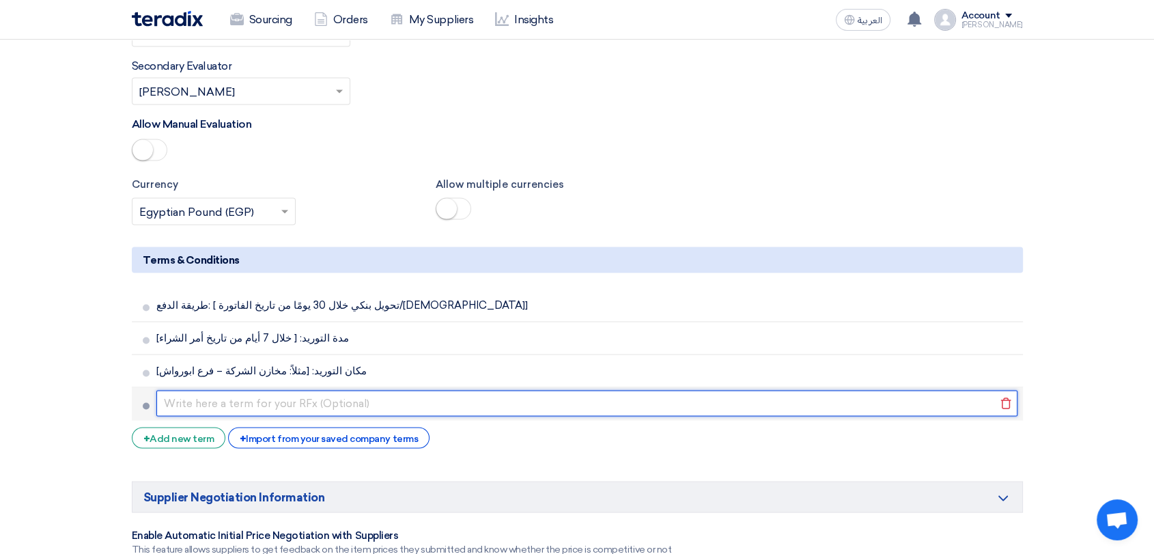
click at [240, 390] on input "text" at bounding box center [586, 403] width 861 height 26
paste input "صلاحية العرض: لا تقل عن [ 15 يومًا] من تاريخ استلامه."
type input "صلاحية العرض: لا تقل عن [ 15 يومًا] من تاريخ استلامه."
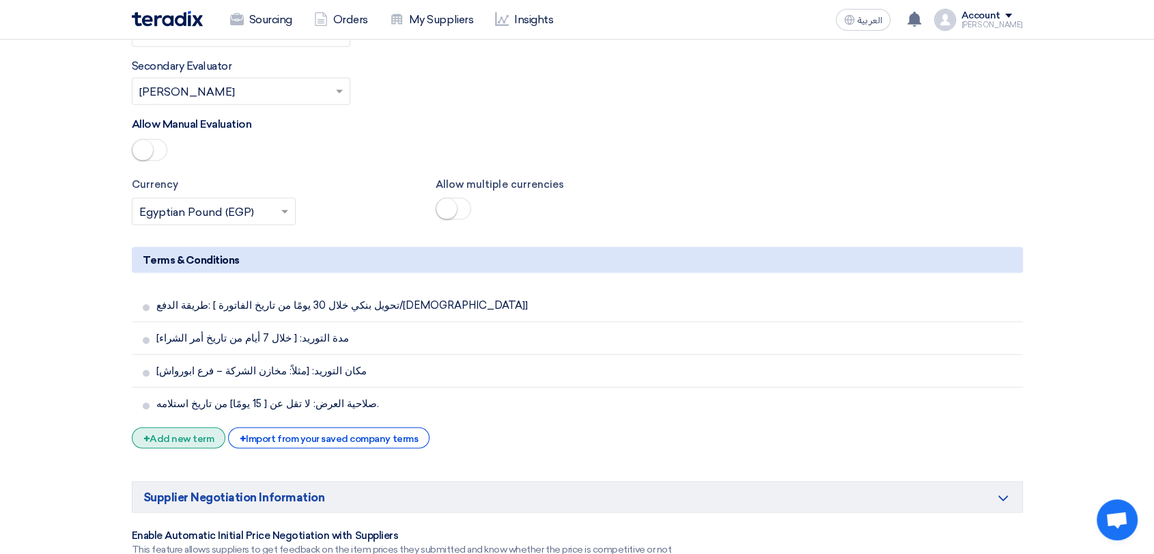
click at [181, 427] on div "+ Add new term" at bounding box center [179, 437] width 94 height 21
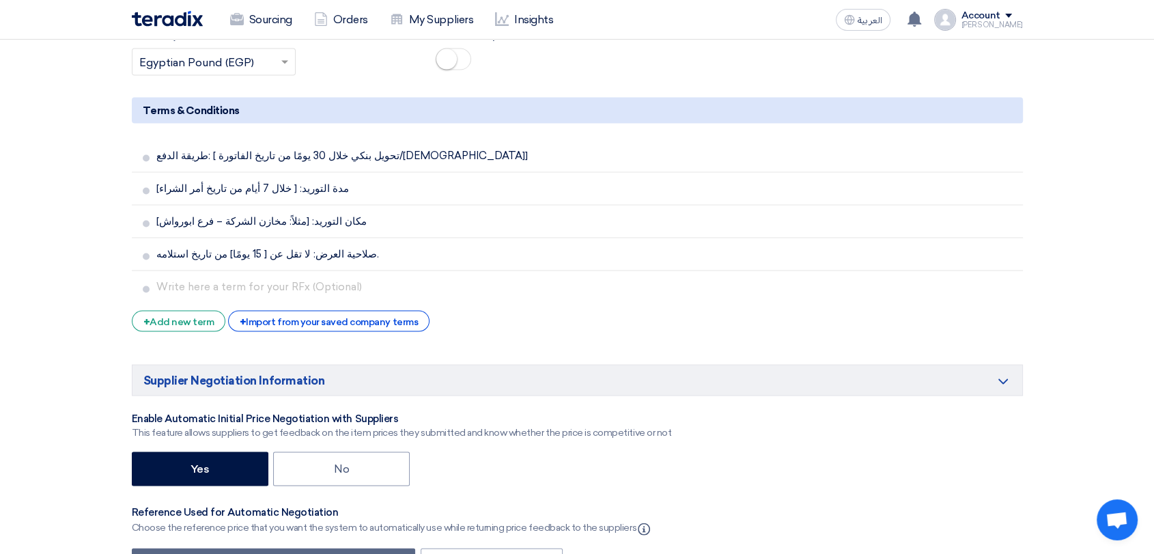
scroll to position [2736, 0]
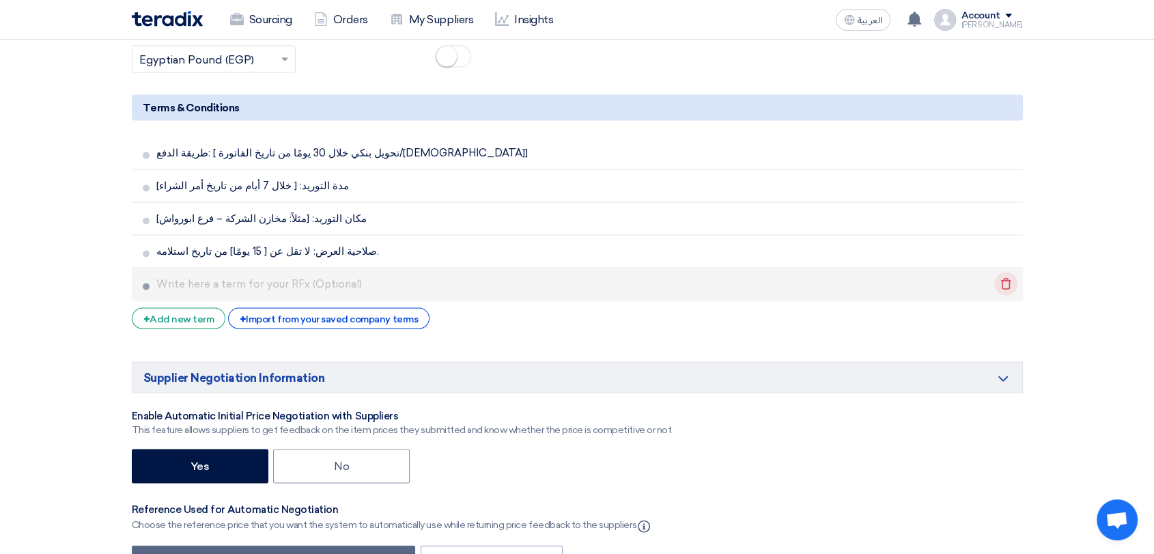
click at [1004, 272] on icon "Delete" at bounding box center [1005, 283] width 23 height 23
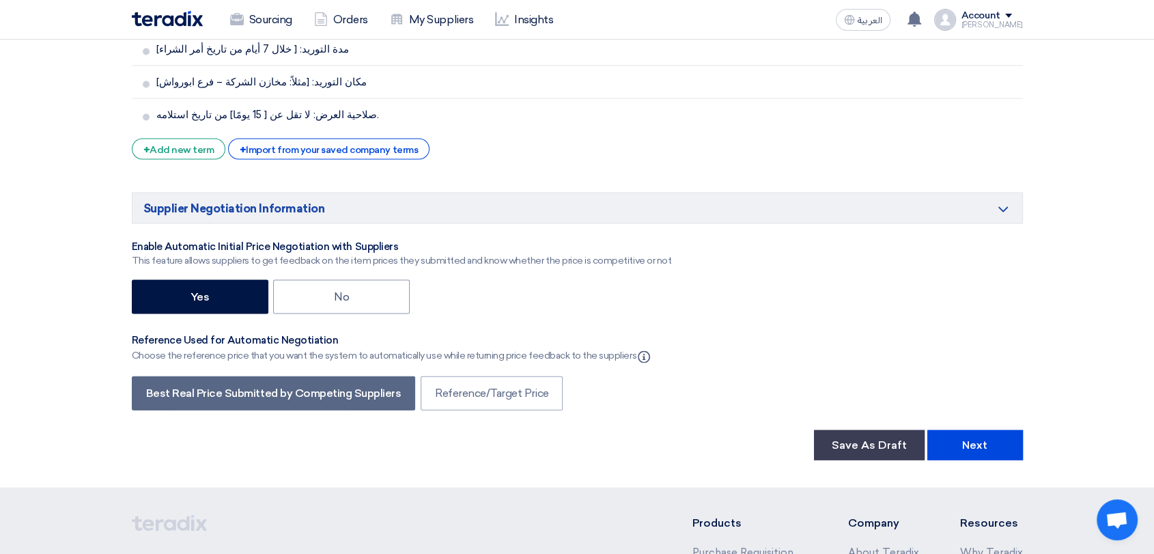
scroll to position [2888, 0]
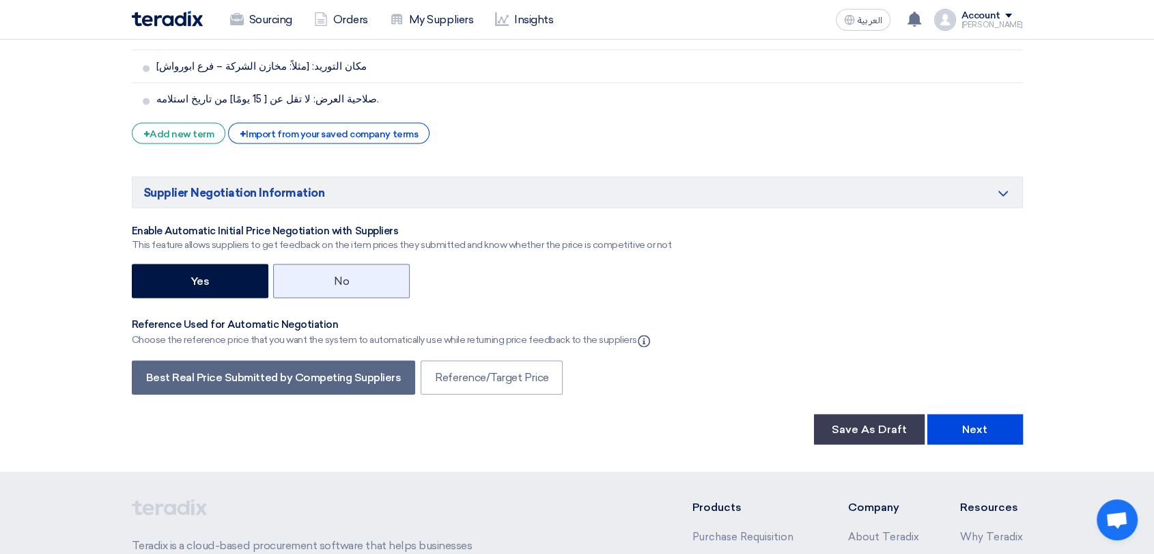
click at [347, 264] on label "No" at bounding box center [341, 281] width 137 height 34
click at [343, 276] on input "No" at bounding box center [338, 280] width 9 height 9
radio input "true"
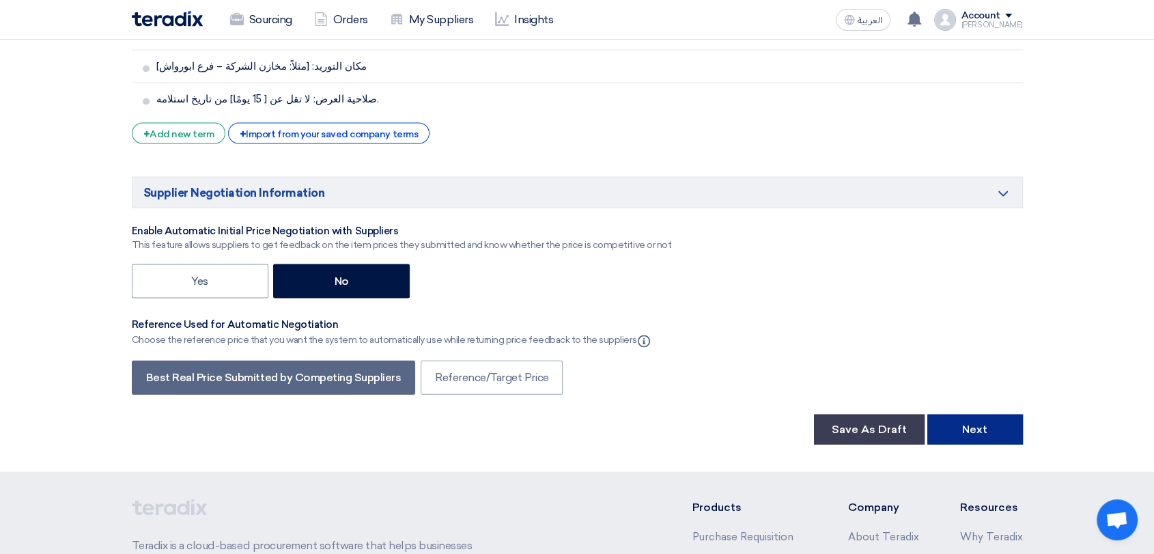
click at [985, 414] on button "Next" at bounding box center [975, 429] width 96 height 30
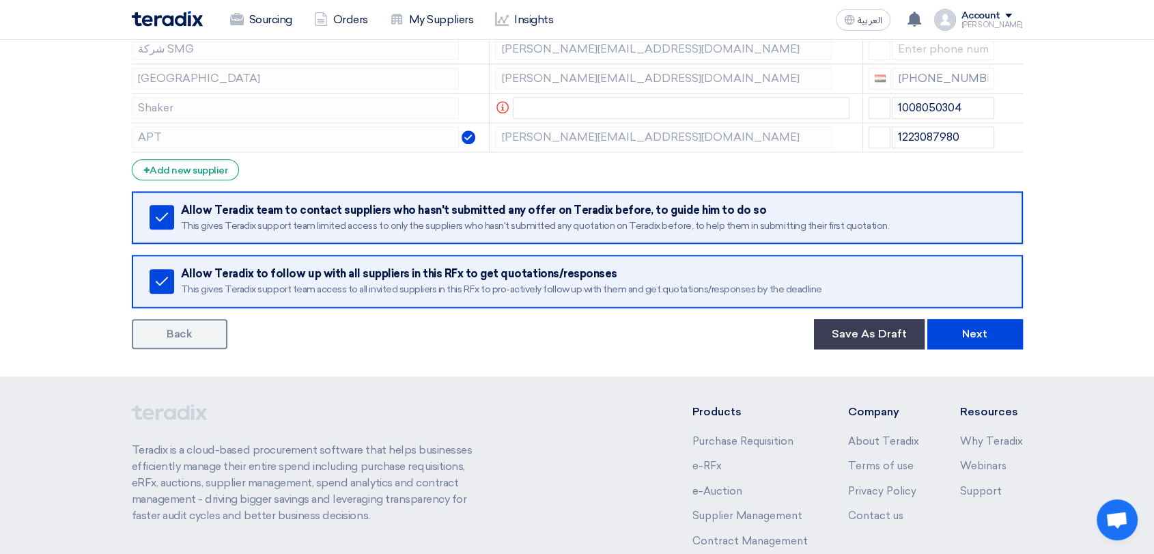
scroll to position [1517, 0]
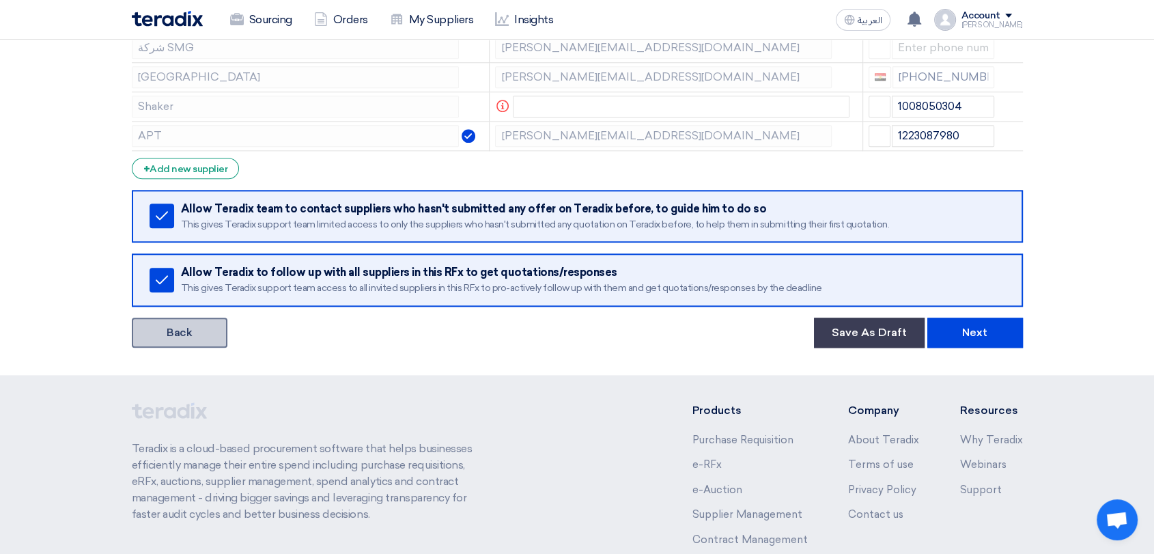
click at [160, 328] on link "Back" at bounding box center [180, 332] width 96 height 30
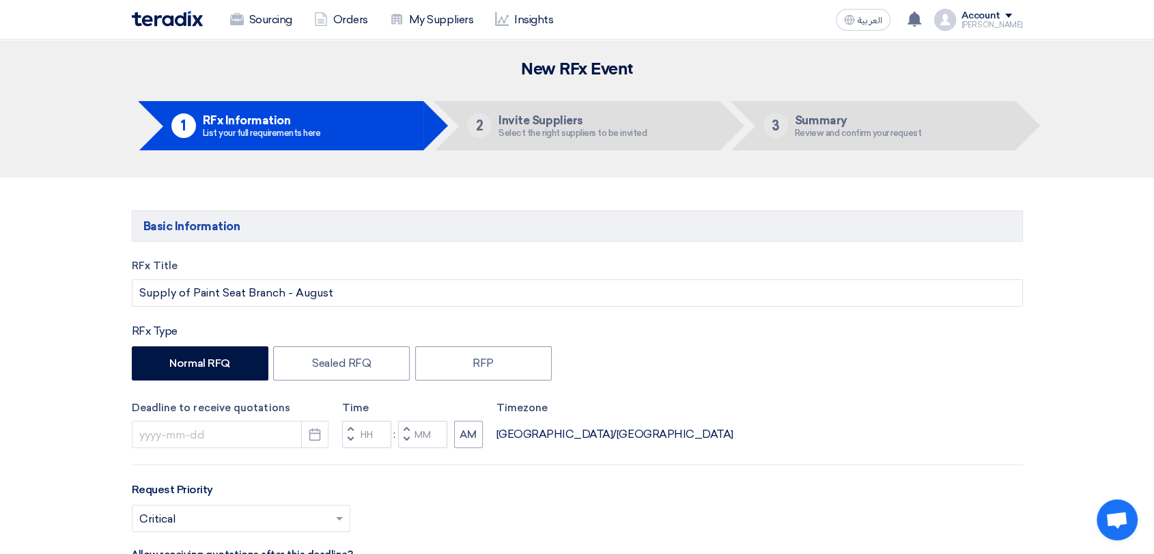
type input "[DATE]"
type input "05"
type input "00"
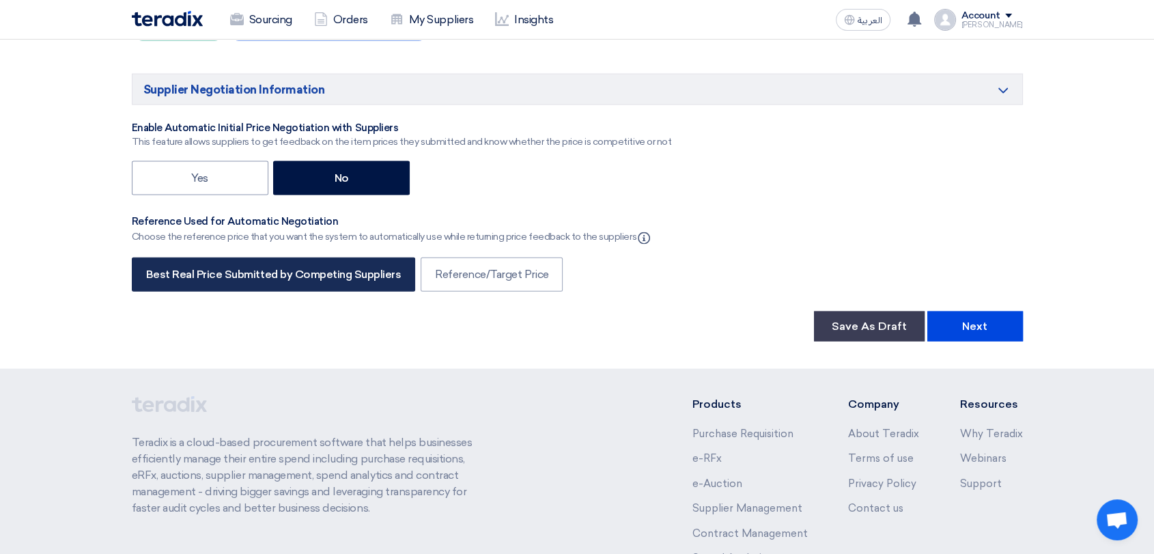
scroll to position [2911, 0]
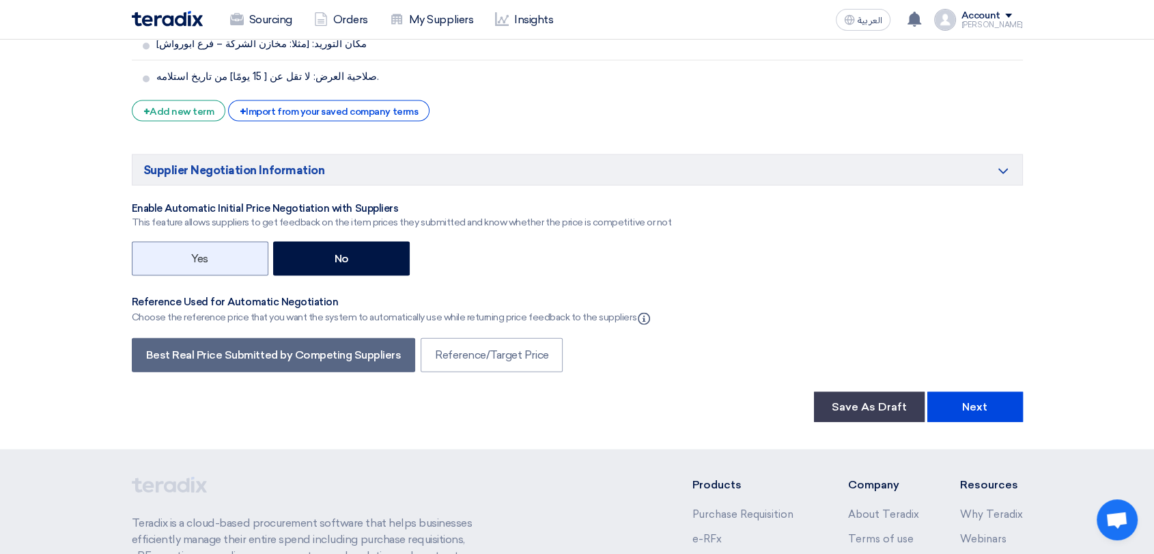
click at [231, 242] on label "Yes" at bounding box center [200, 259] width 137 height 34
click at [200, 253] on input "Yes" at bounding box center [195, 257] width 9 height 9
radio input "true"
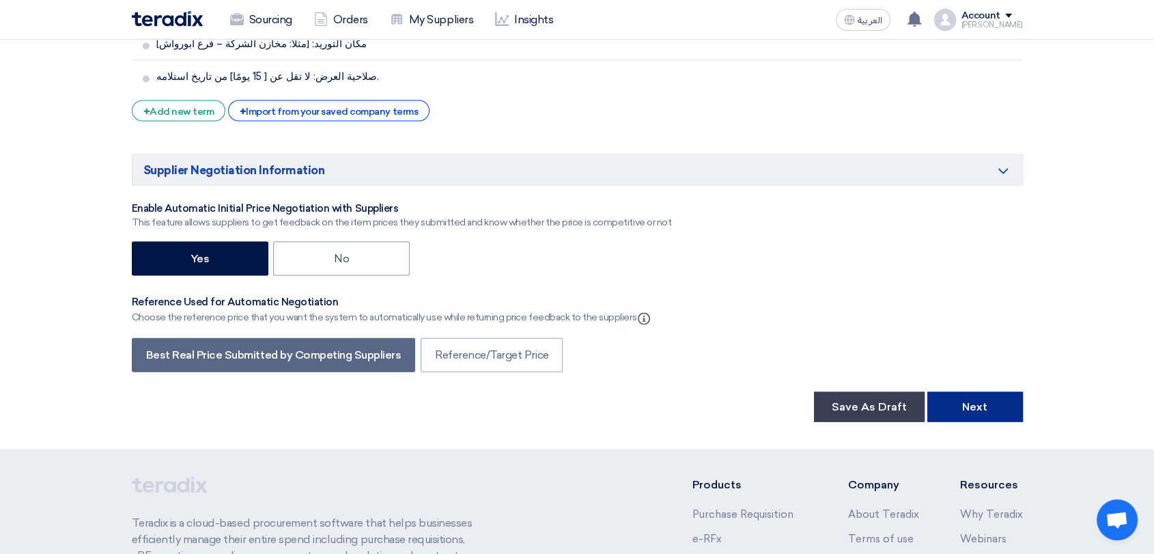
click at [962, 392] on button "Next" at bounding box center [975, 407] width 96 height 30
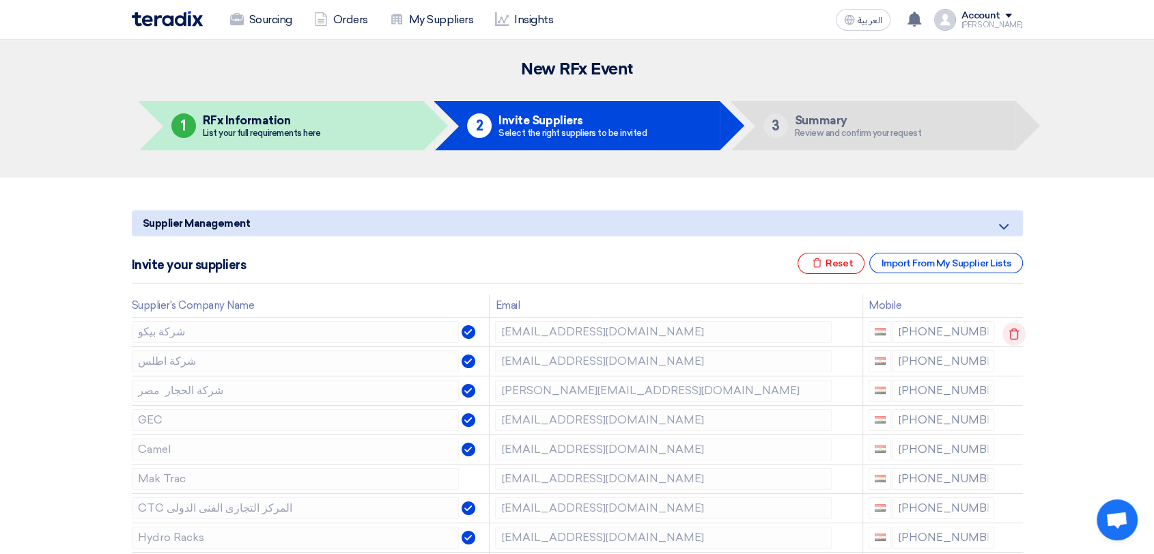
click at [1007, 331] on icon at bounding box center [1013, 333] width 23 height 23
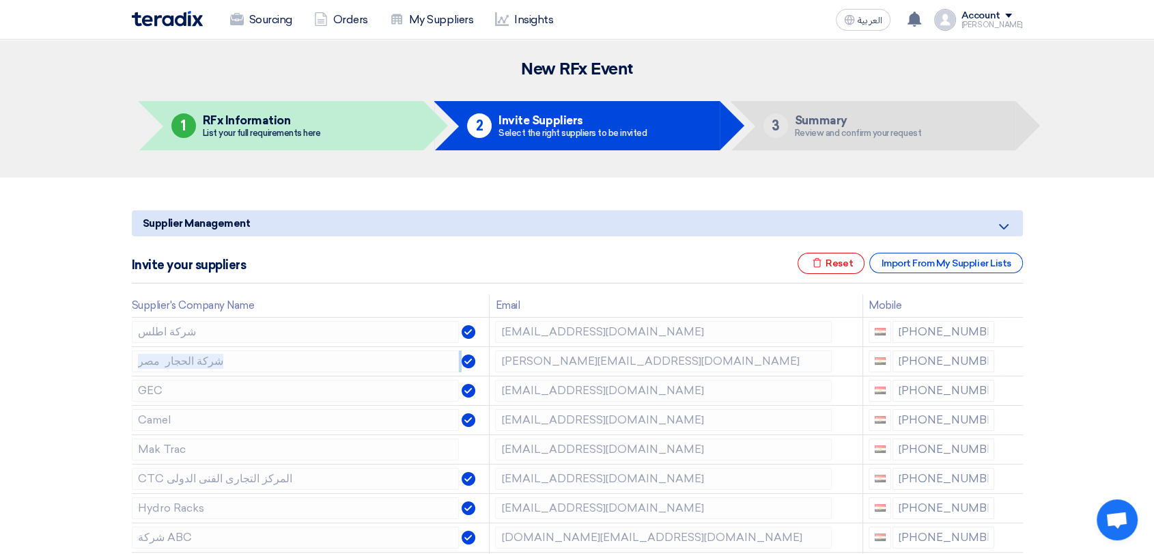
click at [0, 0] on icon at bounding box center [0, 0] width 0 height 0
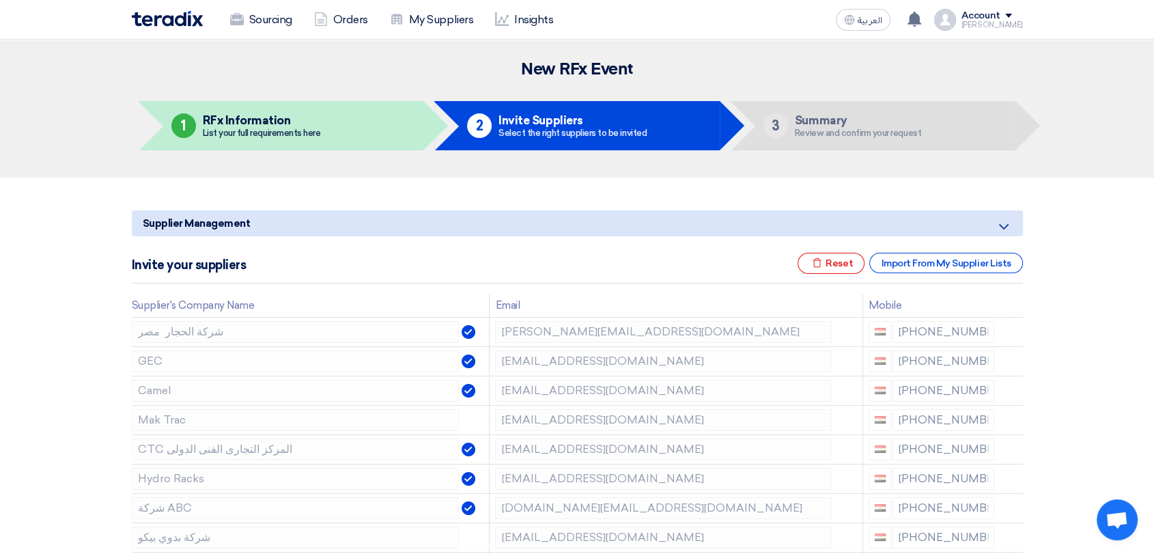
click at [0, 0] on icon at bounding box center [0, 0] width 0 height 0
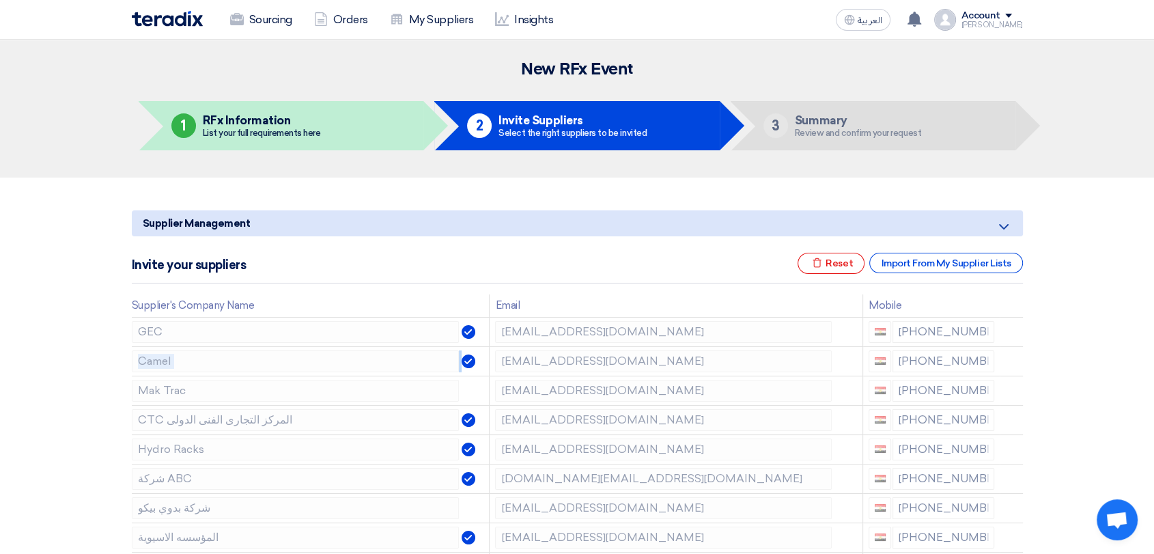
click at [0, 0] on icon at bounding box center [0, 0] width 0 height 0
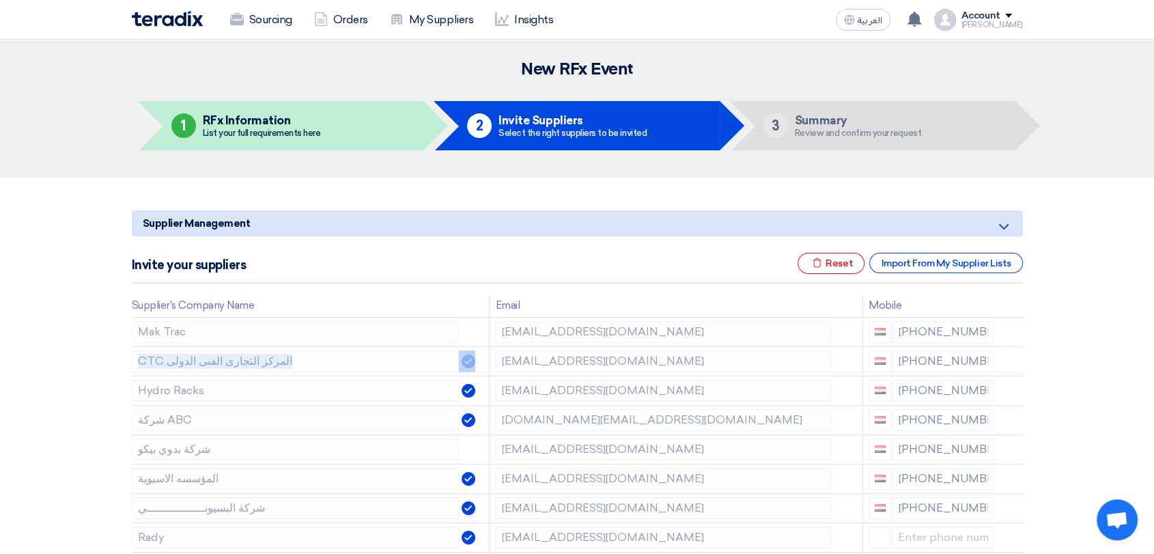
click at [0, 0] on icon at bounding box center [0, 0] width 0 height 0
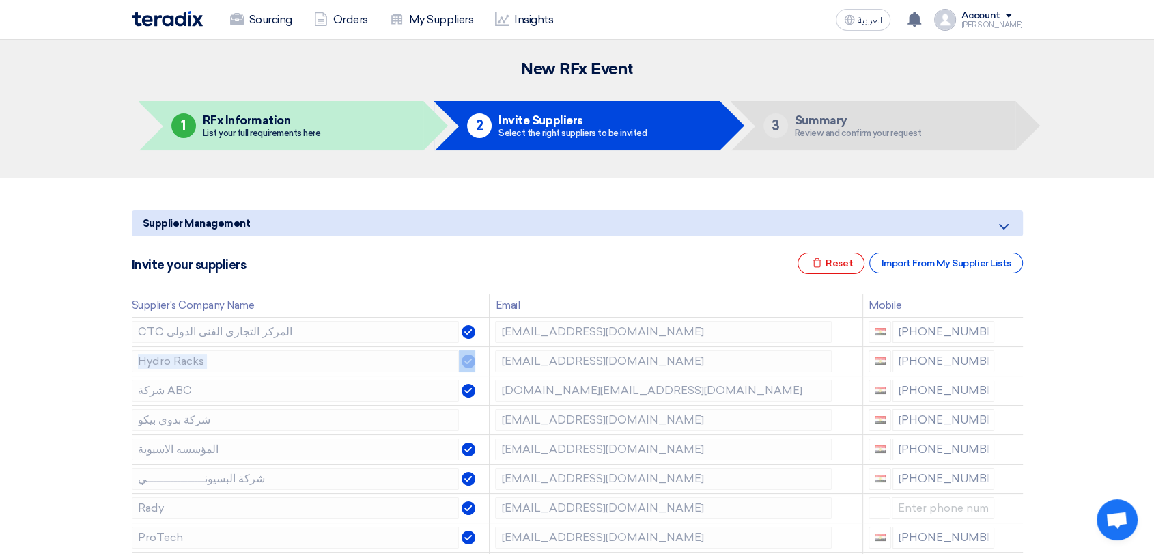
click at [0, 0] on icon at bounding box center [0, 0] width 0 height 0
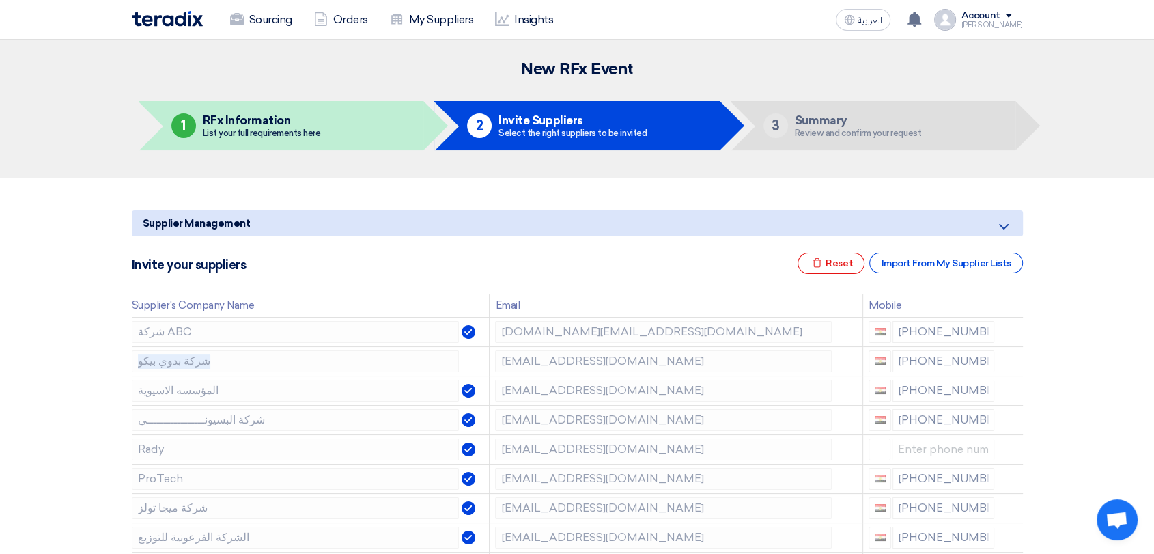
click at [0, 0] on icon at bounding box center [0, 0] width 0 height 0
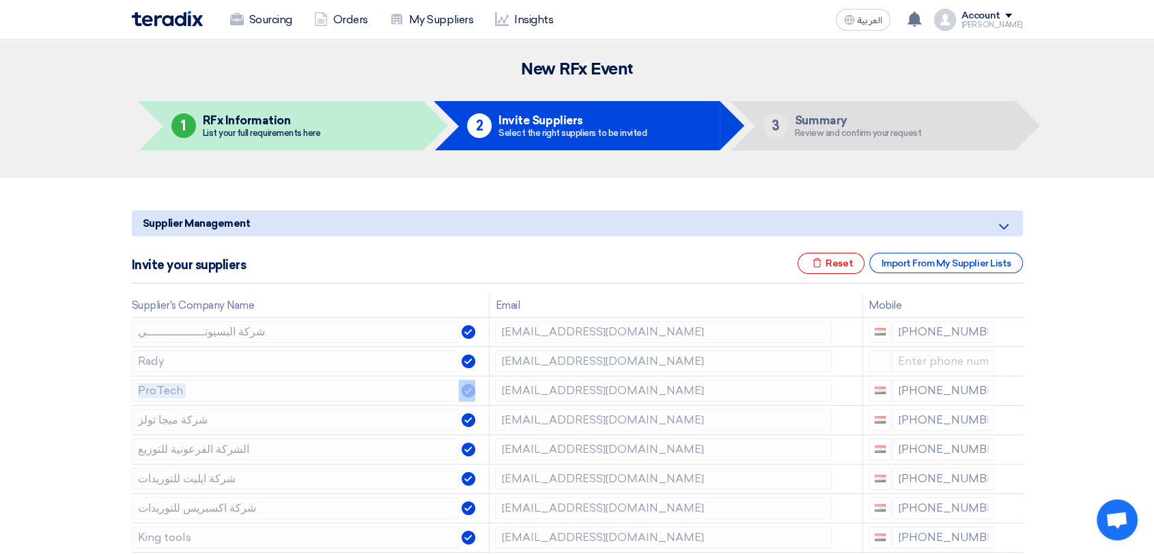
click at [0, 0] on icon at bounding box center [0, 0] width 0 height 0
click at [1014, 362] on icon at bounding box center [1013, 363] width 23 height 23
click at [0, 0] on icon at bounding box center [0, 0] width 0 height 0
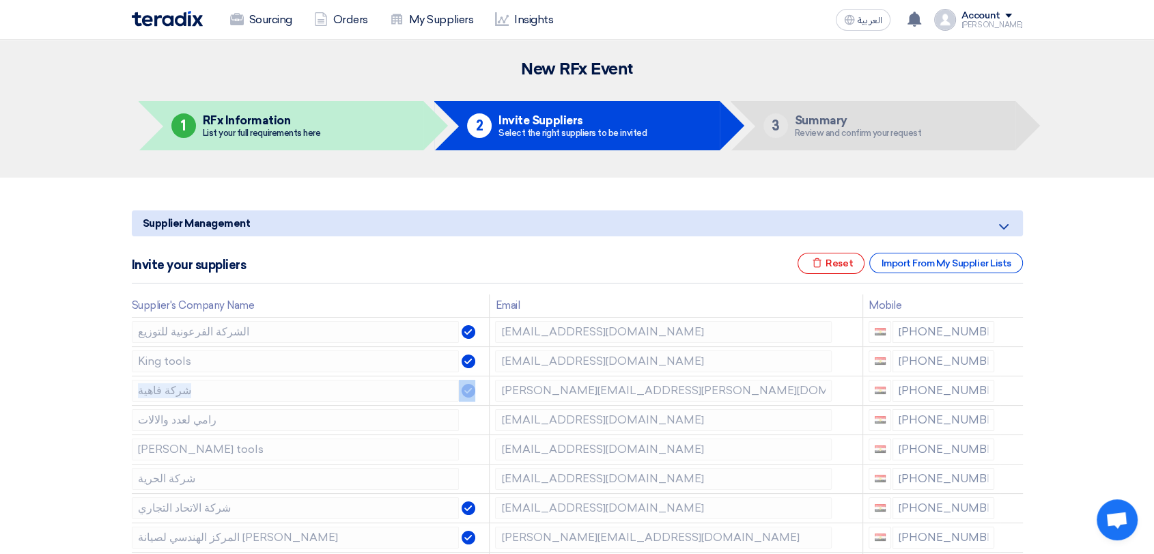
click at [0, 0] on icon at bounding box center [0, 0] width 0 height 0
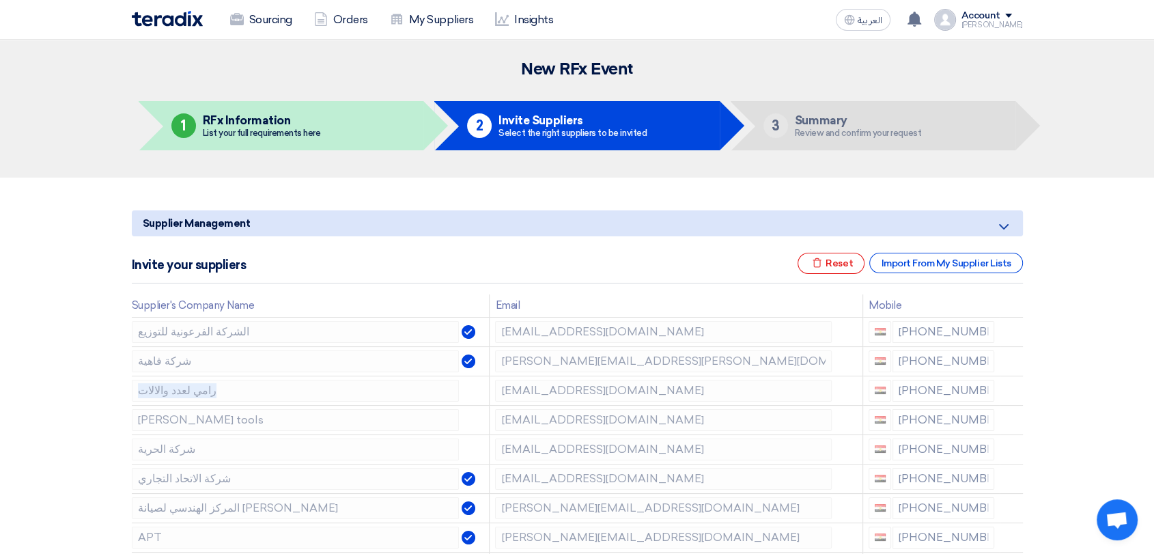
click at [0, 0] on icon at bounding box center [0, 0] width 0 height 0
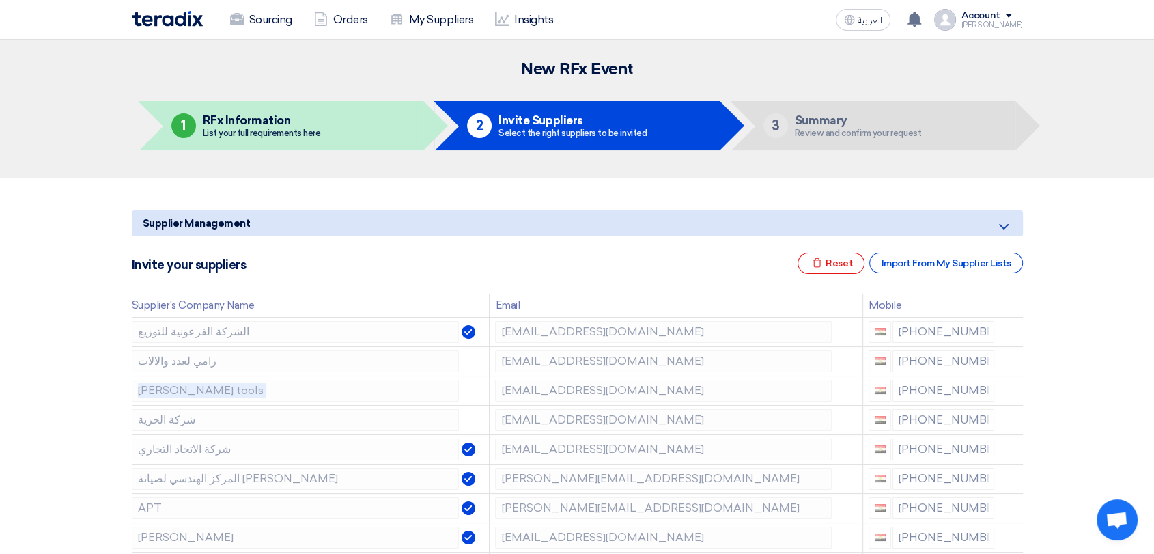
click at [0, 0] on icon at bounding box center [0, 0] width 0 height 0
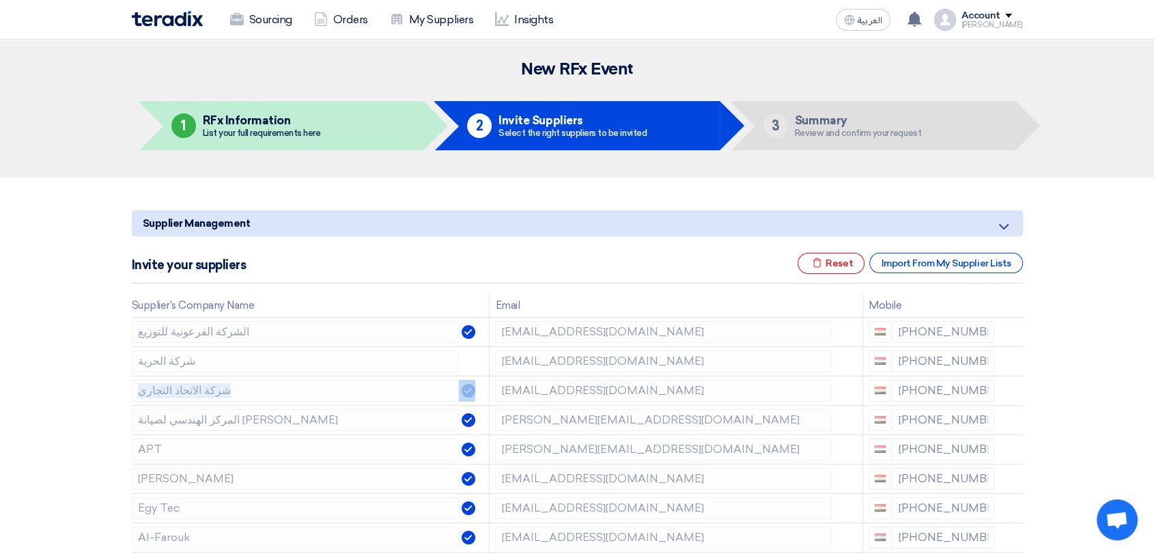
click at [0, 0] on icon at bounding box center [0, 0] width 0 height 0
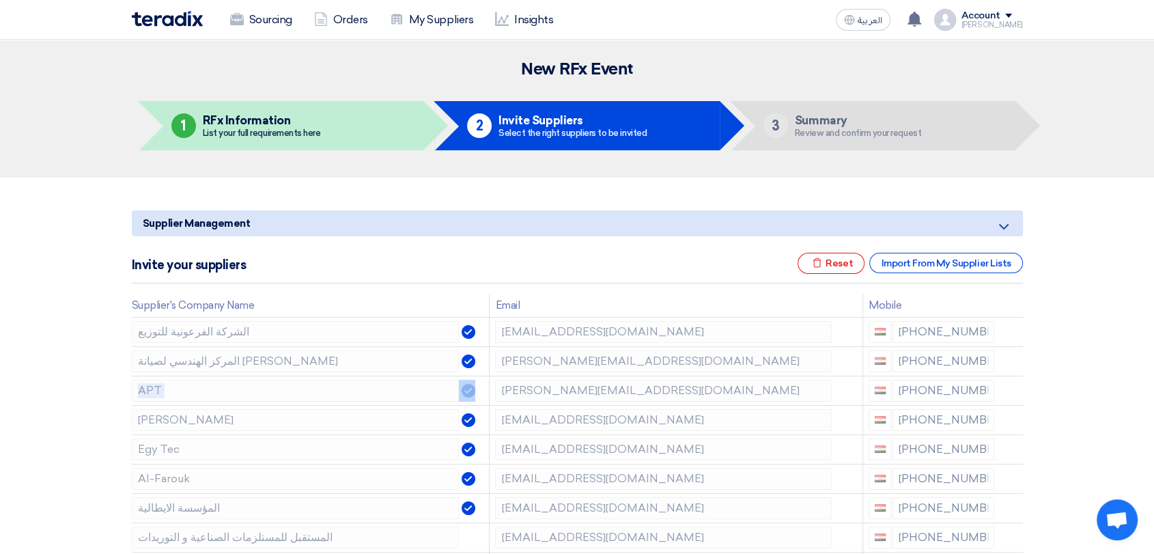
click at [0, 0] on icon at bounding box center [0, 0] width 0 height 0
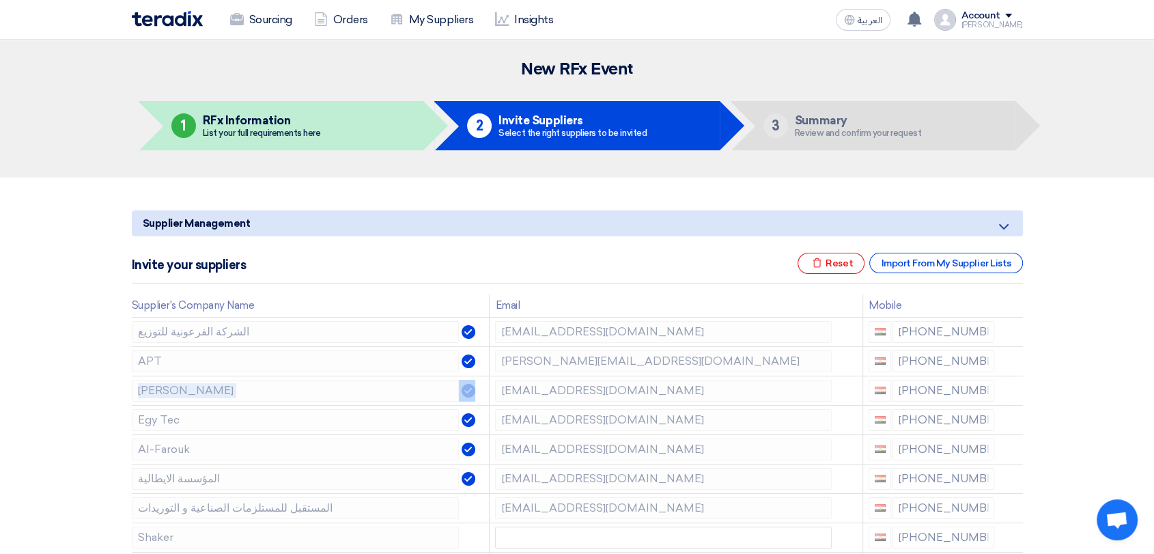
click at [0, 0] on icon at bounding box center [0, 0] width 0 height 0
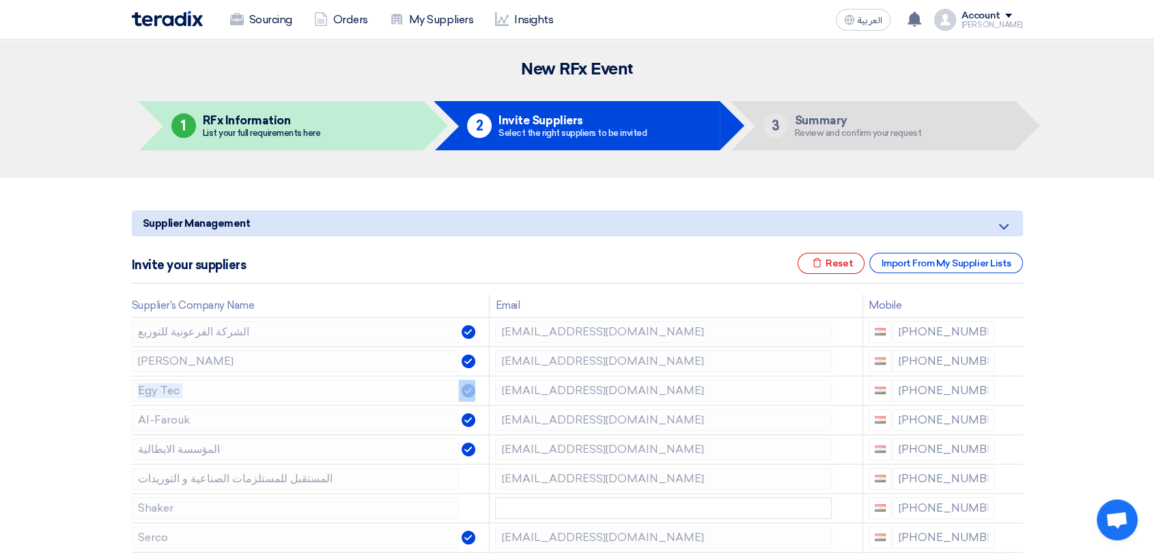
click at [0, 0] on icon at bounding box center [0, 0] width 0 height 0
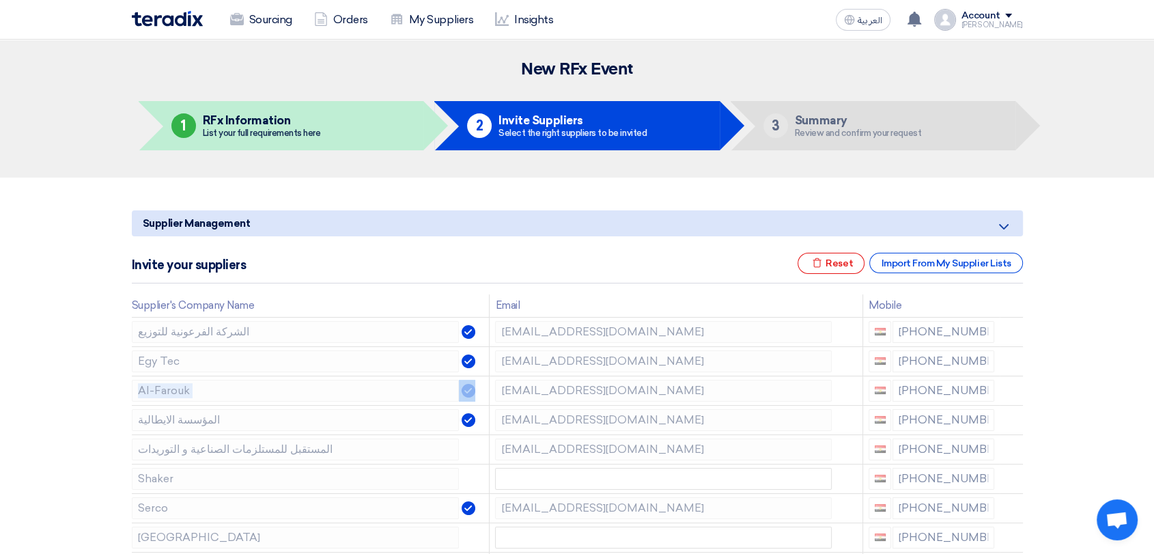
click at [0, 0] on icon at bounding box center [0, 0] width 0 height 0
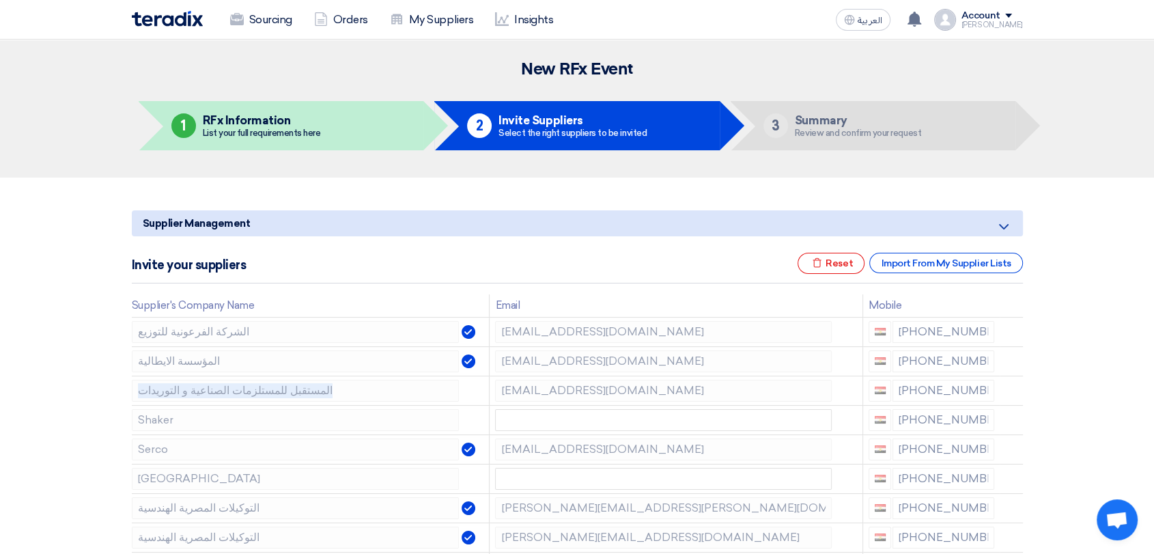
click at [0, 0] on icon at bounding box center [0, 0] width 0 height 0
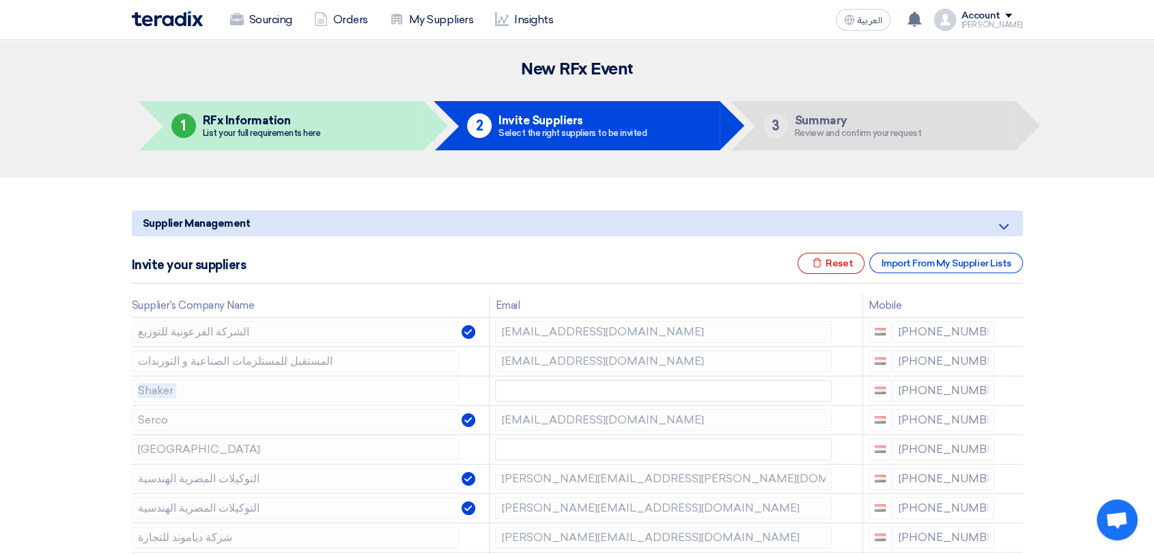
click at [0, 0] on icon at bounding box center [0, 0] width 0 height 0
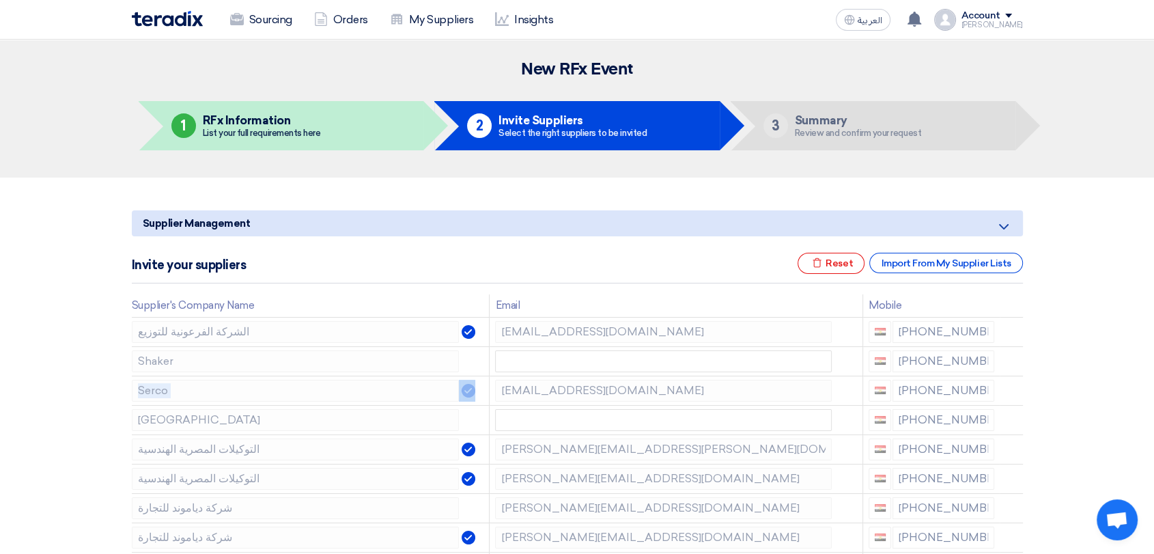
click at [0, 0] on icon at bounding box center [0, 0] width 0 height 0
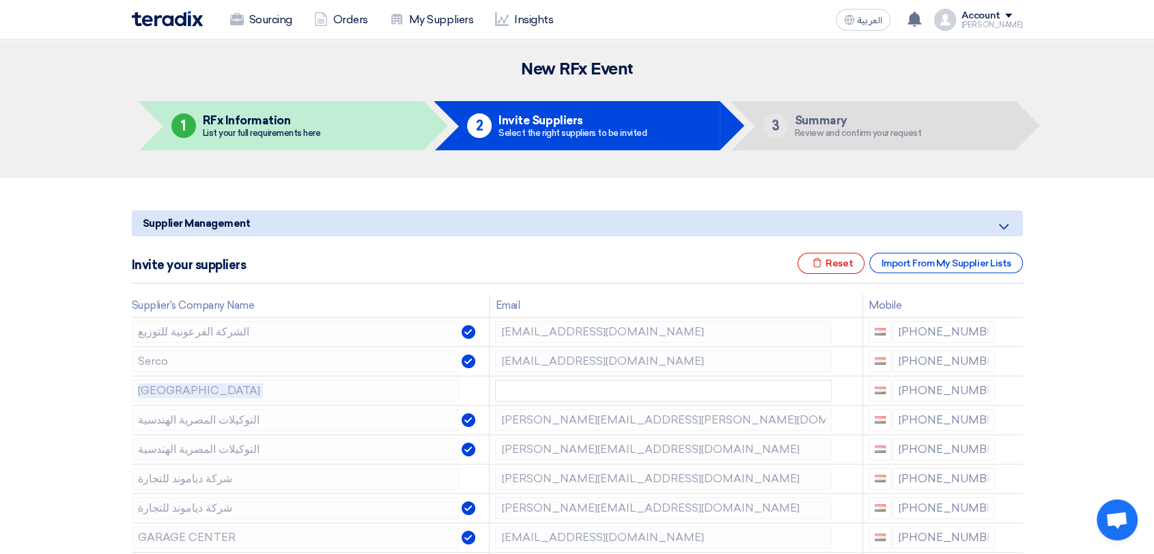
click at [0, 0] on icon at bounding box center [0, 0] width 0 height 0
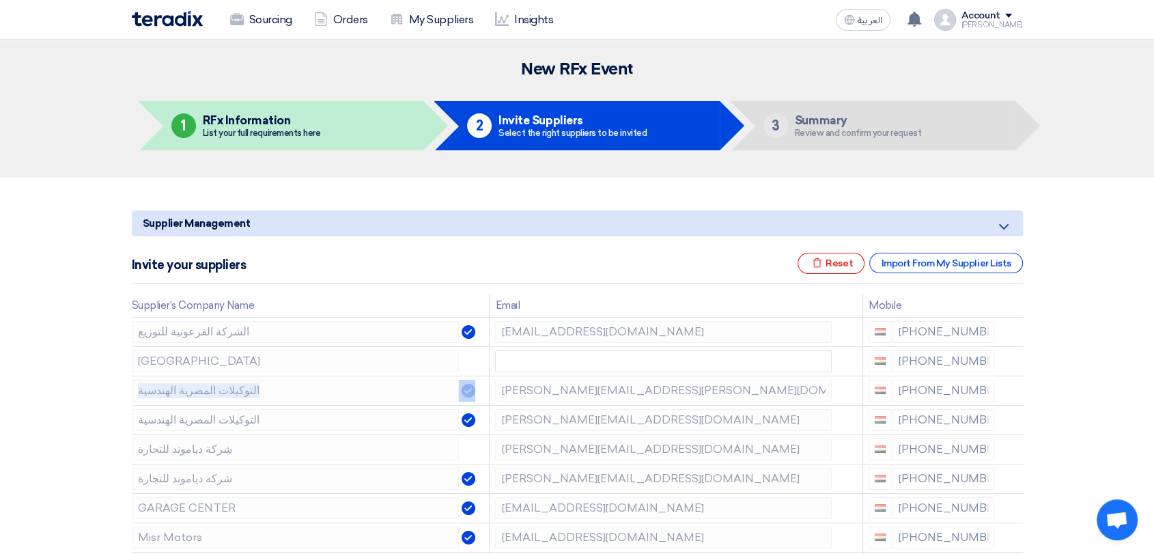
click at [0, 0] on icon at bounding box center [0, 0] width 0 height 0
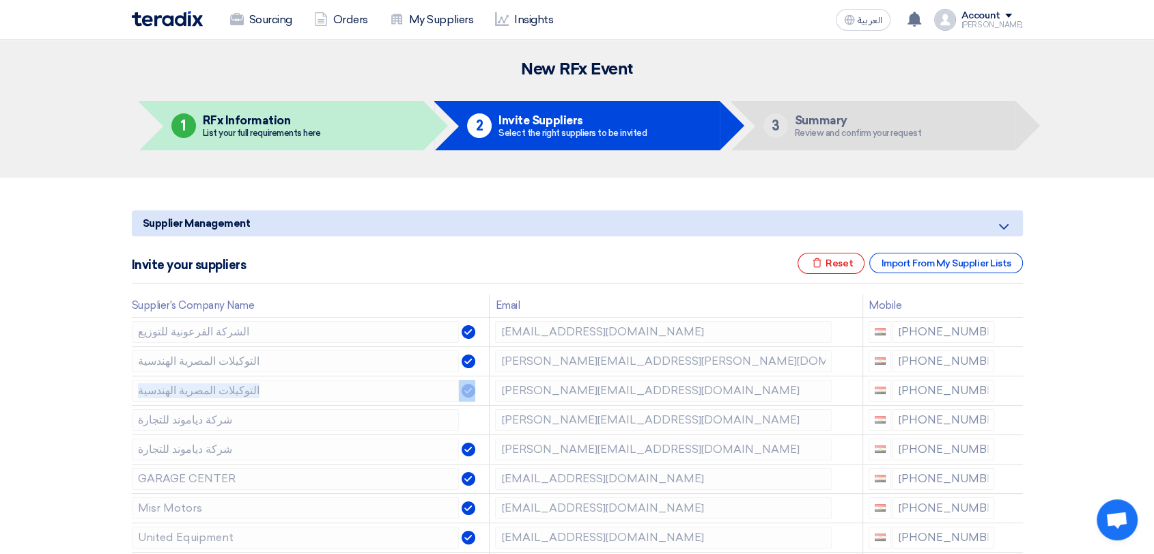
click at [0, 0] on icon at bounding box center [0, 0] width 0 height 0
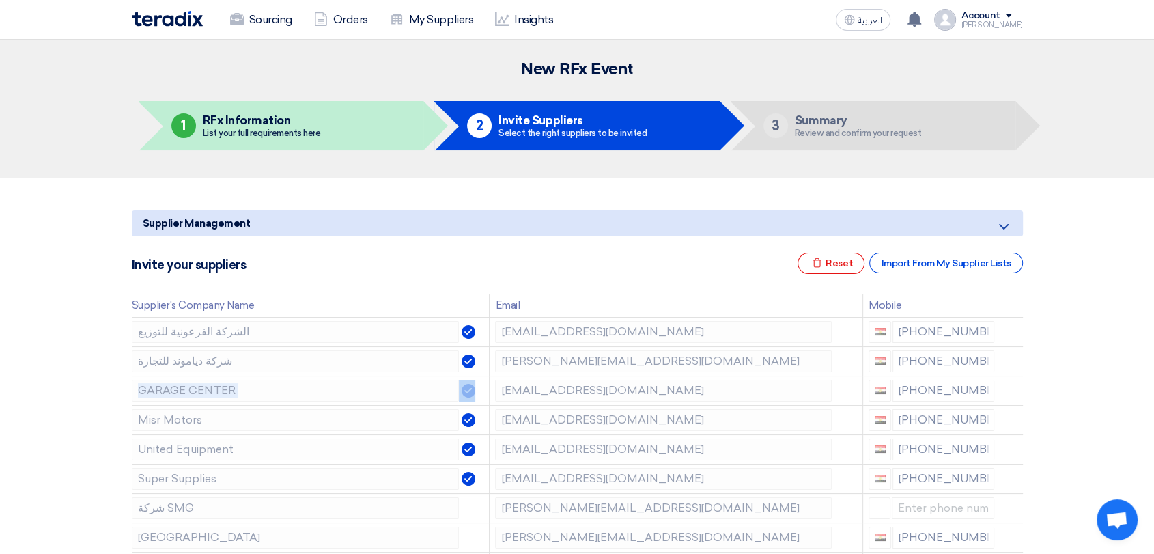
click at [0, 0] on icon at bounding box center [0, 0] width 0 height 0
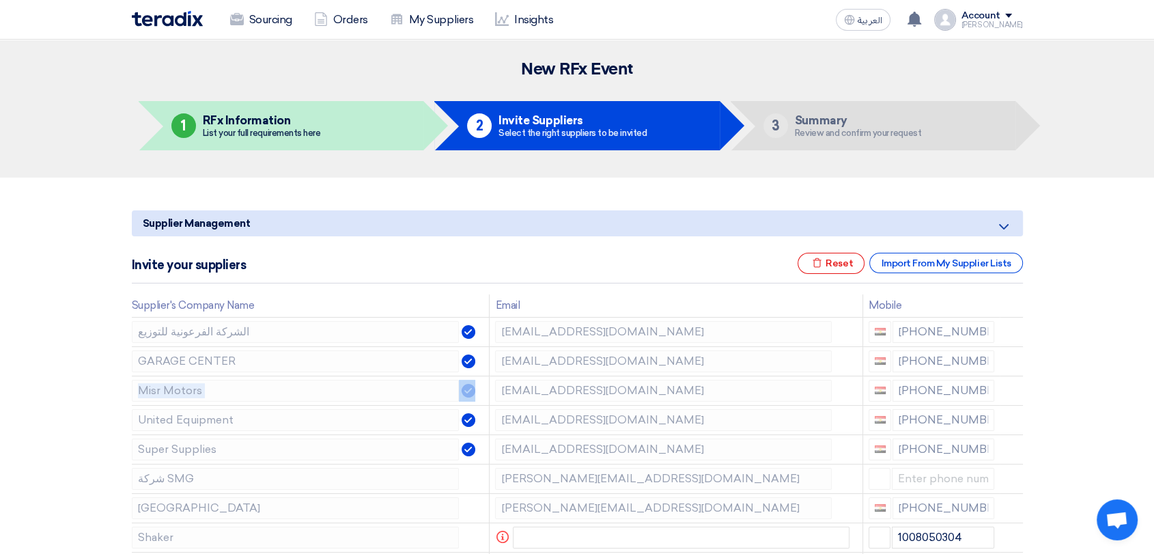
click at [0, 0] on icon at bounding box center [0, 0] width 0 height 0
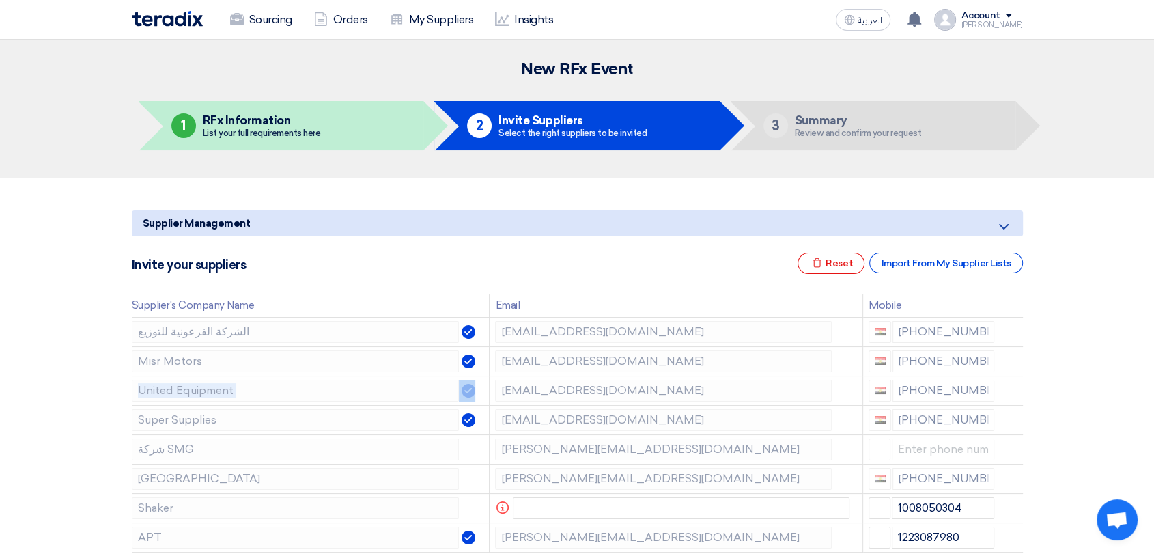
click at [0, 0] on icon at bounding box center [0, 0] width 0 height 0
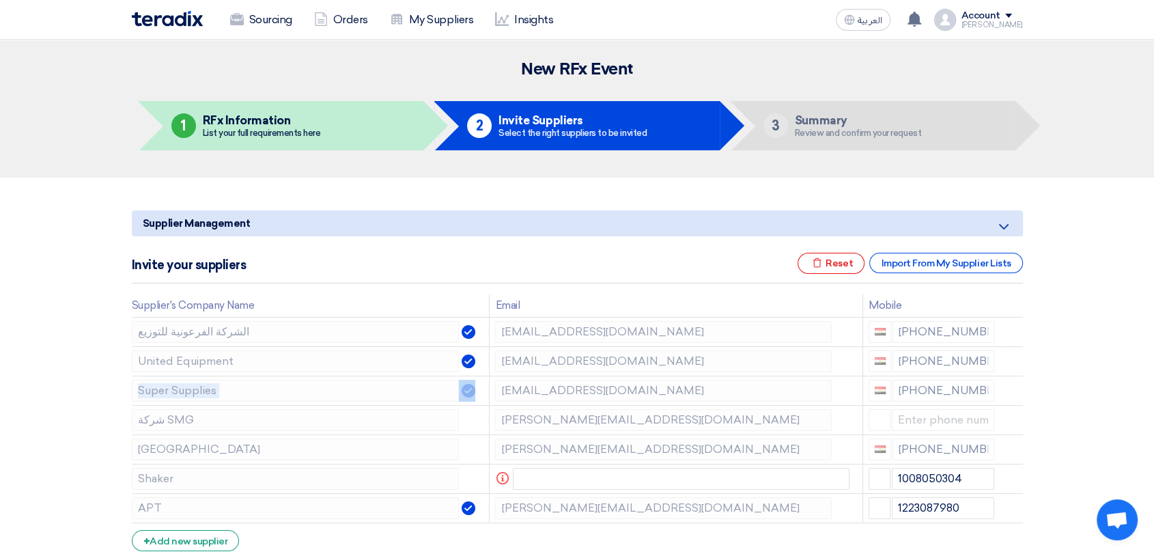
click at [0, 0] on icon at bounding box center [0, 0] width 0 height 0
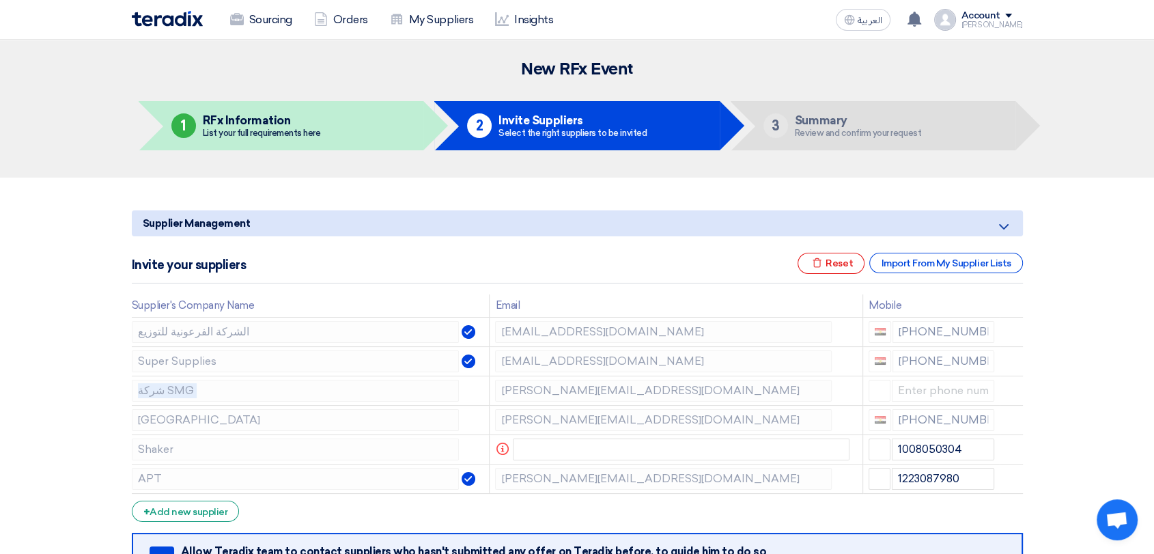
click at [0, 0] on icon at bounding box center [0, 0] width 0 height 0
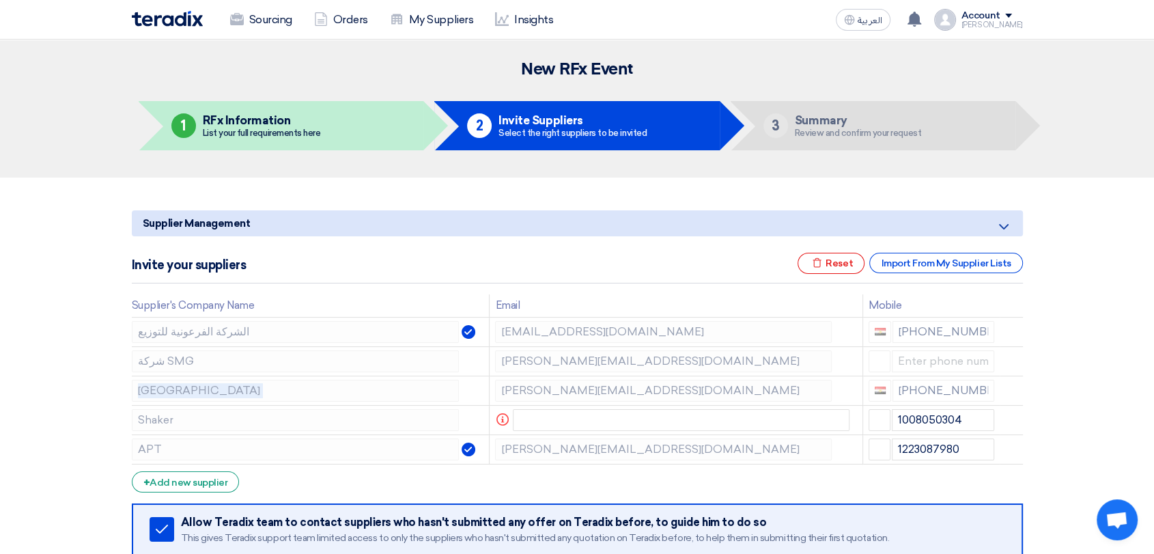
click at [0, 0] on icon at bounding box center [0, 0] width 0 height 0
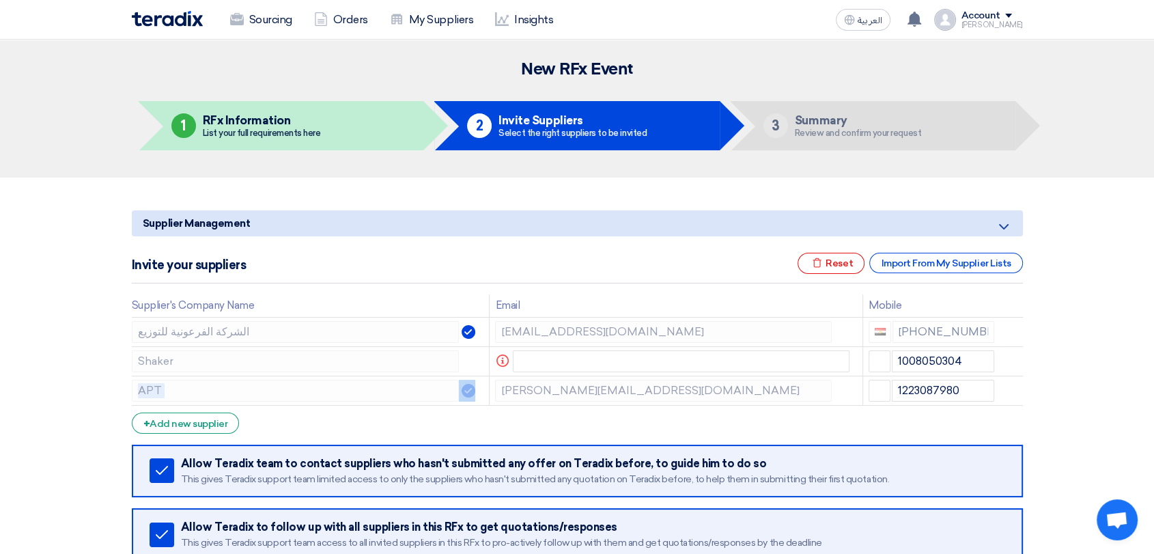
click at [0, 0] on icon at bounding box center [0, 0] width 0 height 0
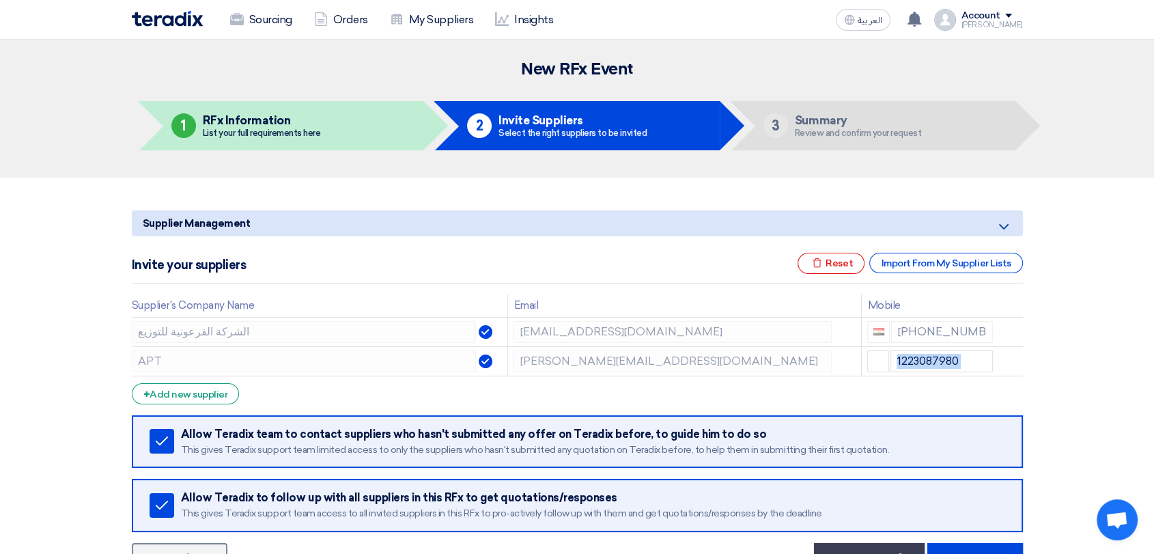
click at [0, 0] on use at bounding box center [0, 0] width 0 height 0
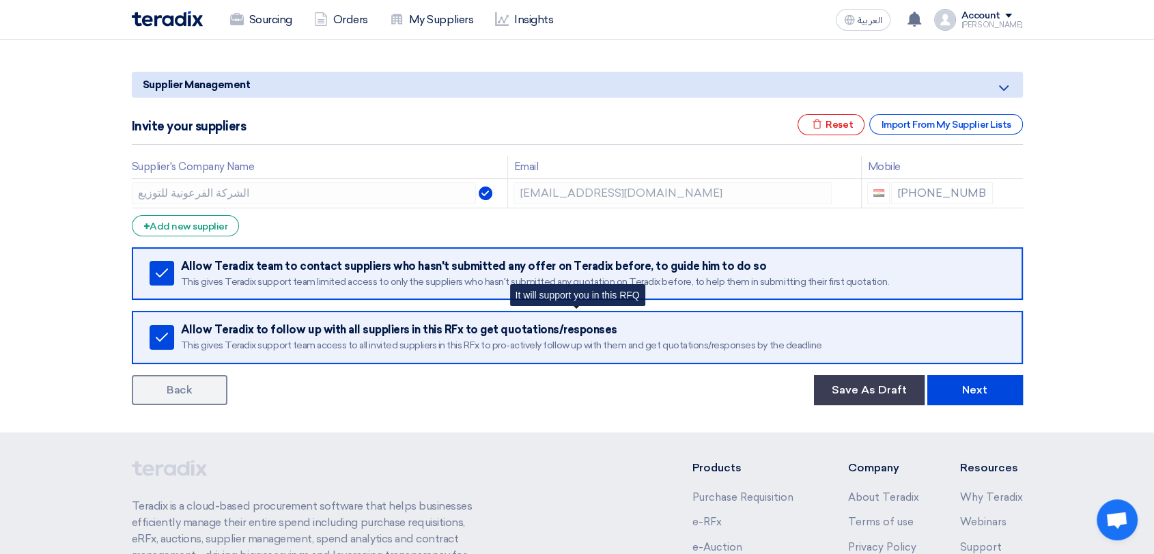
scroll to position [152, 0]
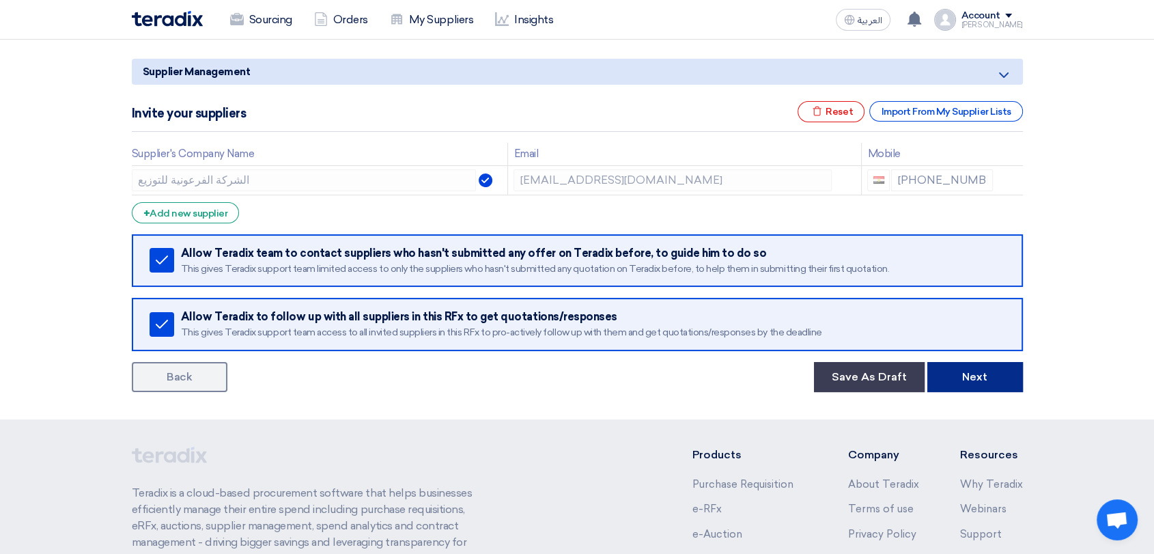
click at [988, 382] on button "Next" at bounding box center [975, 377] width 96 height 30
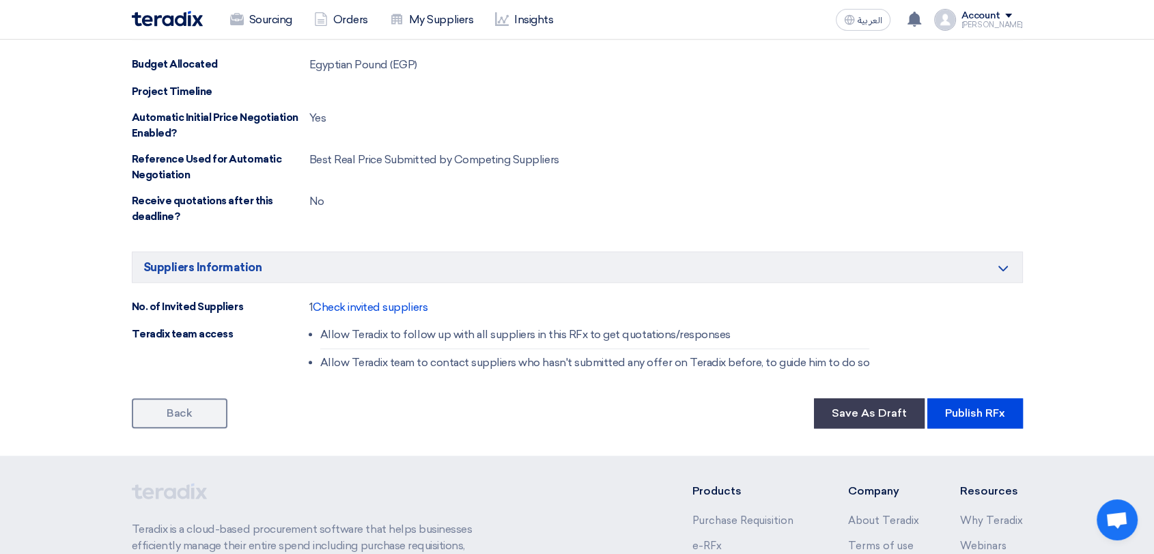
scroll to position [1442, 0]
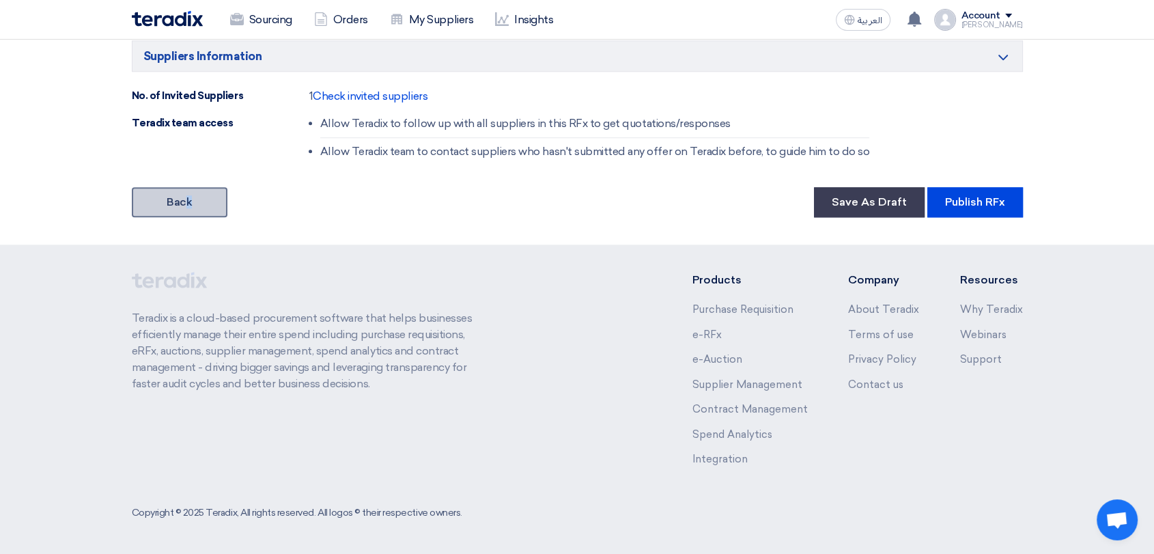
click at [188, 209] on link "Back" at bounding box center [180, 202] width 96 height 30
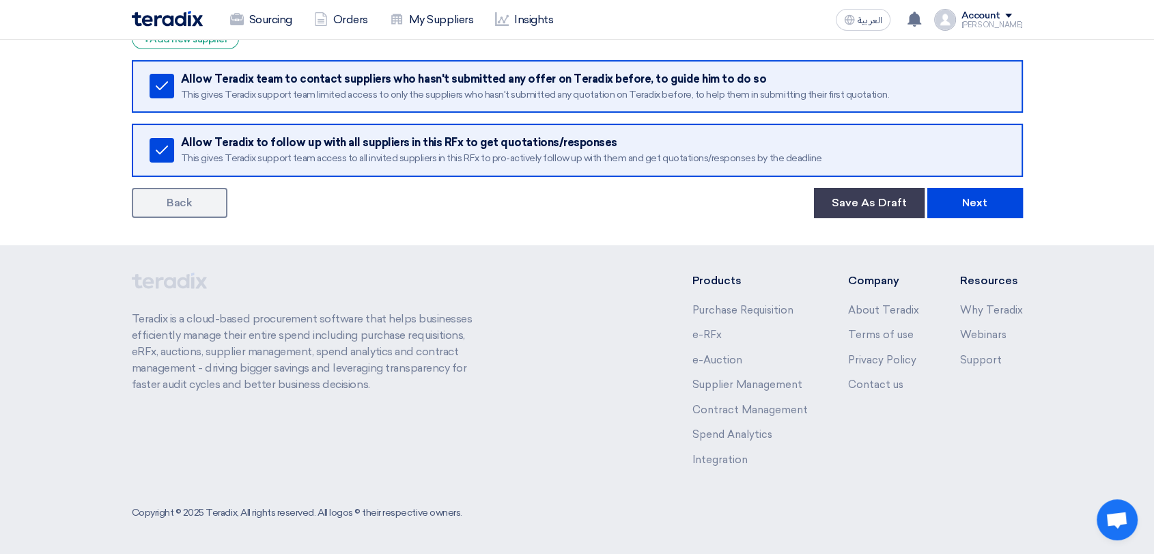
scroll to position [152, 0]
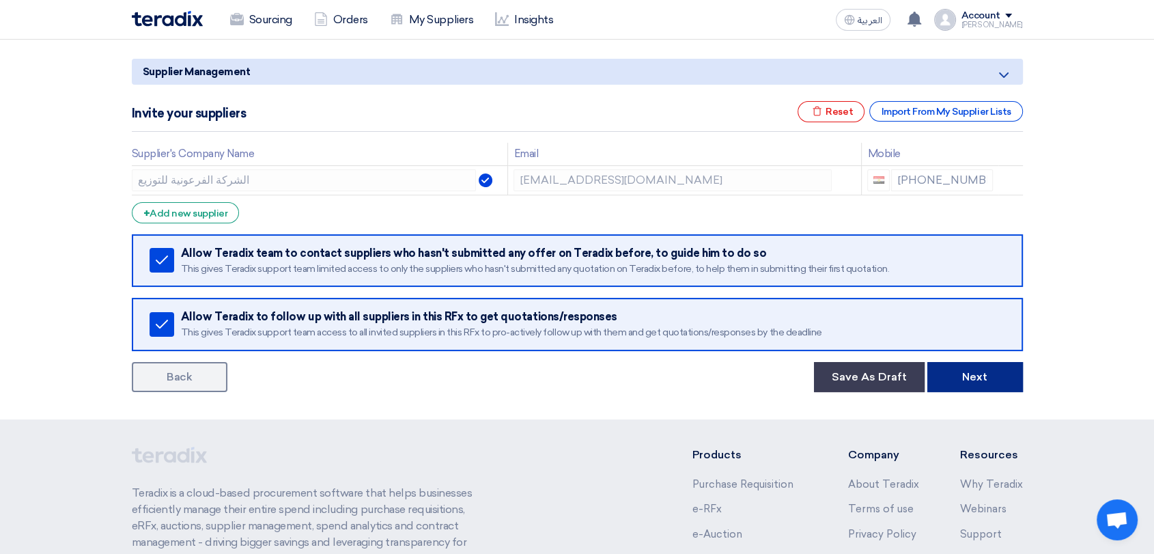
click at [990, 371] on button "Next" at bounding box center [975, 377] width 96 height 30
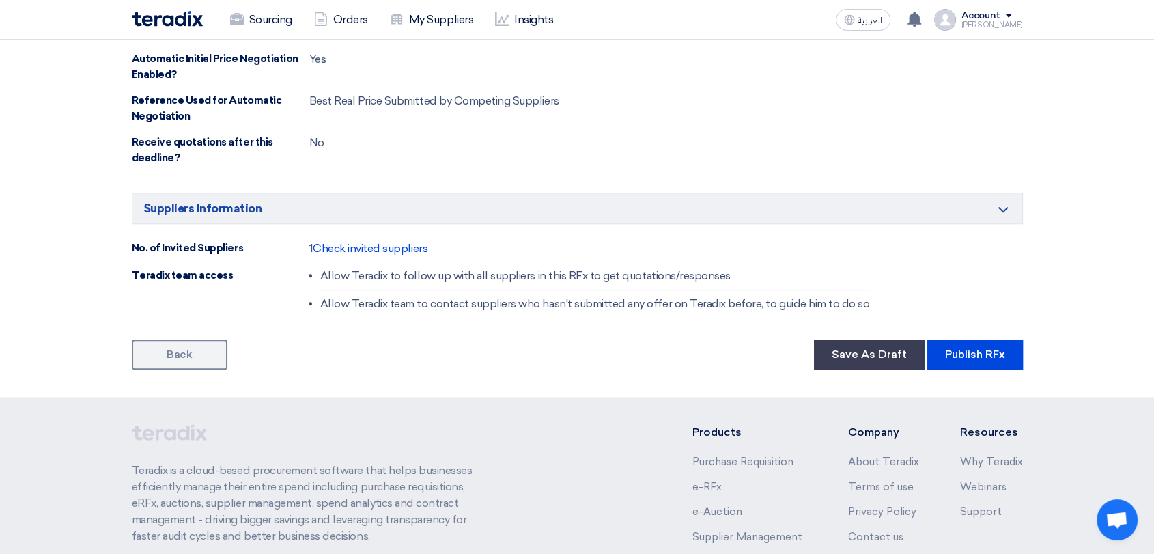
scroll to position [1442, 0]
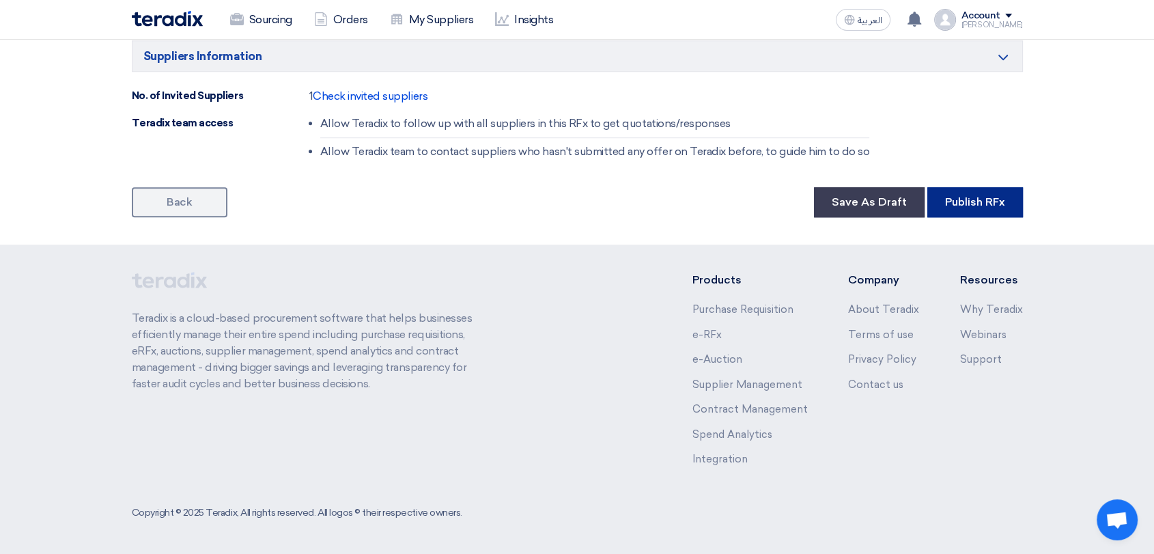
click at [994, 204] on button "Publish RFx" at bounding box center [975, 202] width 96 height 30
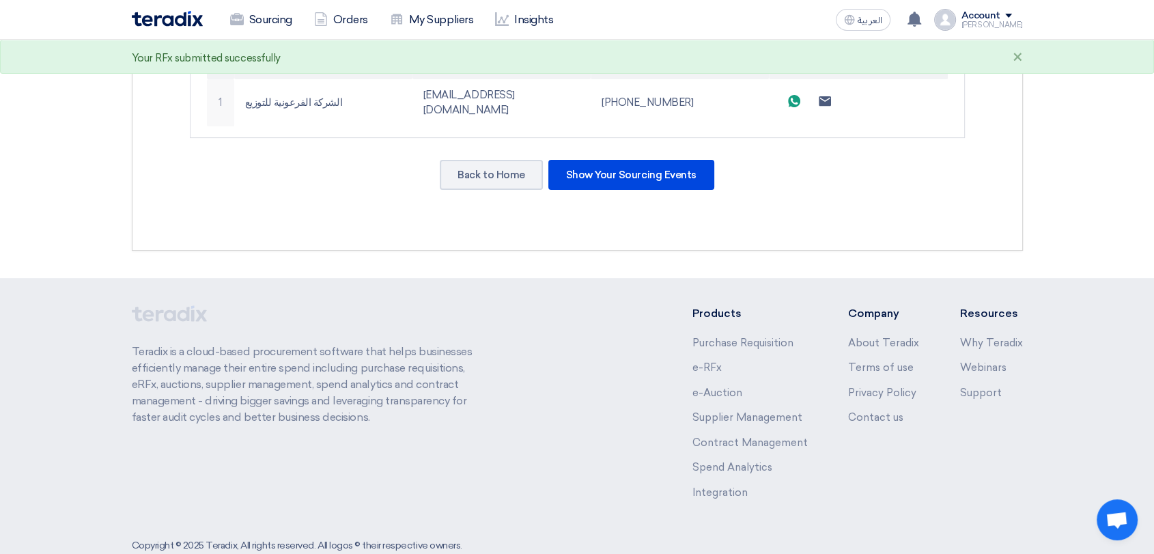
scroll to position [470, 0]
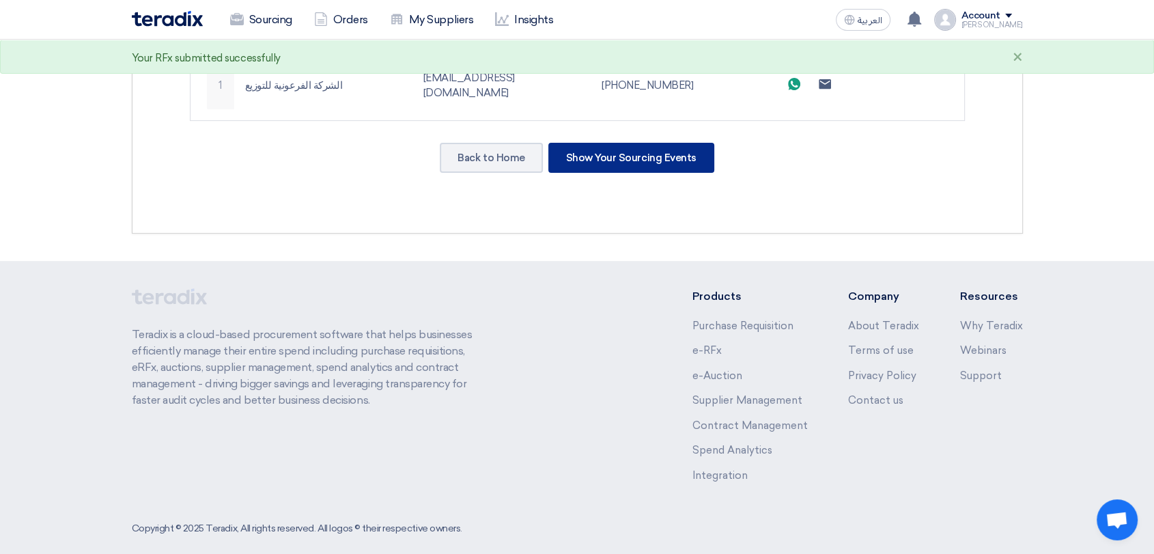
click at [613, 144] on div "Show Your Sourcing Events" at bounding box center [631, 158] width 166 height 30
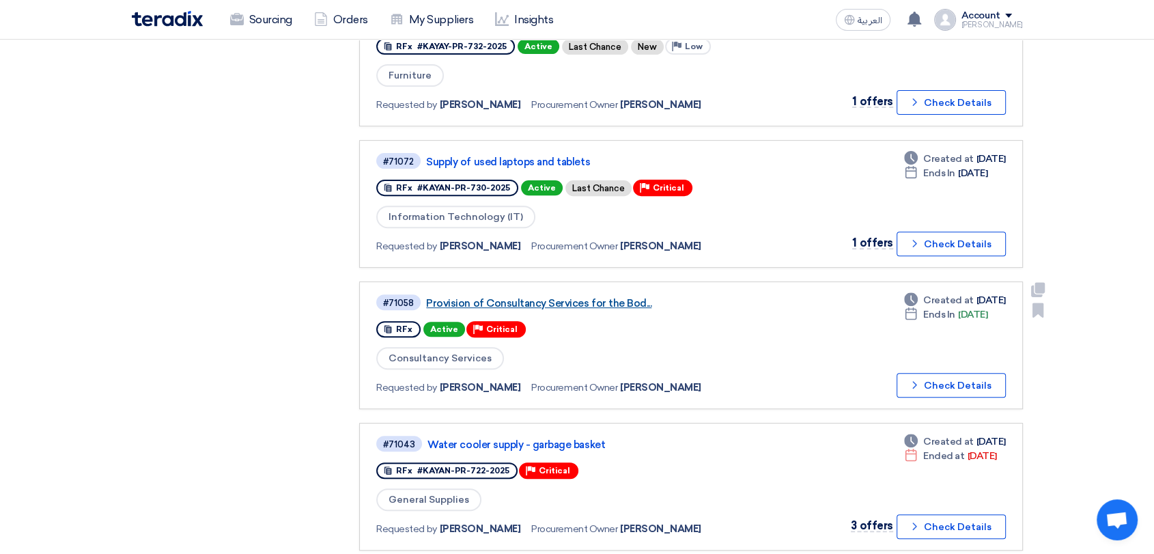
scroll to position [606, 0]
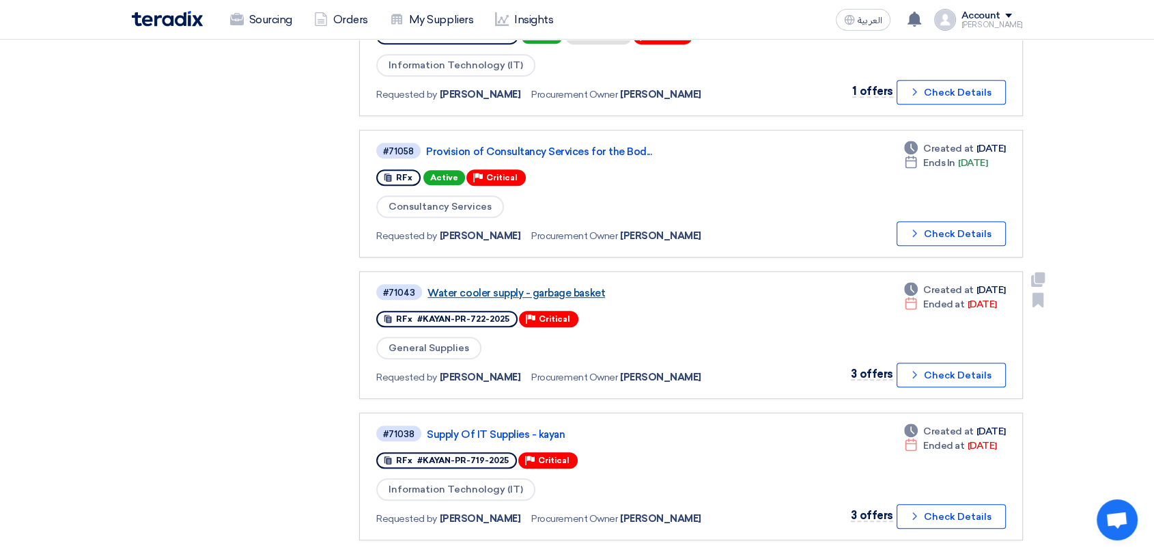
drag, startPoint x: 478, startPoint y: 282, endPoint x: 595, endPoint y: 287, distance: 116.2
click at [676, 308] on div "RFx #KAYAN-PR-722-2025 Priority Critical" at bounding box center [573, 319] width 395 height 22
click at [517, 287] on link "Water cooler supply - garbage basket" at bounding box center [597, 293] width 341 height 12
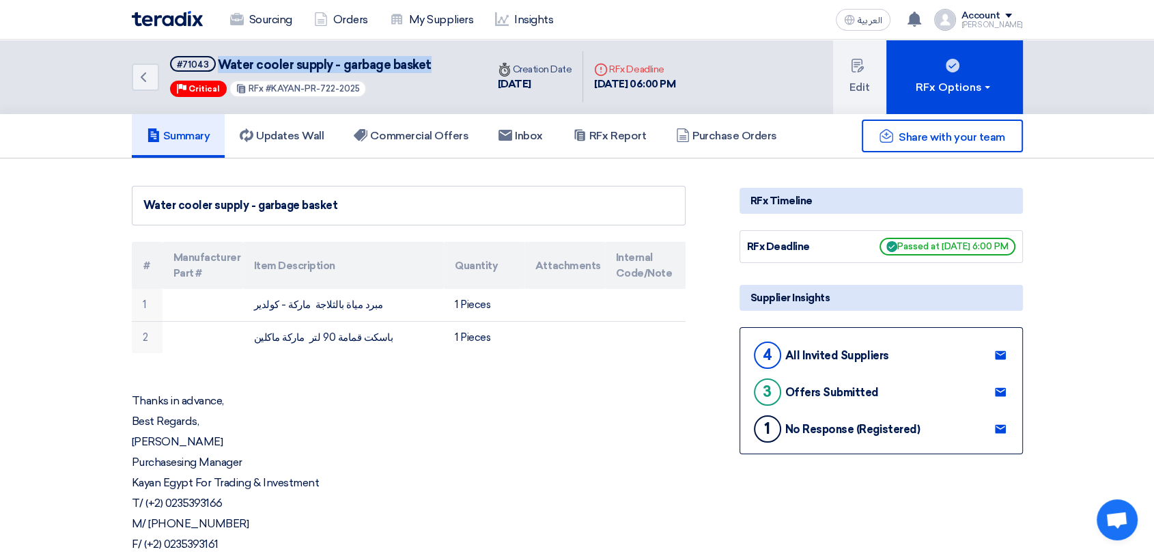
drag, startPoint x: 435, startPoint y: 59, endPoint x: 214, endPoint y: 66, distance: 221.2
click at [214, 66] on div "Back #71043 Water cooler supply - garbage basket Priority Critical RFx #KAYAN-P…" at bounding box center [309, 77] width 355 height 74
copy span "Water cooler supply - garbage basket"
